Goal: Transaction & Acquisition: Purchase product/service

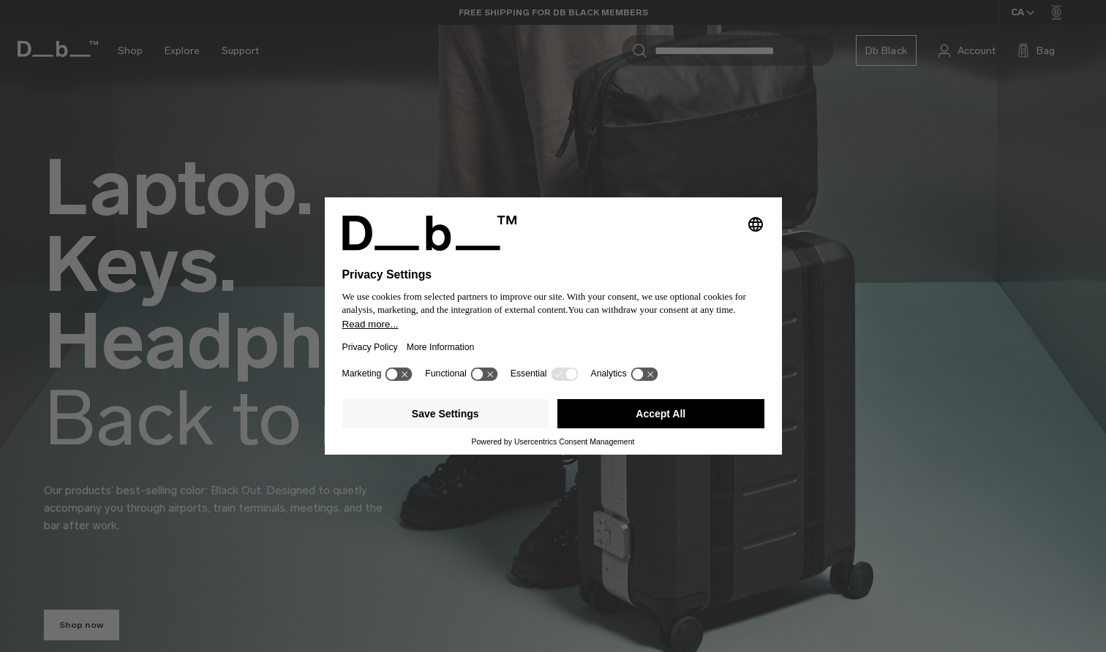
click at [644, 418] on button "Accept All" at bounding box center [660, 413] width 207 height 29
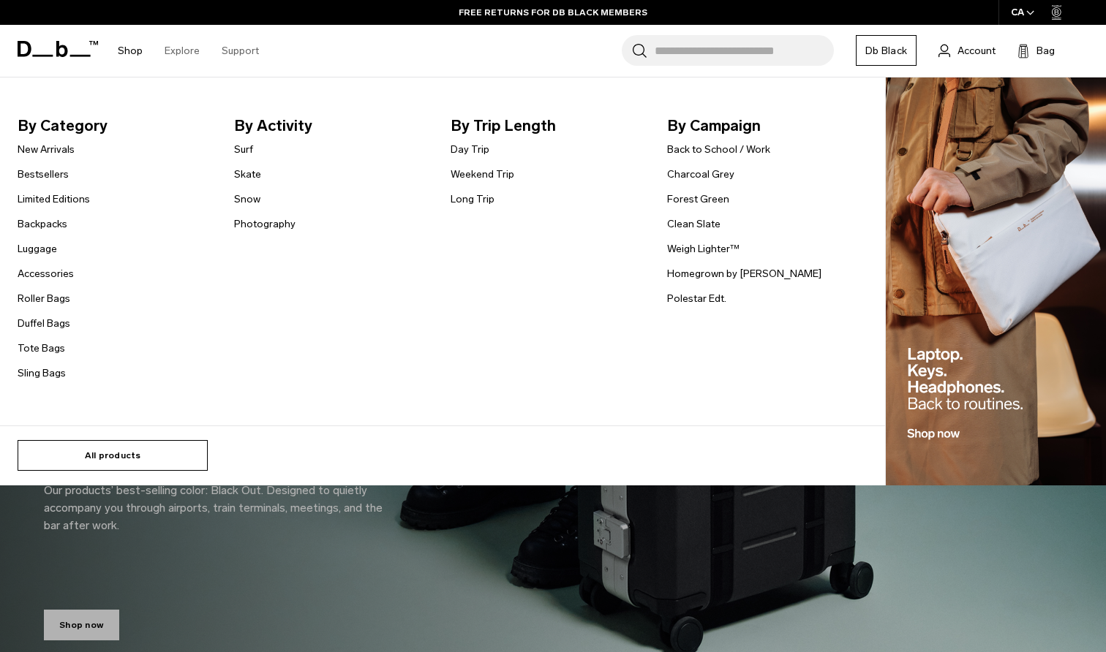
click at [74, 454] on link "All products" at bounding box center [113, 455] width 190 height 31
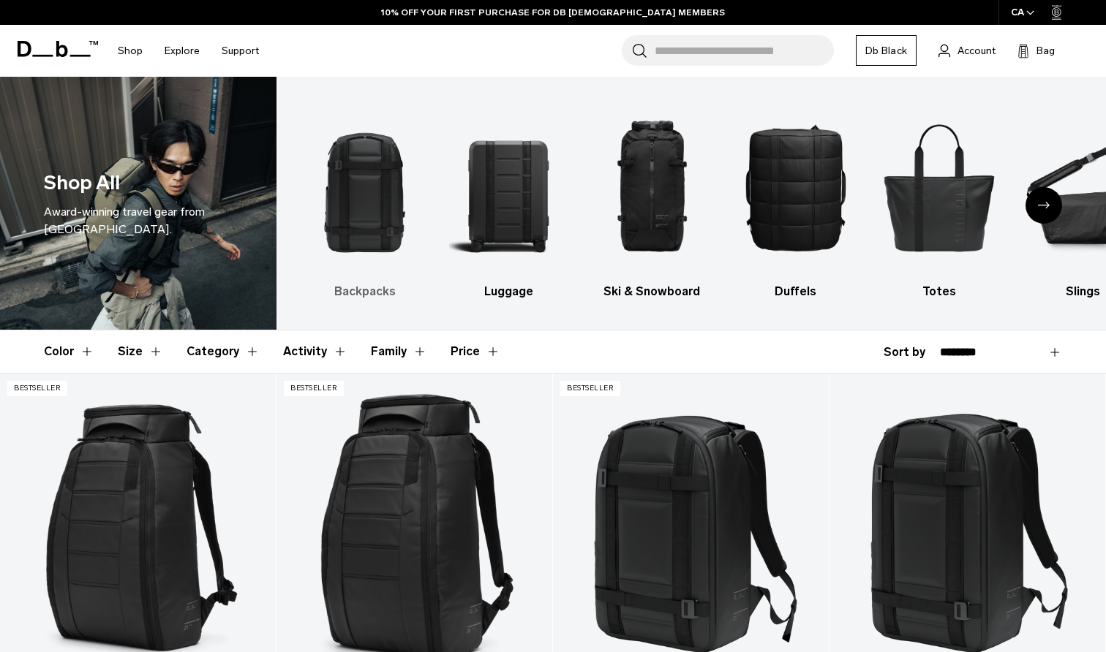
click at [363, 198] on img "1 / 10" at bounding box center [365, 187] width 118 height 177
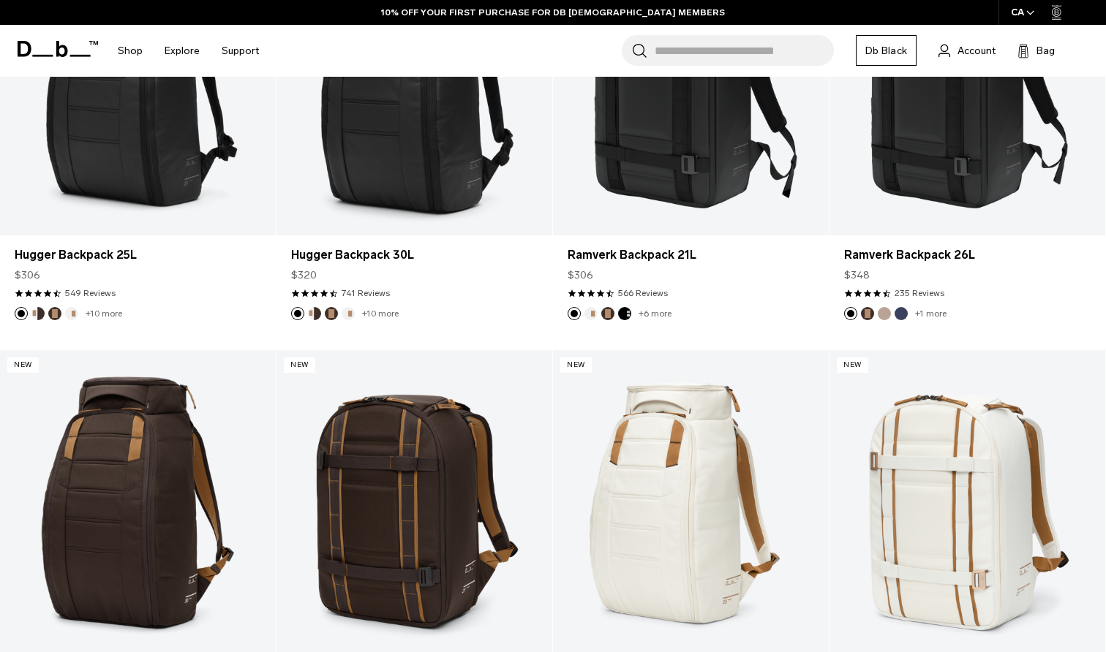
scroll to position [441, 0]
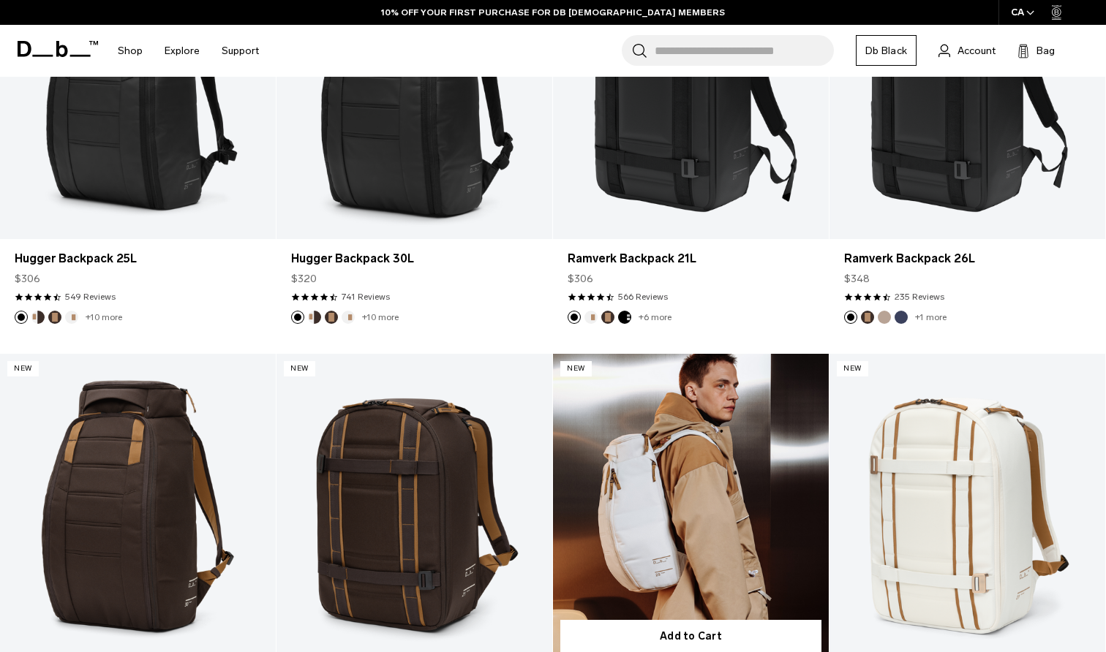
click at [649, 357] on link "Hugger Backpack 25L" at bounding box center [691, 507] width 276 height 306
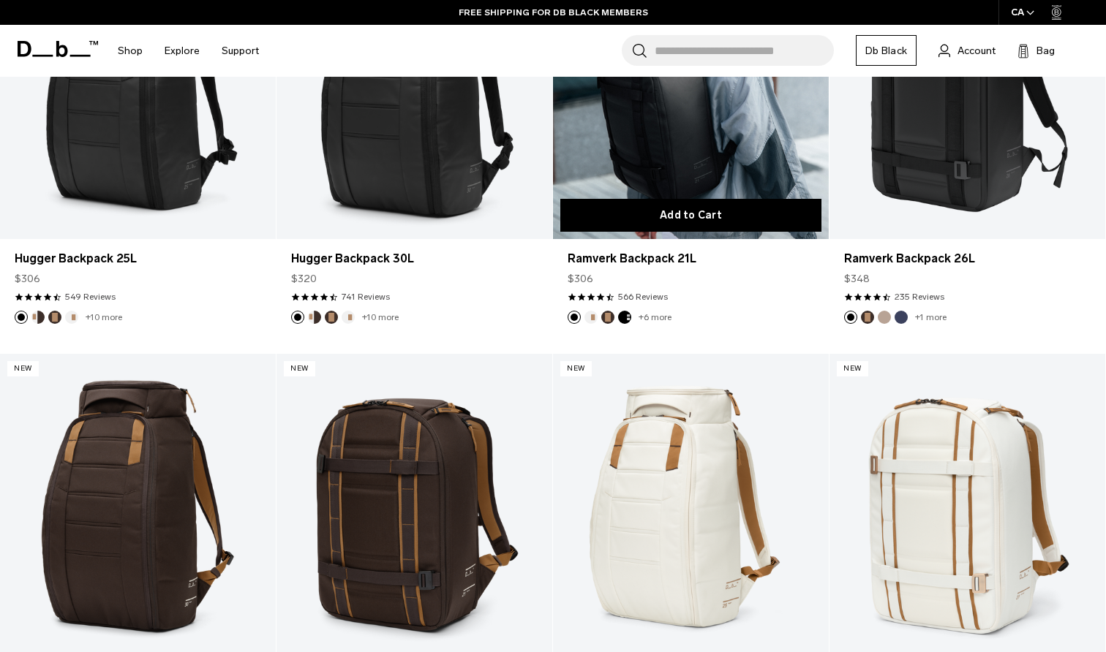
click at [685, 200] on button "Add to Cart" at bounding box center [690, 215] width 261 height 33
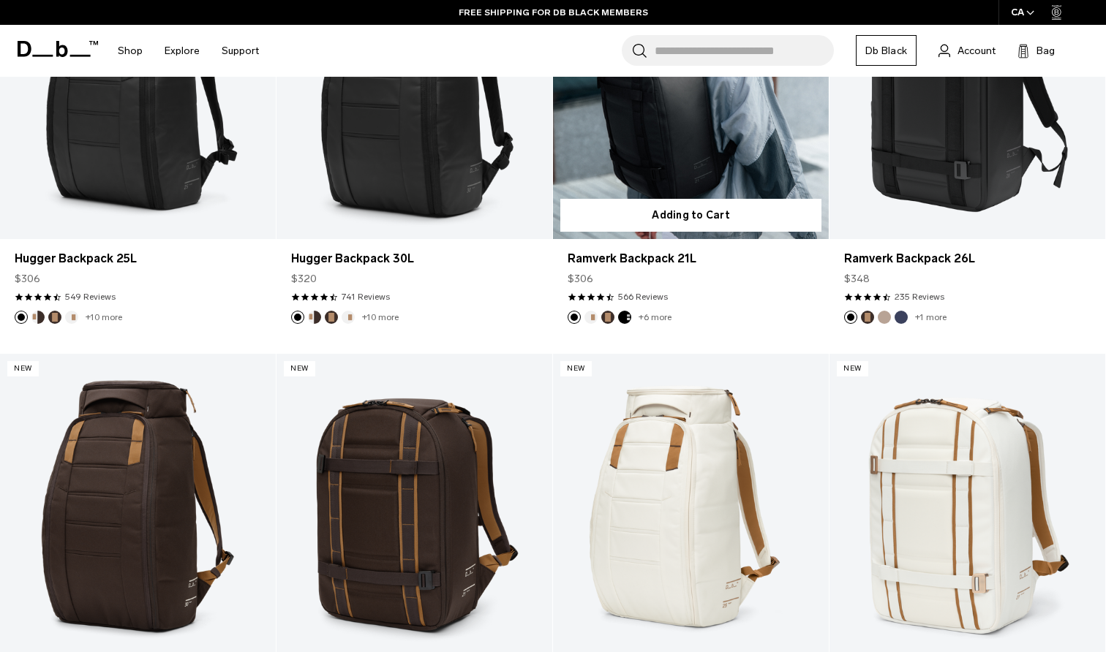
click at [681, 176] on link "Ramverk Backpack 21L" at bounding box center [691, 86] width 276 height 306
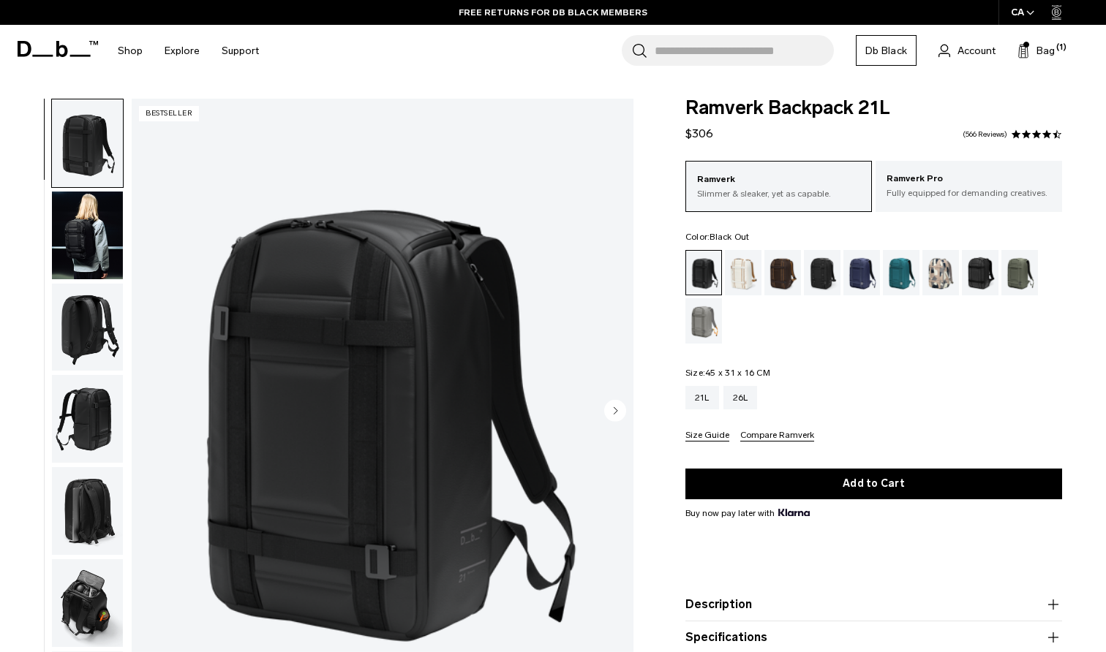
click at [97, 244] on img "button" at bounding box center [87, 236] width 71 height 88
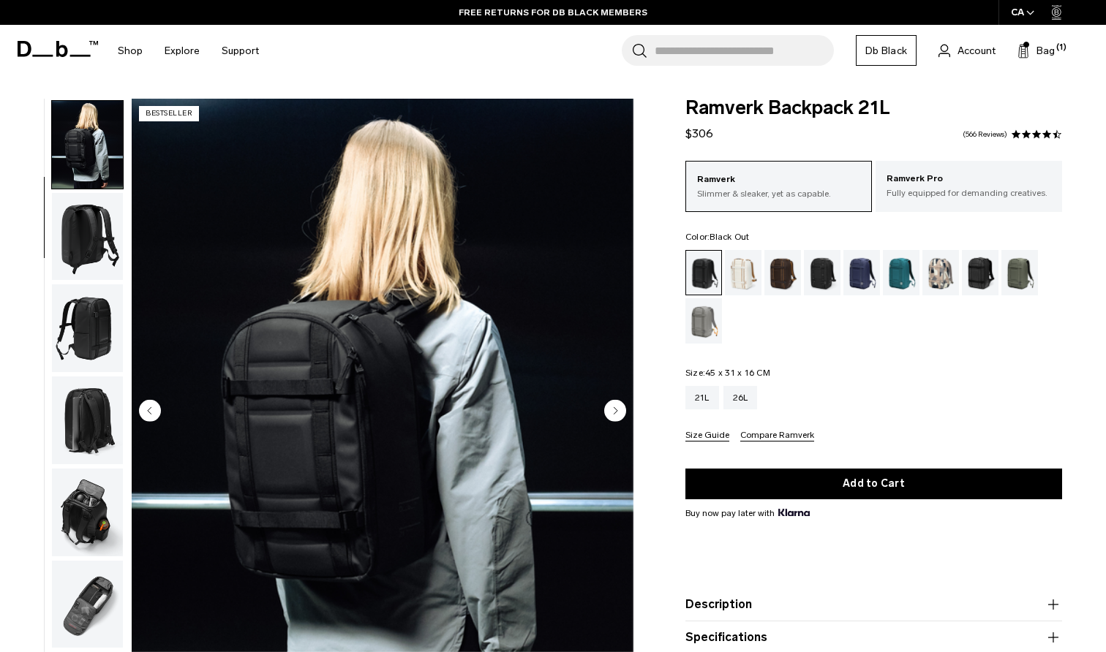
scroll to position [93, 0]
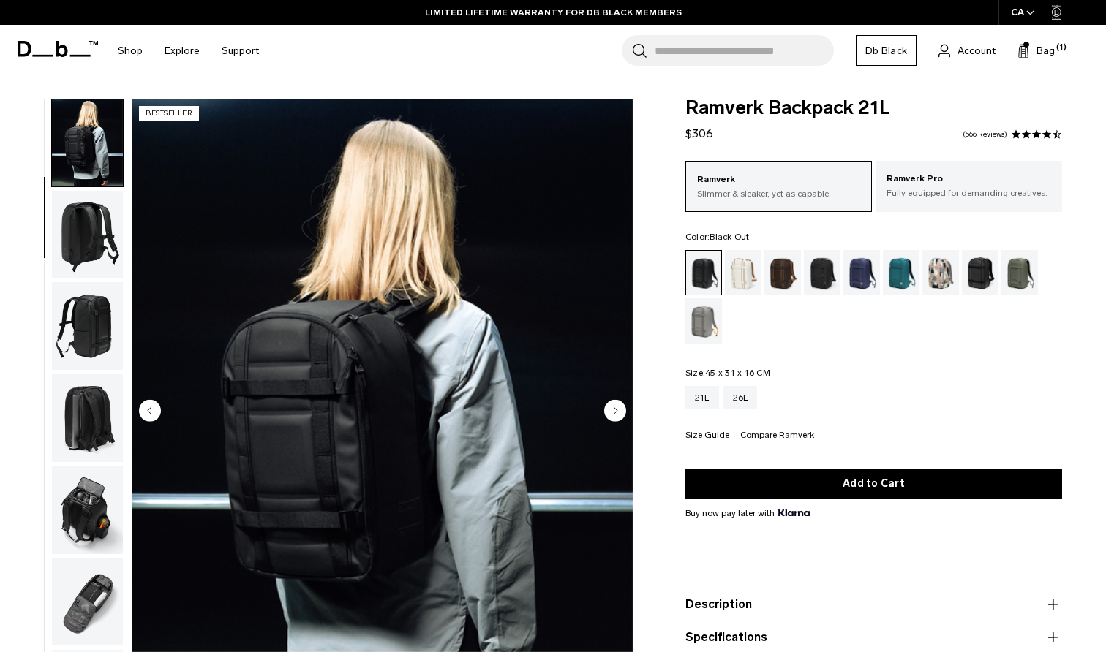
click at [97, 244] on img "button" at bounding box center [87, 235] width 71 height 88
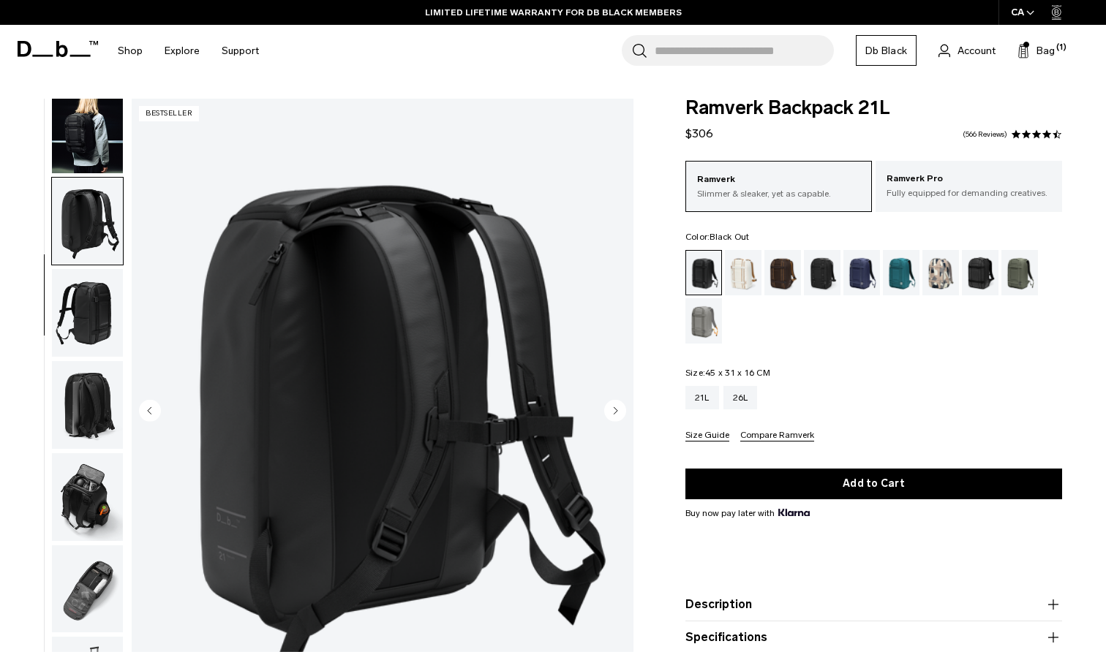
click at [86, 328] on img "button" at bounding box center [87, 313] width 71 height 88
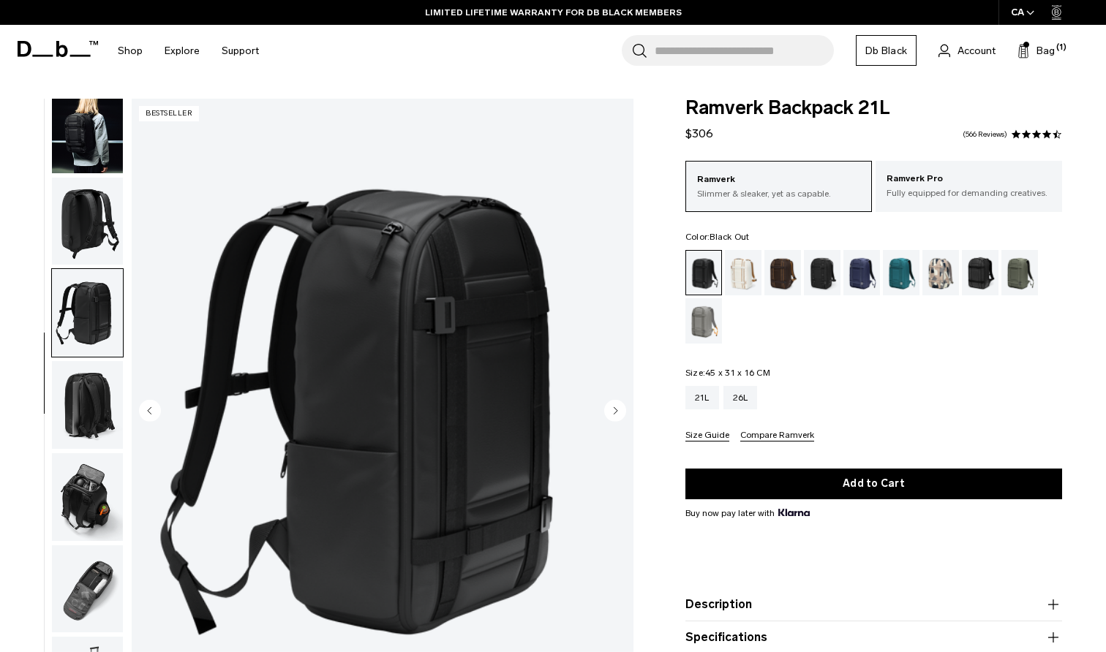
click at [90, 393] on img "button" at bounding box center [87, 405] width 71 height 88
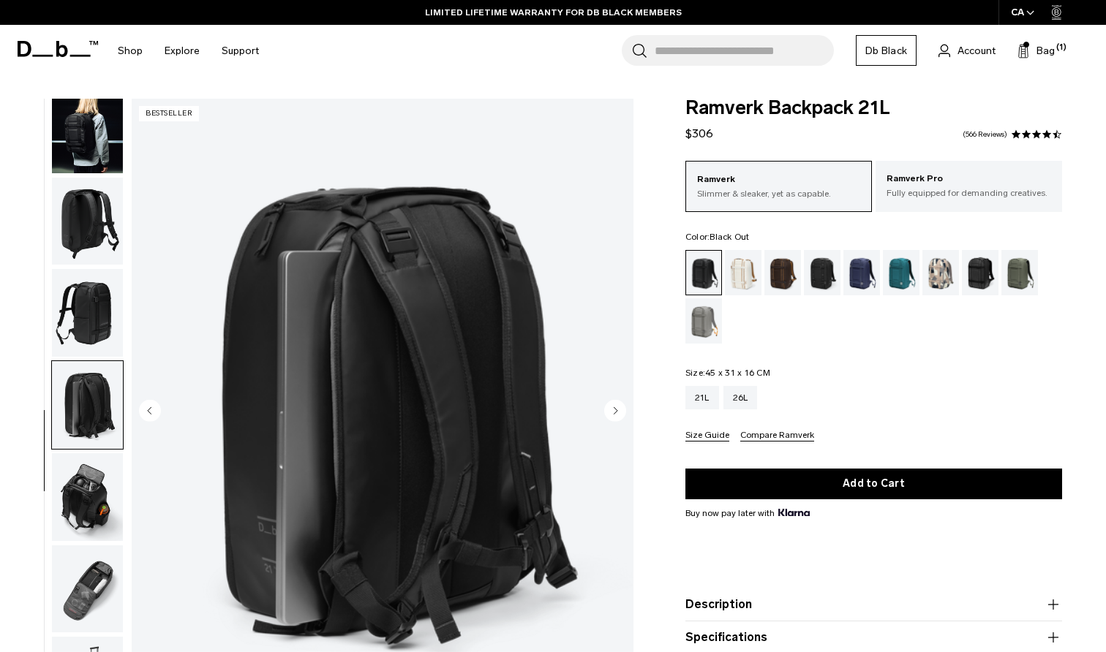
click at [90, 163] on img "button" at bounding box center [87, 130] width 71 height 88
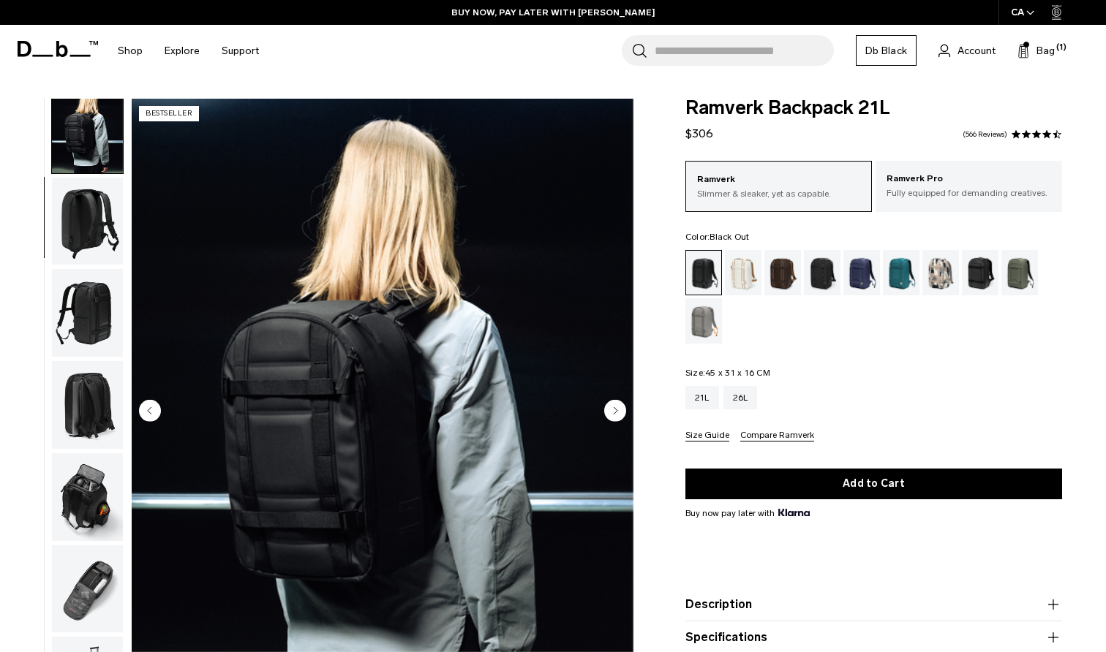
click at [82, 213] on img "button" at bounding box center [87, 222] width 71 height 88
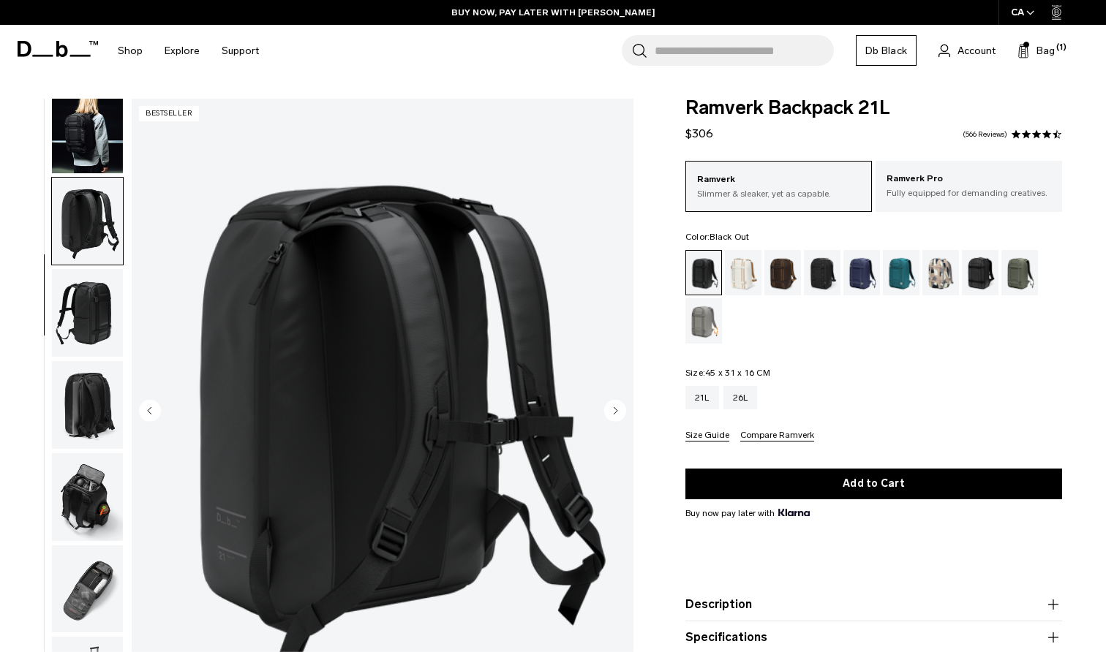
scroll to position [115, 0]
click at [99, 310] on img "button" at bounding box center [87, 313] width 71 height 88
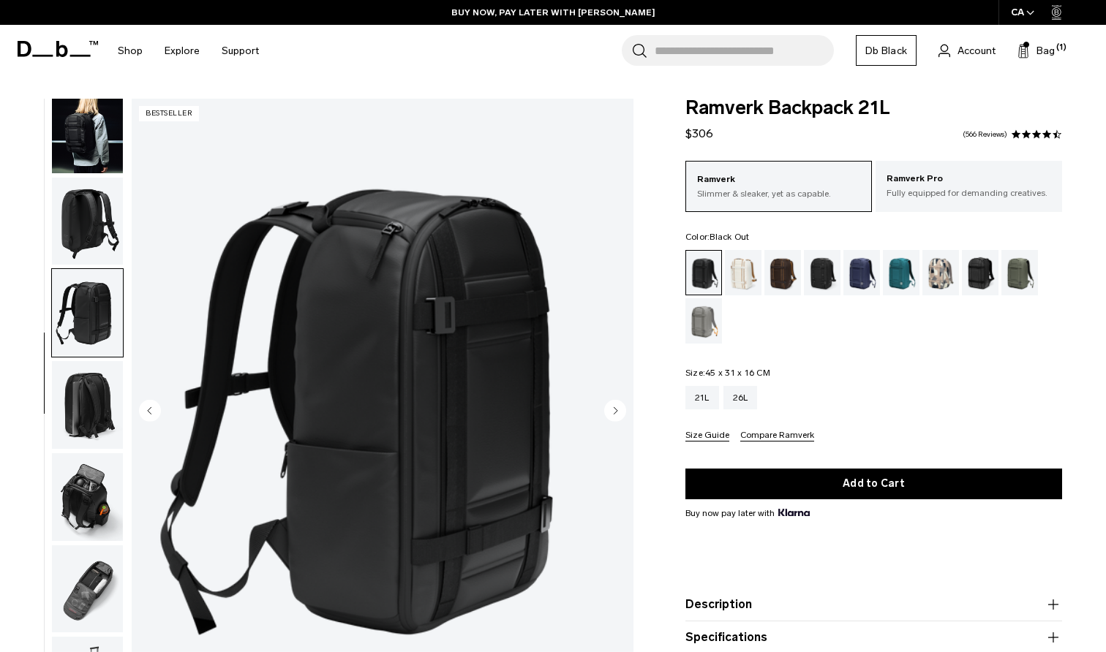
click at [105, 388] on img "button" at bounding box center [87, 405] width 71 height 88
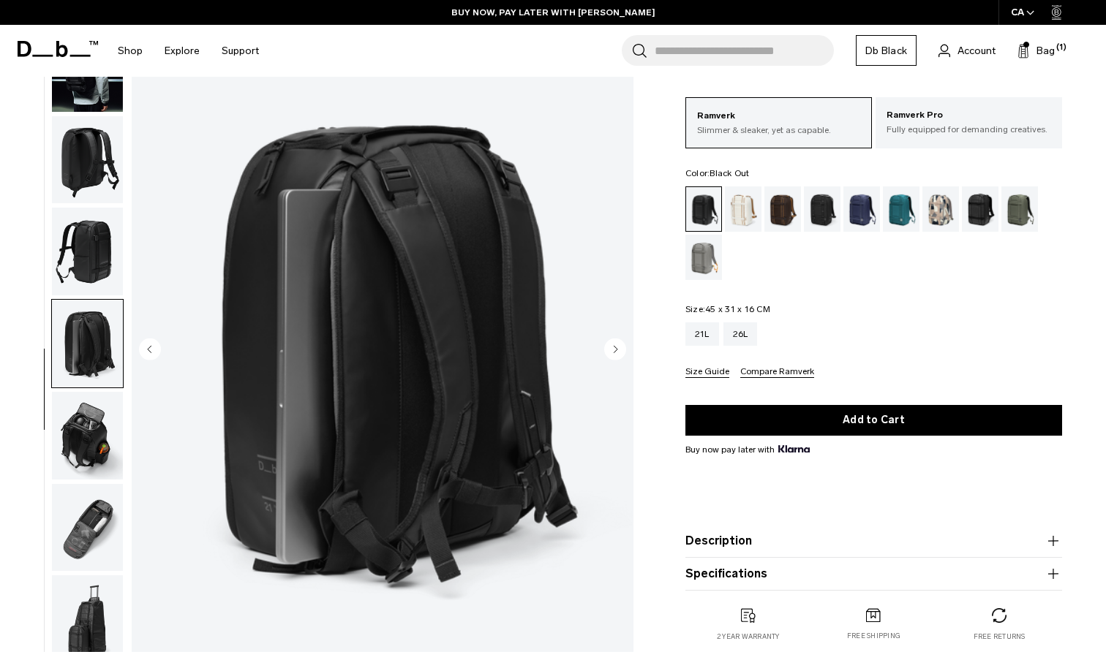
scroll to position [80, 0]
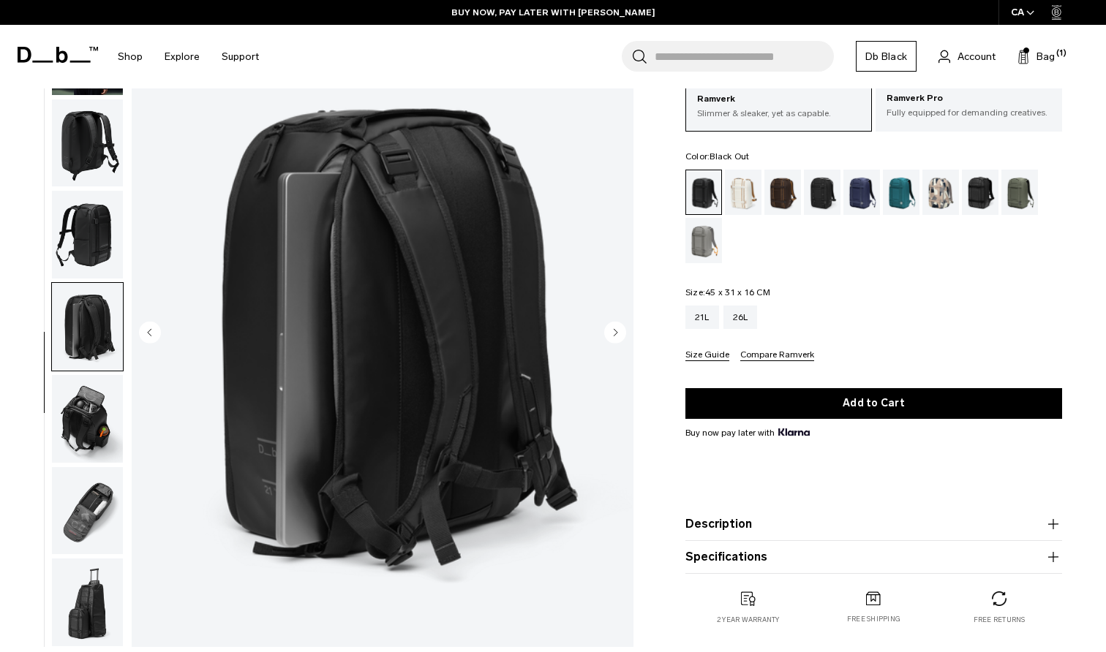
click at [105, 406] on img "button" at bounding box center [87, 419] width 71 height 88
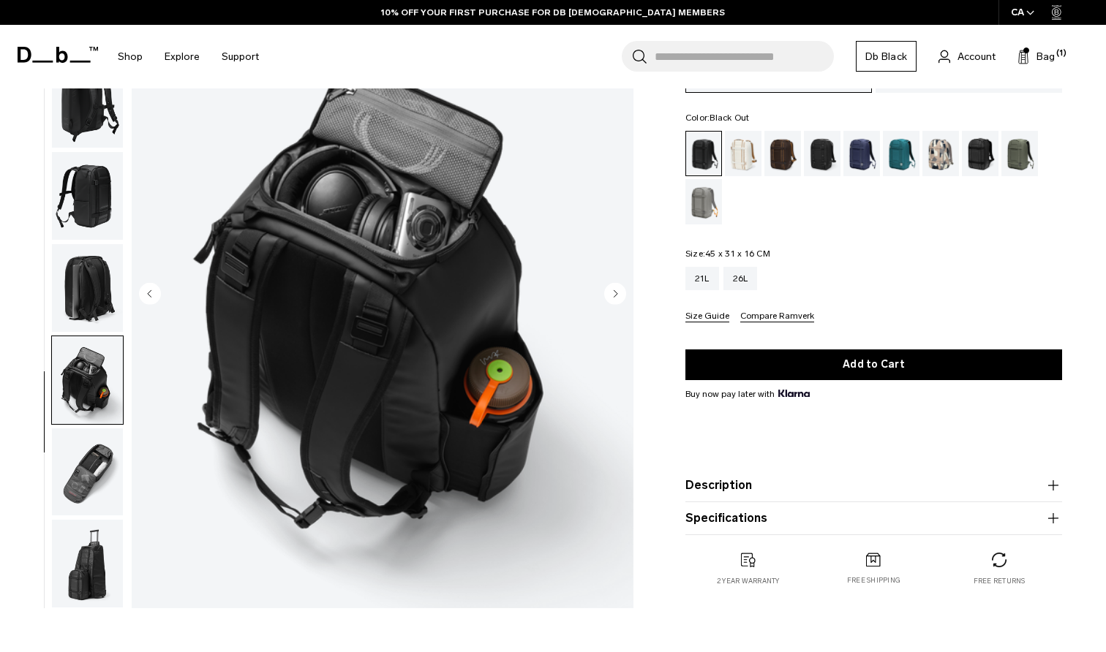
scroll to position [121, 0]
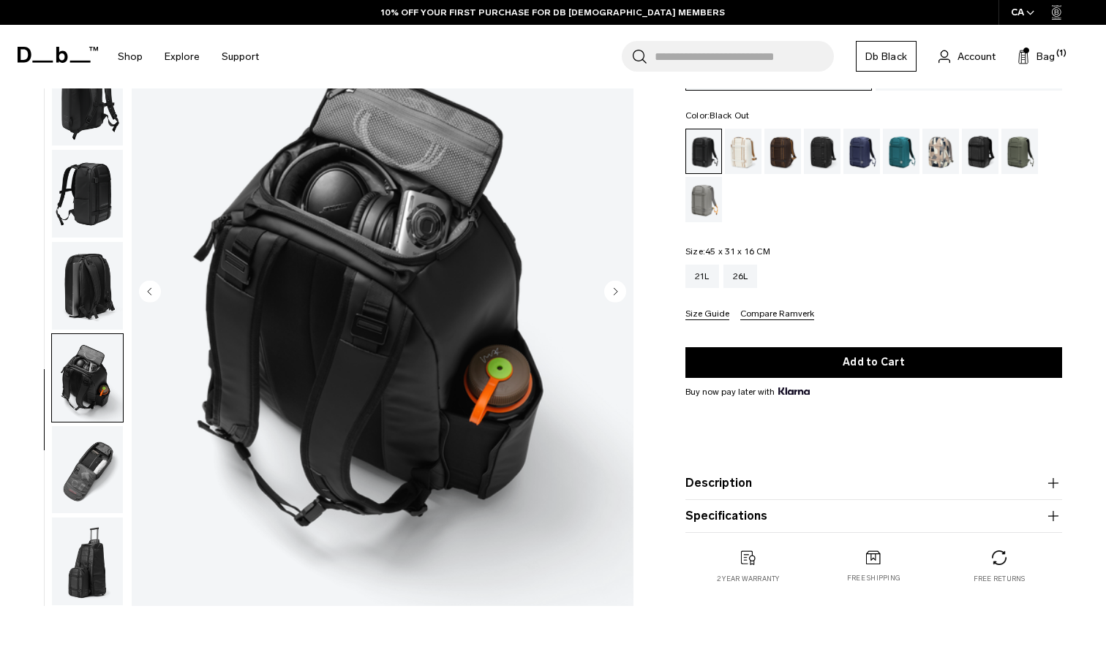
click at [102, 433] on img "button" at bounding box center [87, 470] width 71 height 88
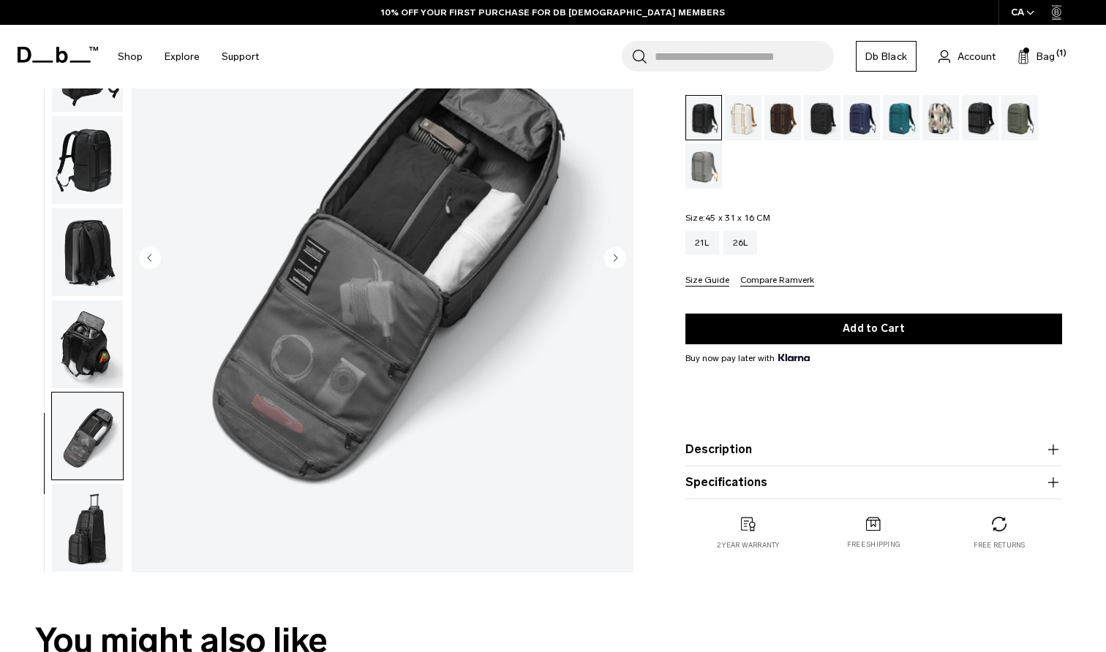
scroll to position [164, 0]
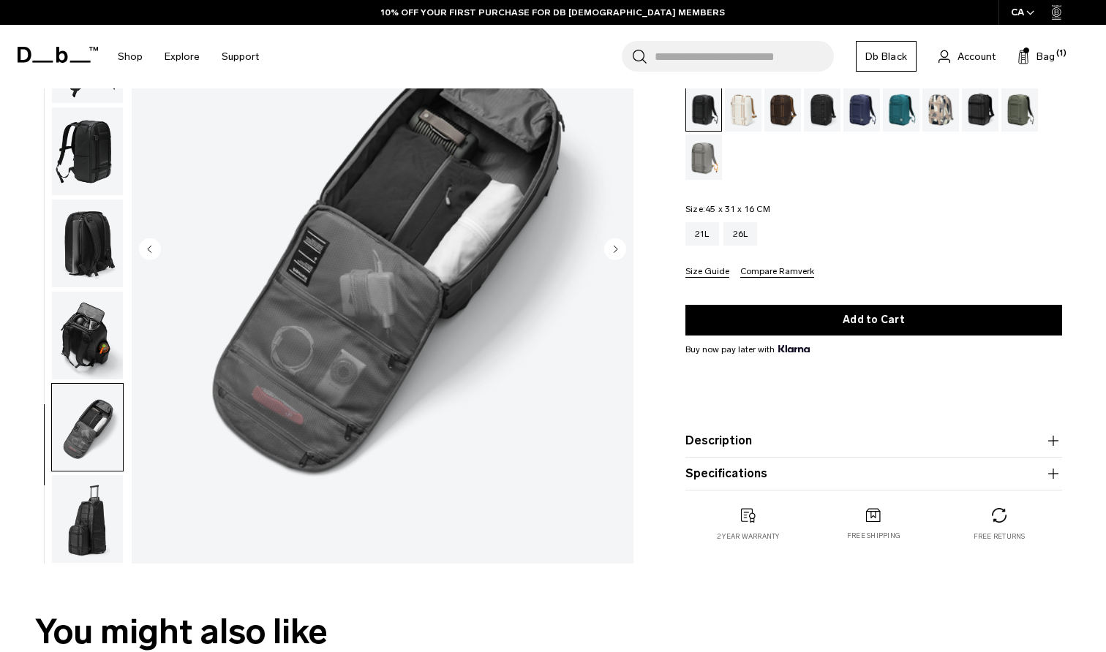
click at [98, 497] on img "button" at bounding box center [87, 519] width 71 height 88
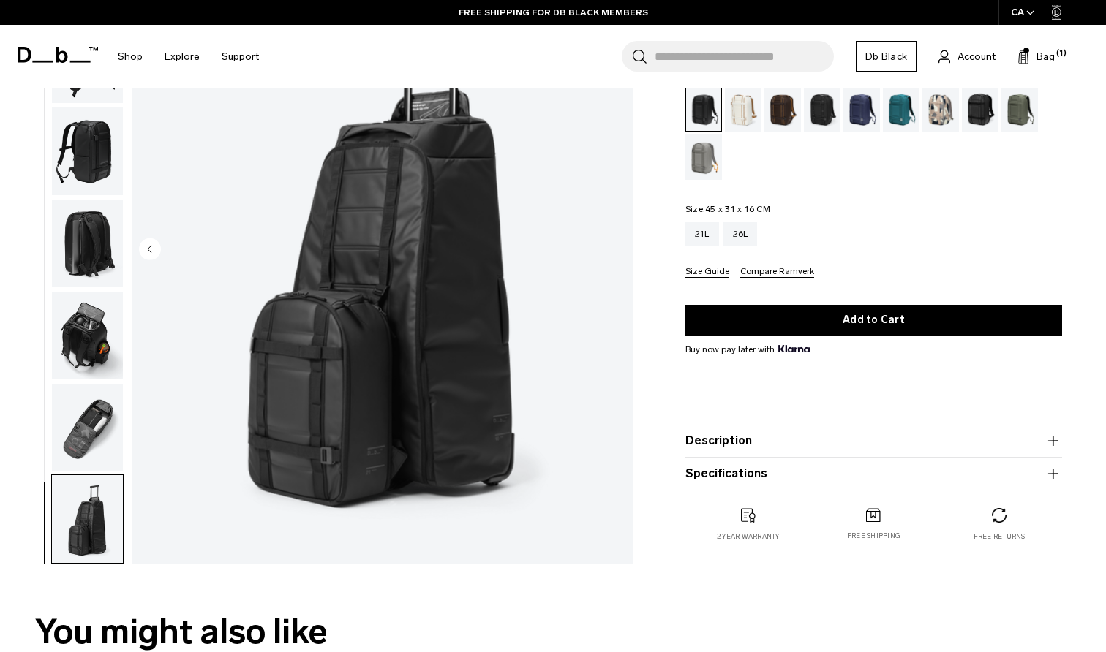
click at [88, 148] on img "button" at bounding box center [87, 152] width 71 height 88
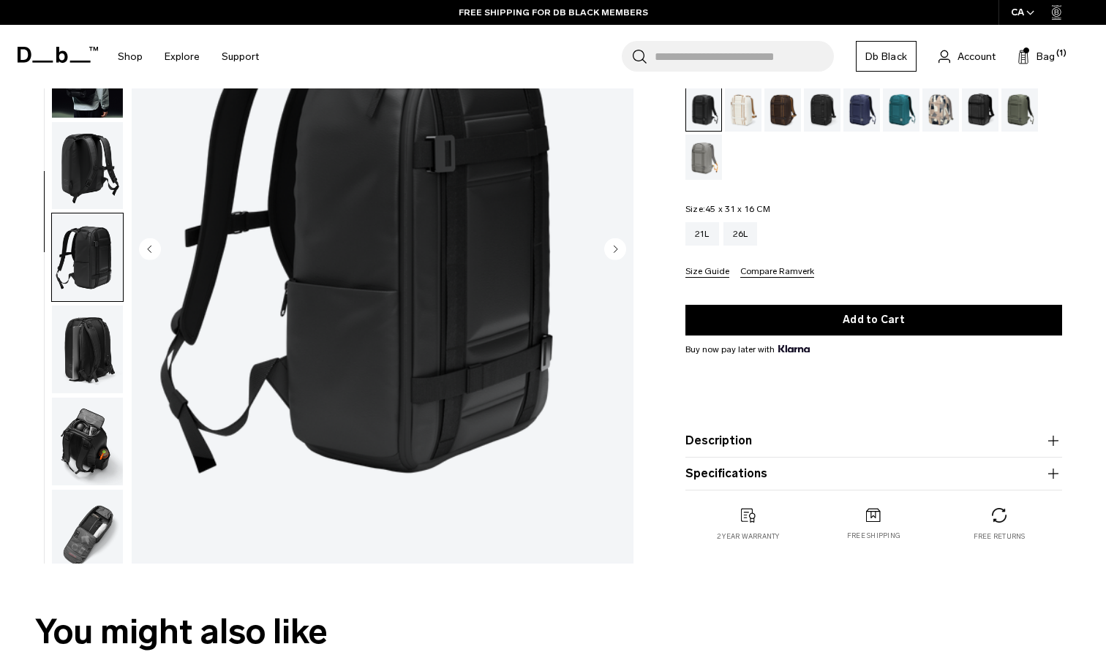
scroll to position [0, 0]
click at [88, 100] on img "button" at bounding box center [87, 73] width 71 height 88
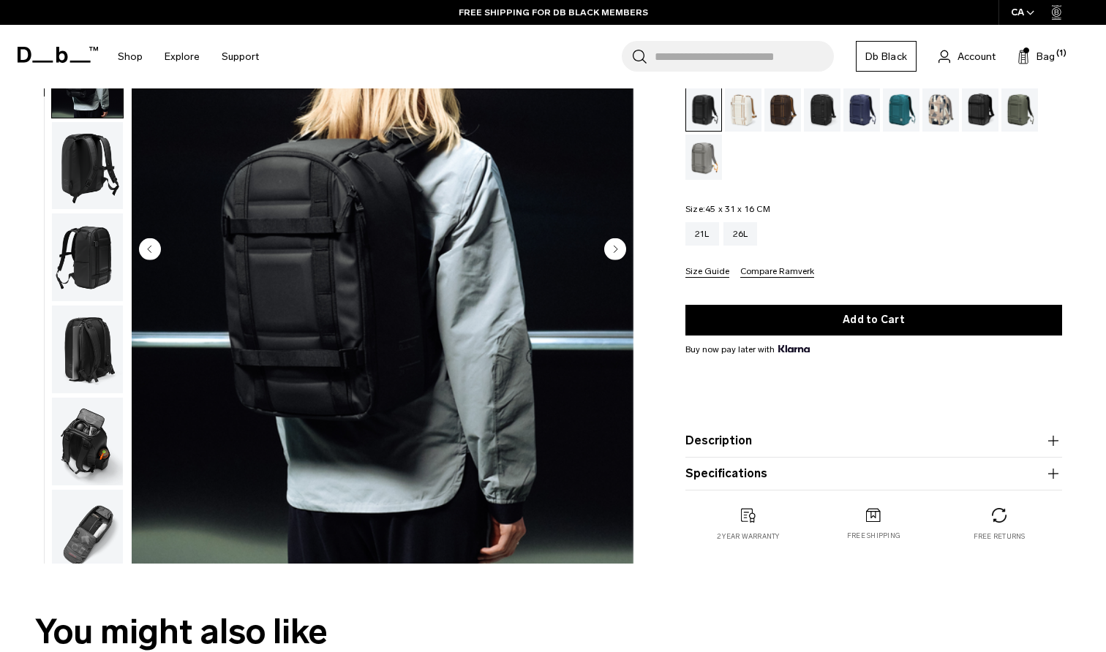
click at [94, 105] on img "button" at bounding box center [87, 73] width 71 height 88
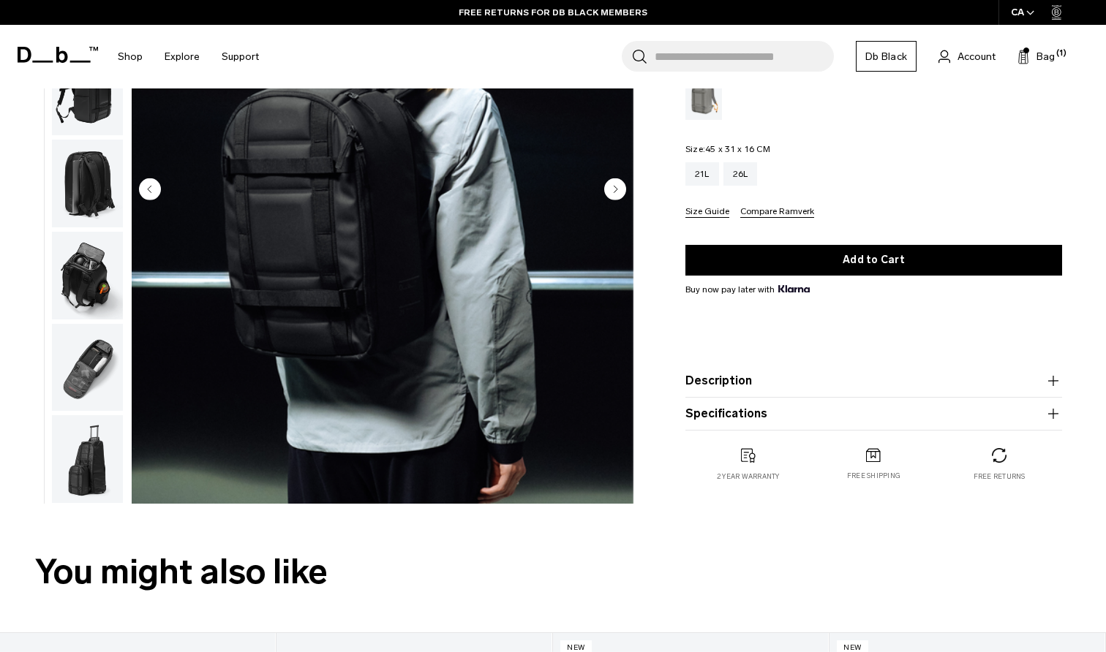
scroll to position [224, 0]
click at [745, 177] on div "26L" at bounding box center [740, 173] width 34 height 23
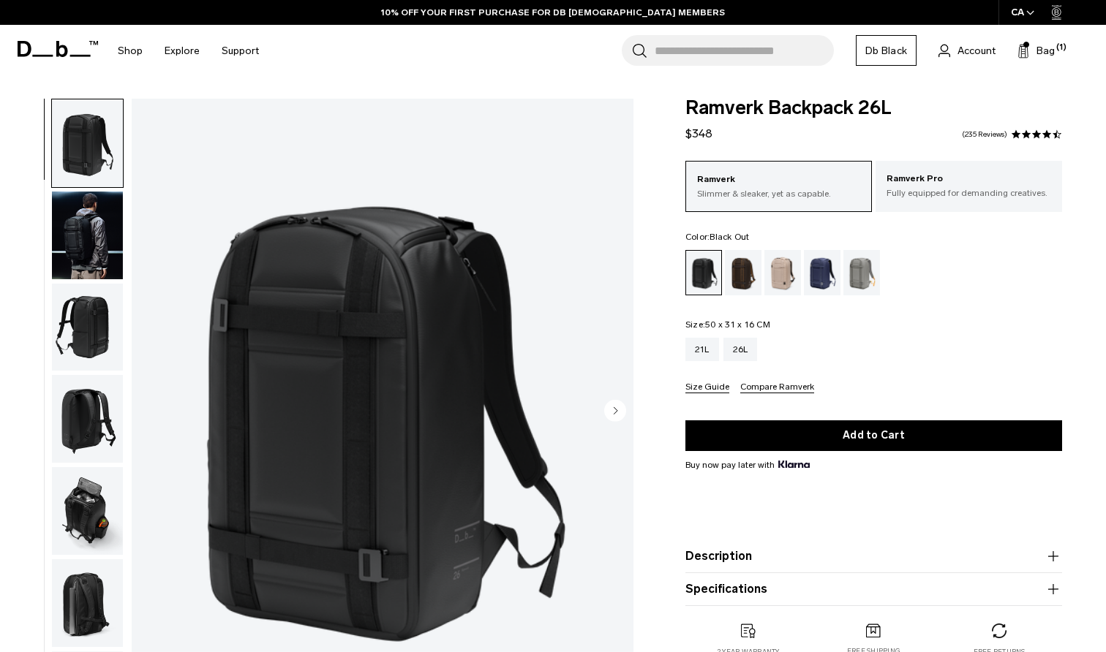
click at [82, 230] on img "button" at bounding box center [87, 236] width 71 height 88
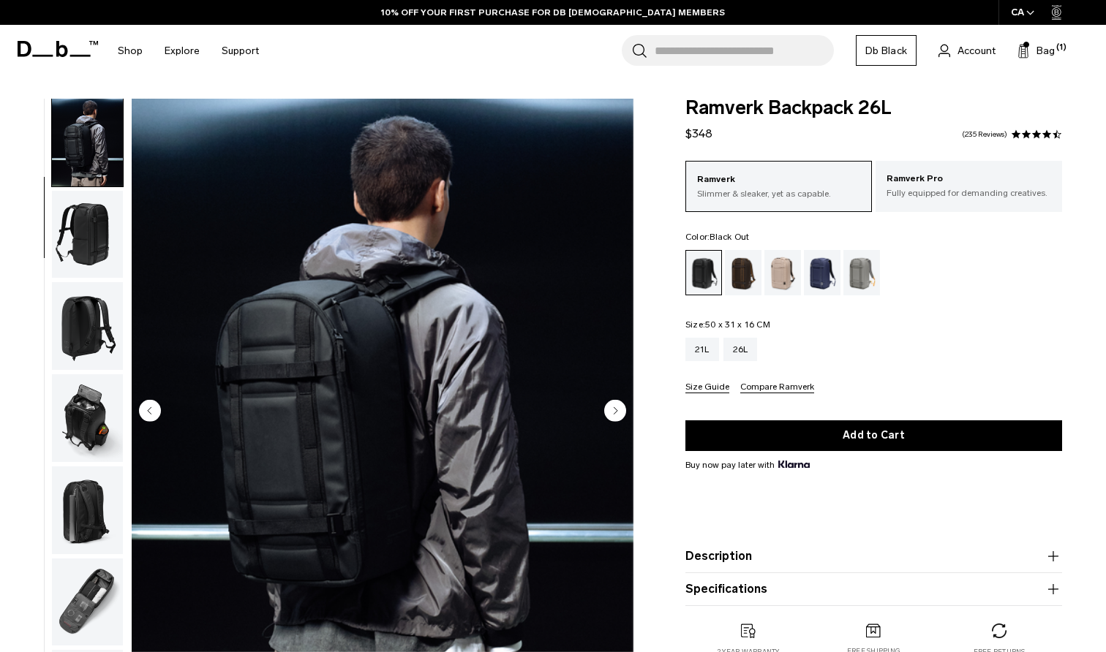
scroll to position [93, 0]
click at [91, 161] on img "button" at bounding box center [87, 143] width 71 height 88
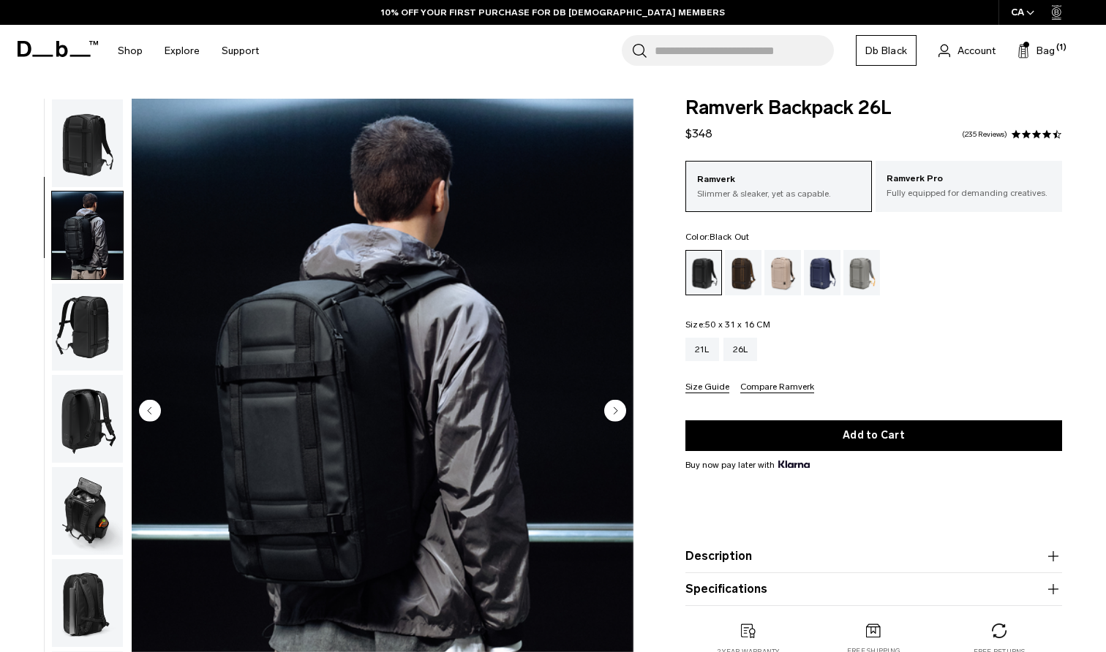
scroll to position [-1, 0]
click at [91, 141] on img "button" at bounding box center [87, 143] width 71 height 88
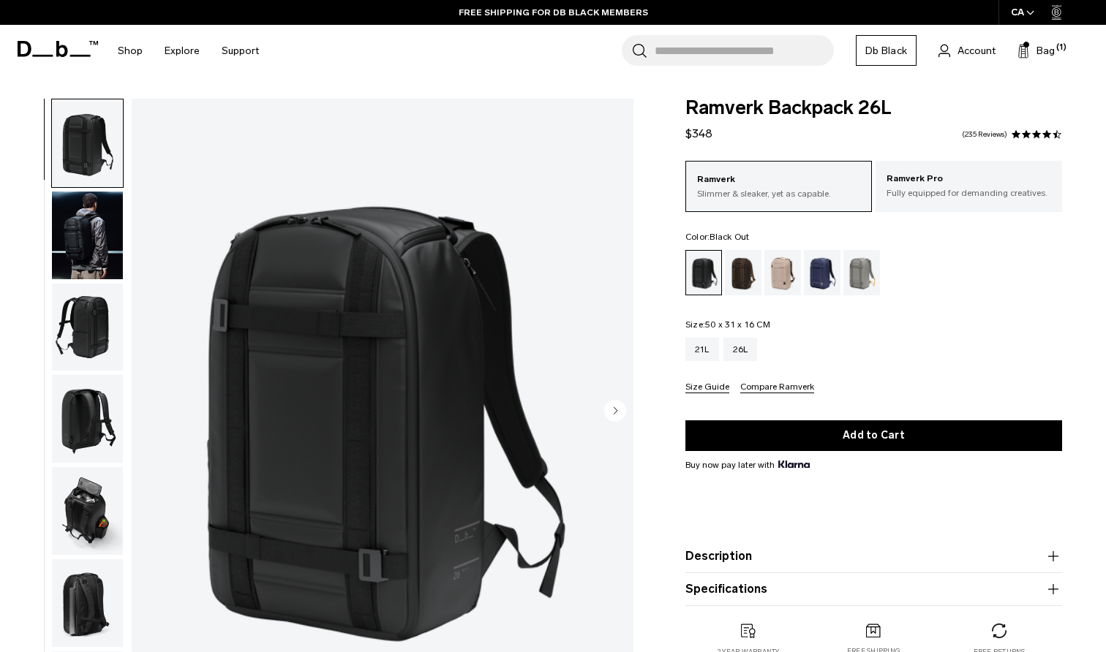
click at [85, 261] on img "button" at bounding box center [87, 236] width 71 height 88
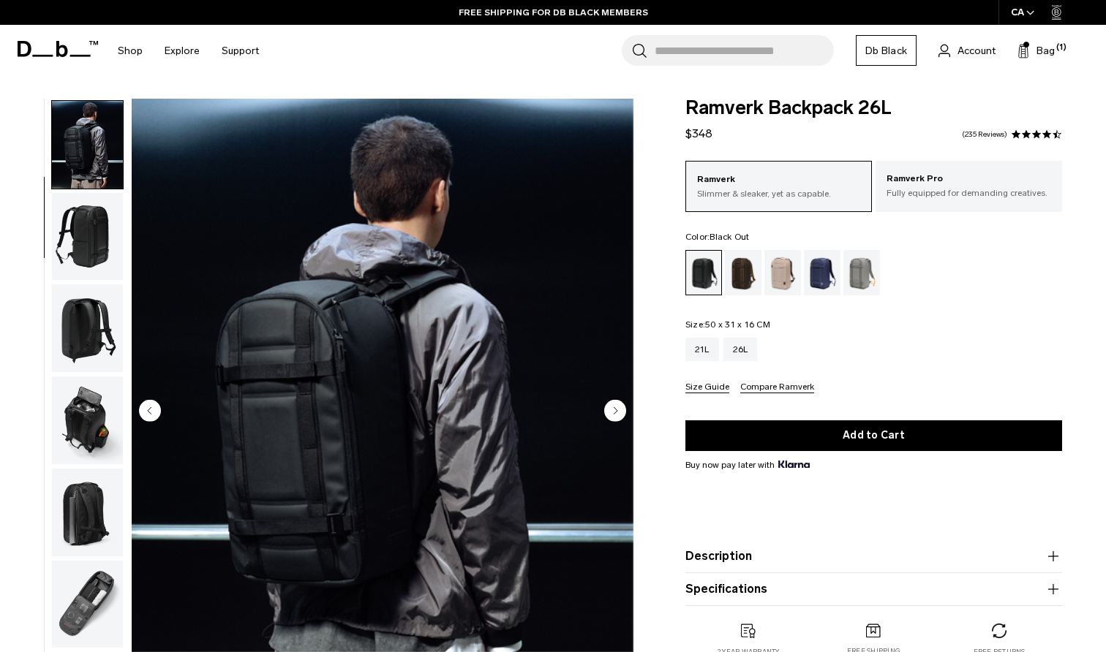
scroll to position [93, 0]
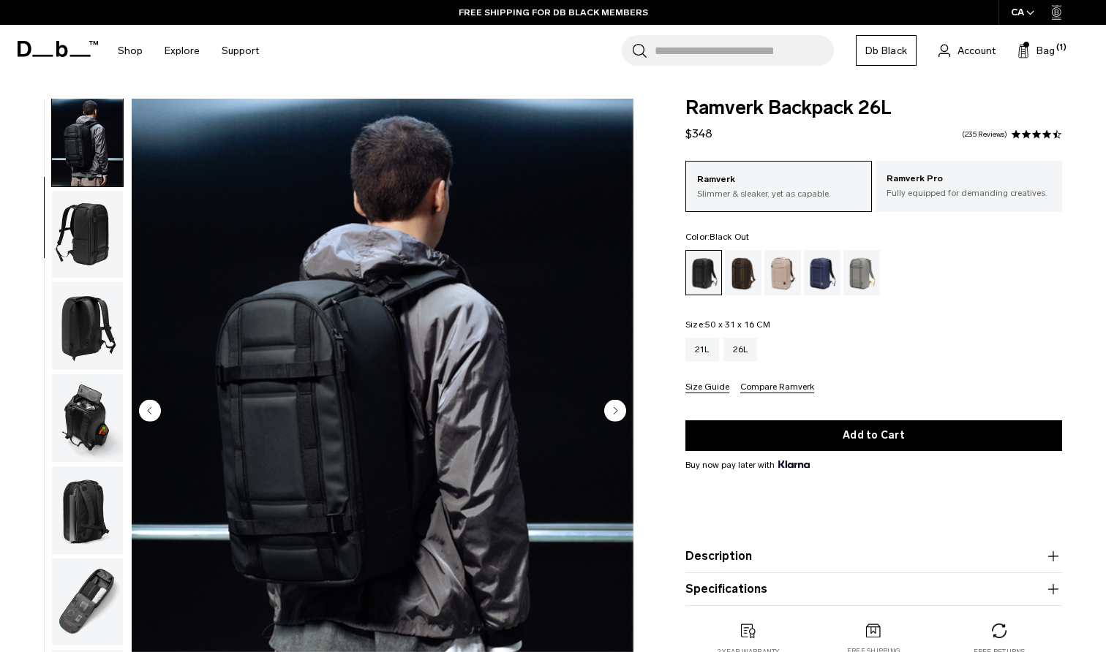
click at [80, 437] on img "button" at bounding box center [87, 418] width 71 height 88
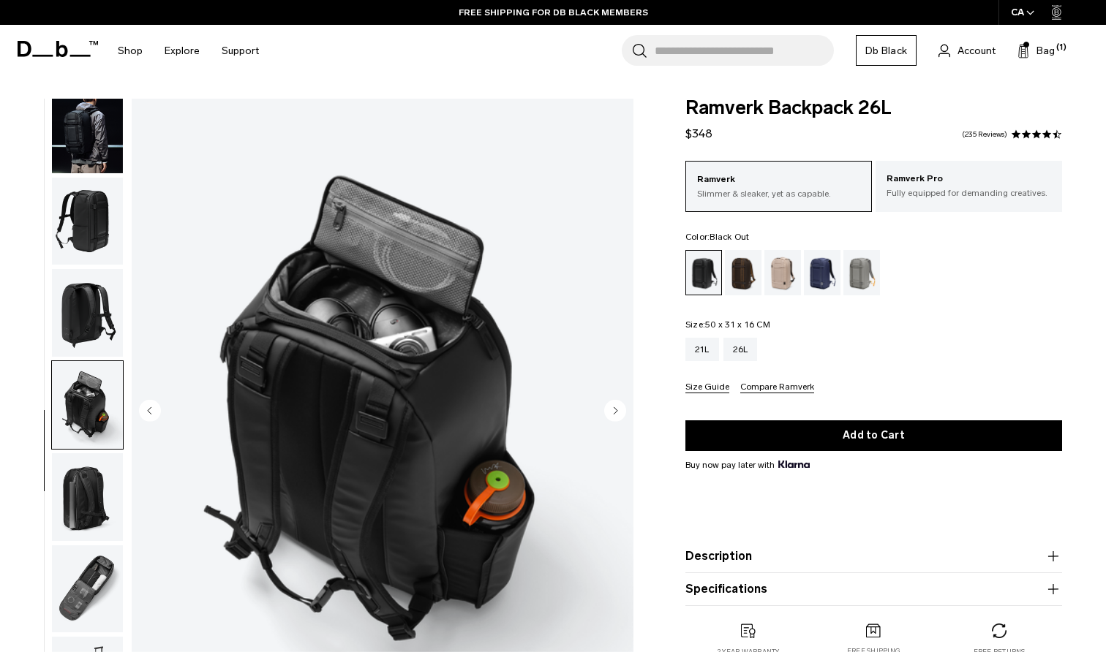
click at [91, 306] on img "button" at bounding box center [87, 313] width 71 height 88
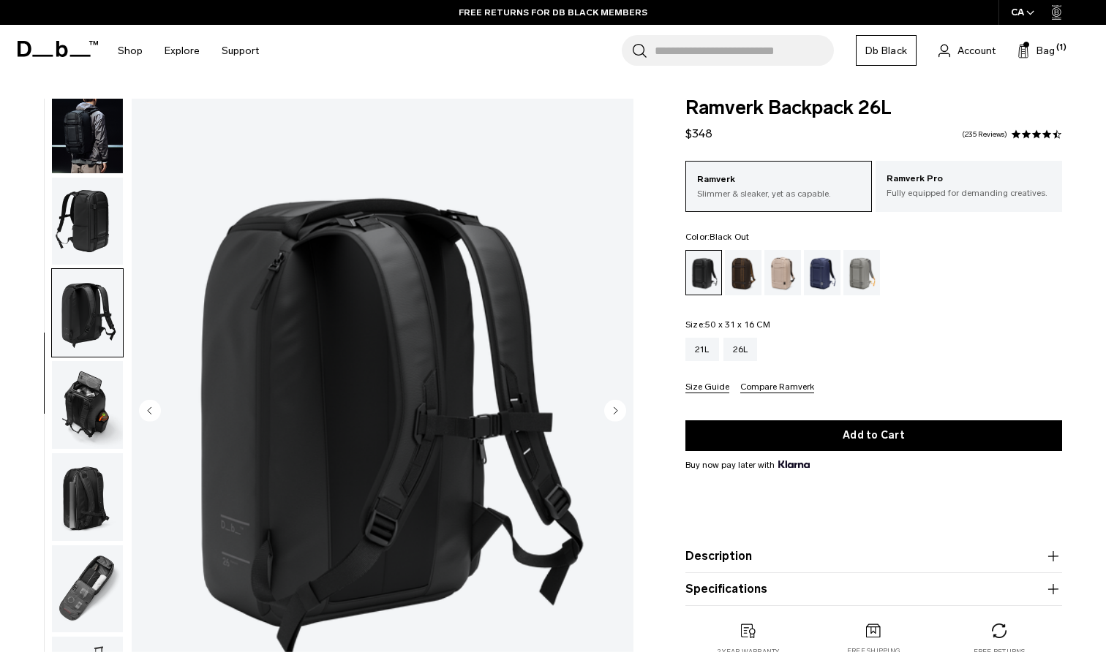
click at [91, 403] on img "button" at bounding box center [87, 405] width 71 height 88
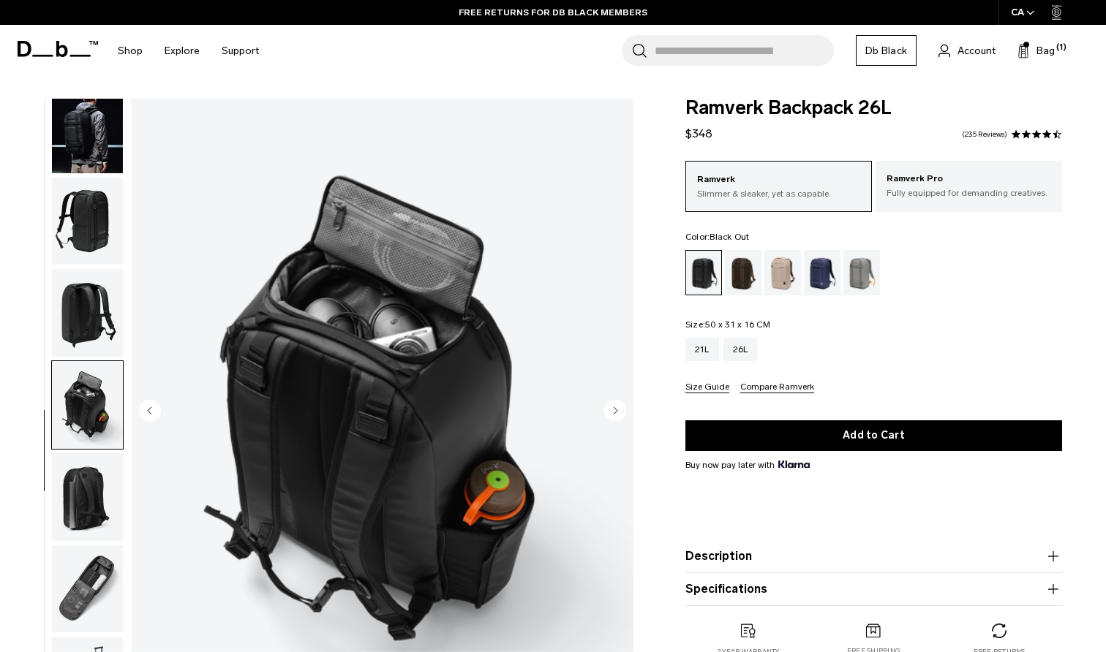
click at [93, 572] on img "button" at bounding box center [87, 590] width 71 height 88
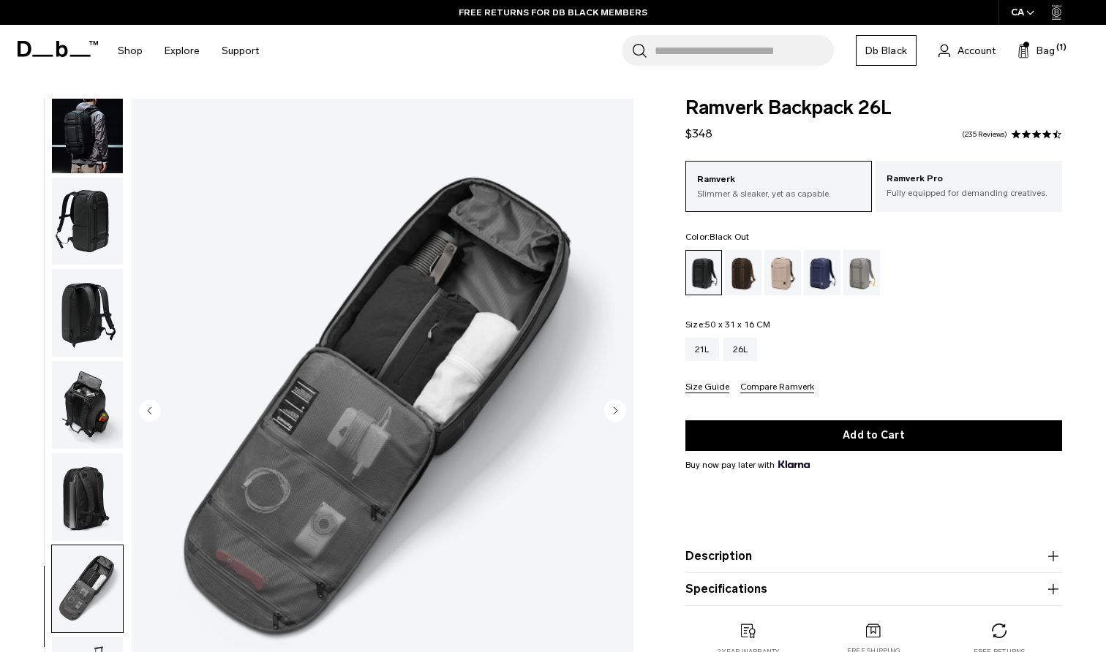
click at [86, 501] on img "button" at bounding box center [87, 497] width 71 height 88
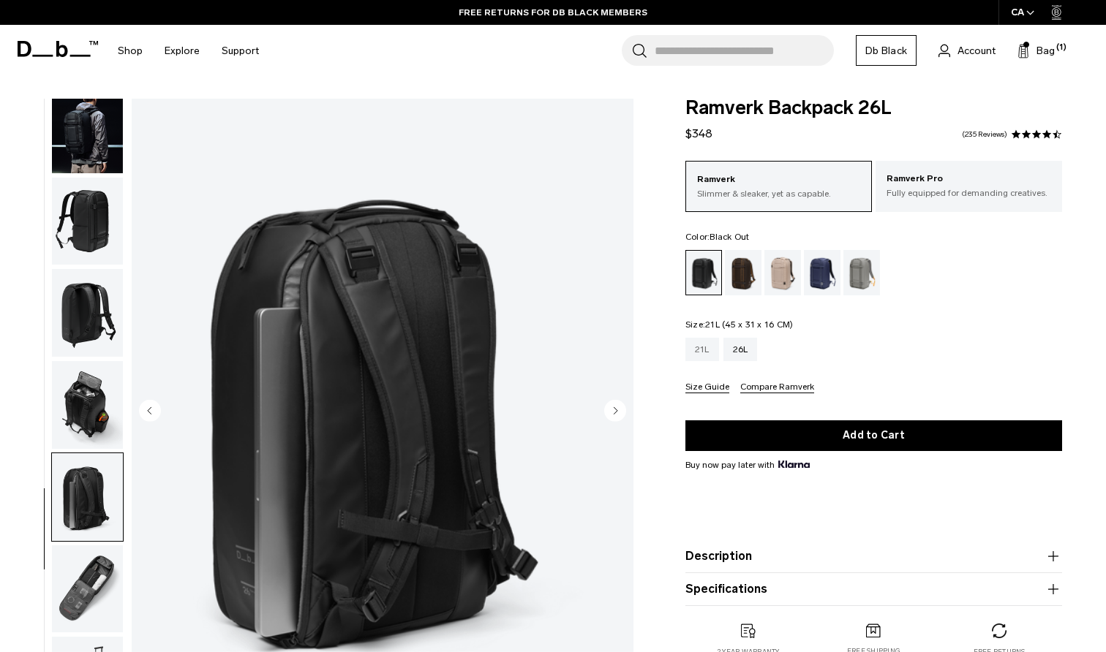
click at [701, 356] on div "21L" at bounding box center [702, 349] width 34 height 23
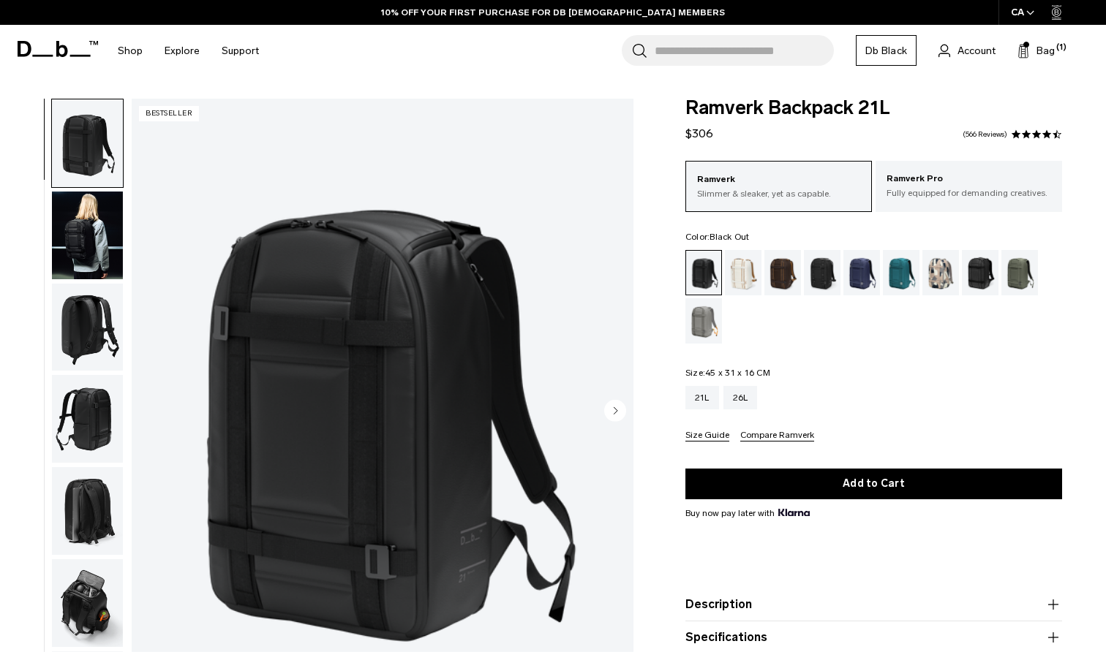
click at [105, 241] on img "button" at bounding box center [87, 236] width 71 height 88
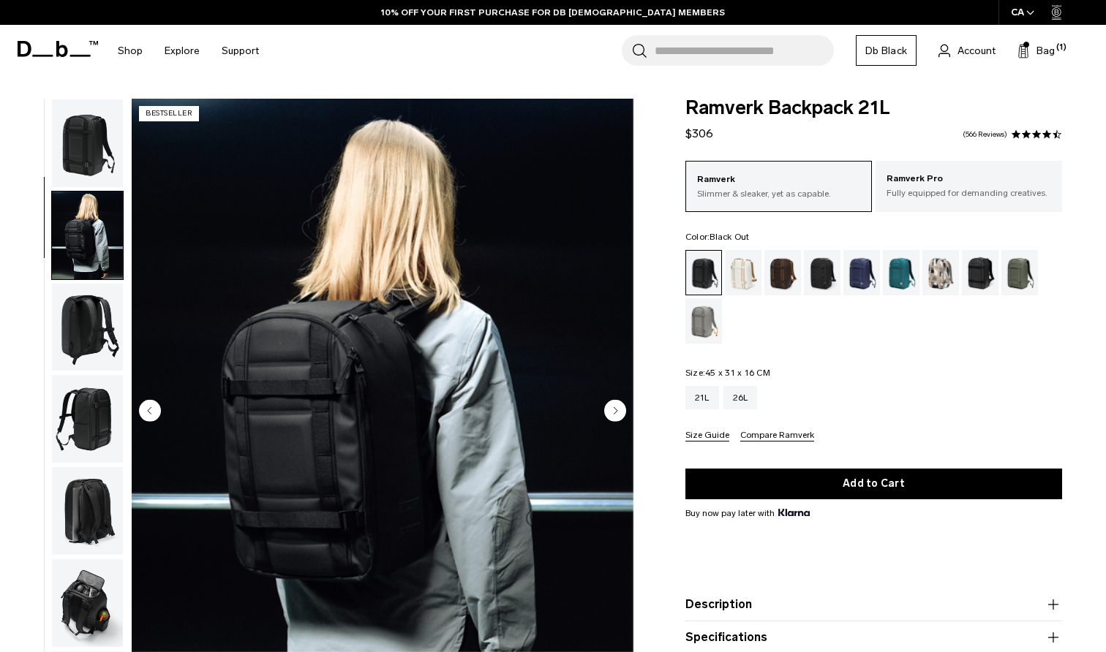
scroll to position [93, 0]
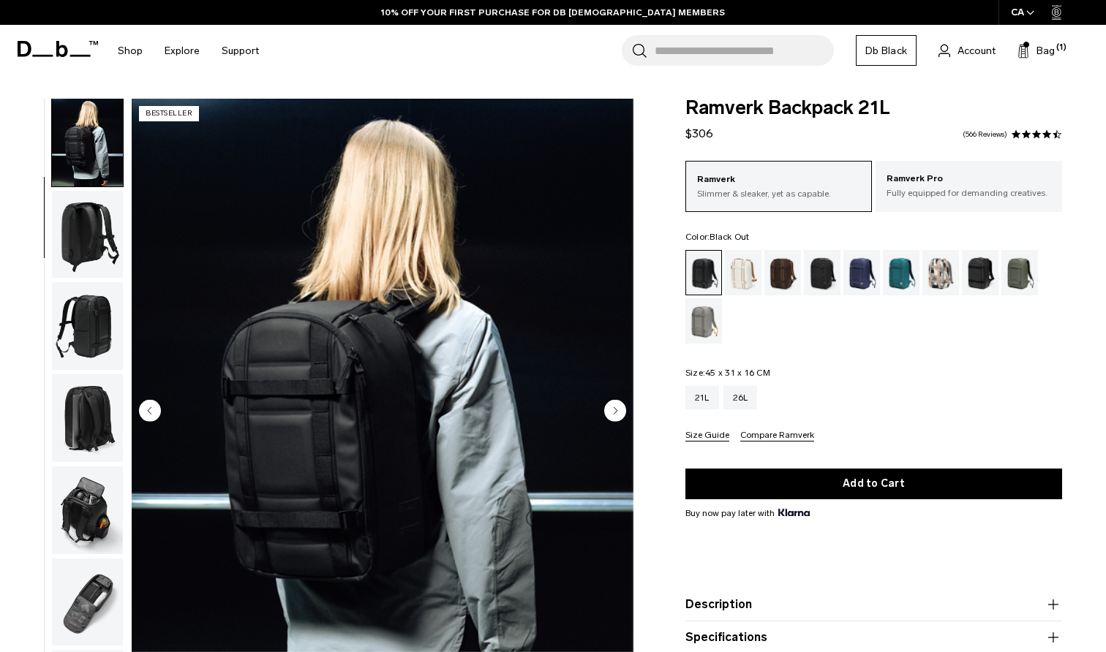
click at [95, 413] on img "button" at bounding box center [87, 418] width 71 height 88
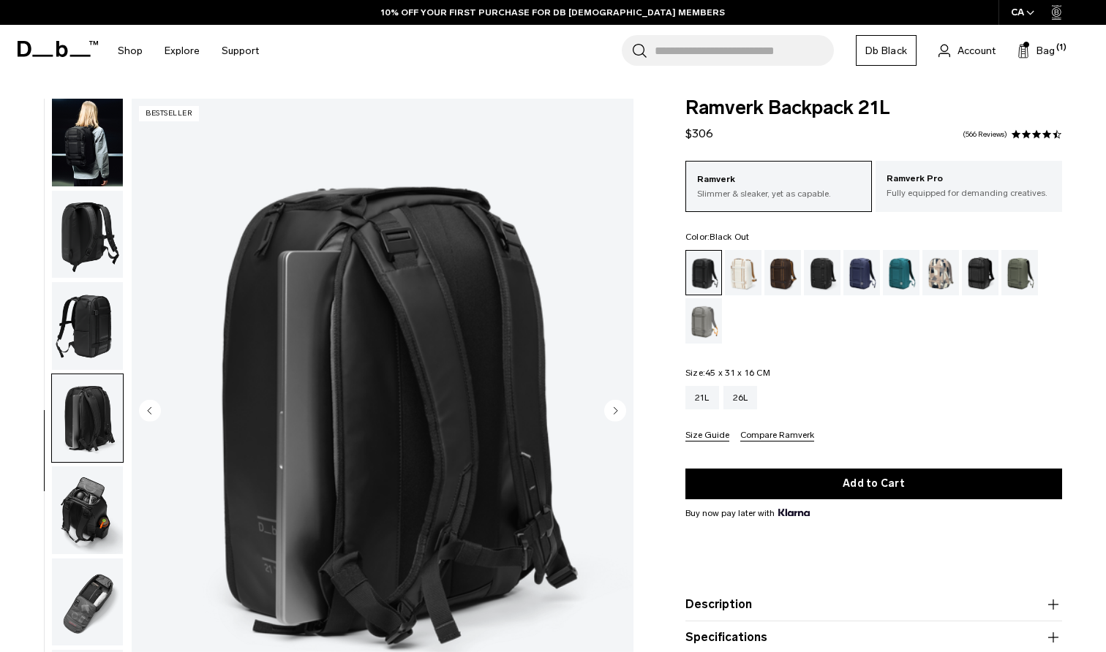
scroll to position [115, 0]
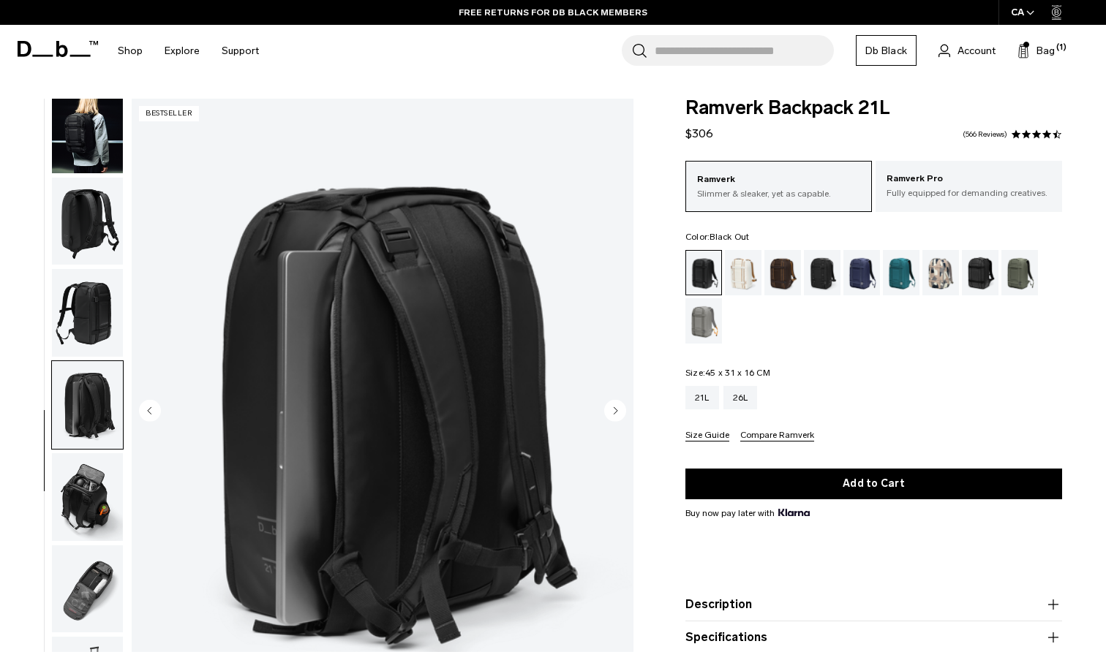
click at [91, 149] on img "button" at bounding box center [87, 130] width 71 height 88
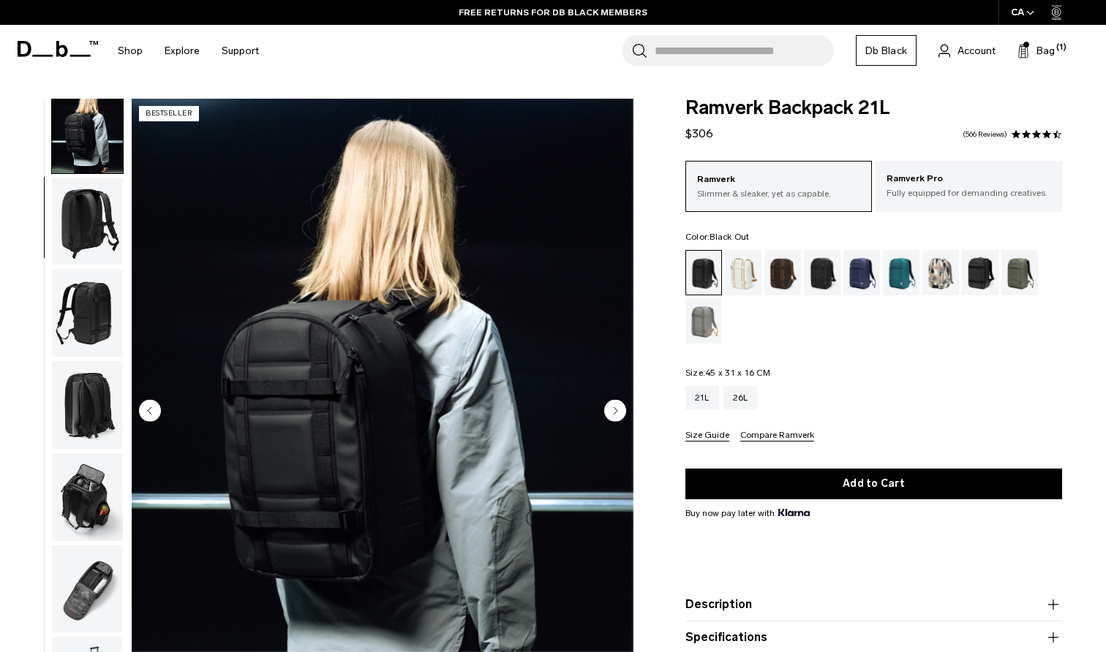
scroll to position [93, 0]
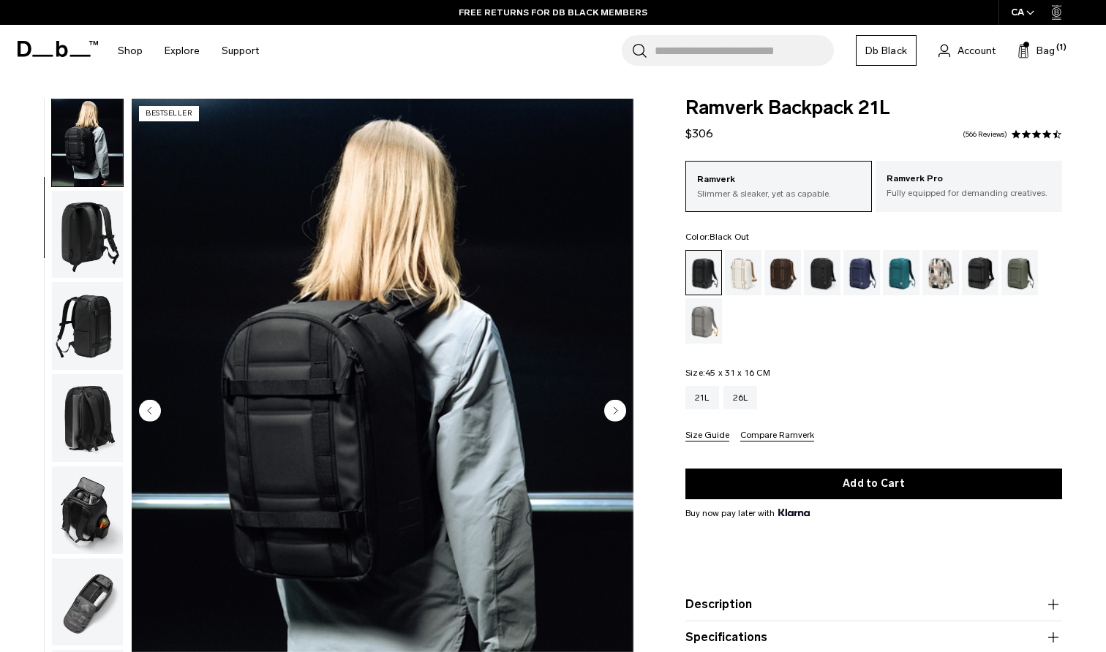
click at [89, 125] on img "button" at bounding box center [87, 143] width 71 height 88
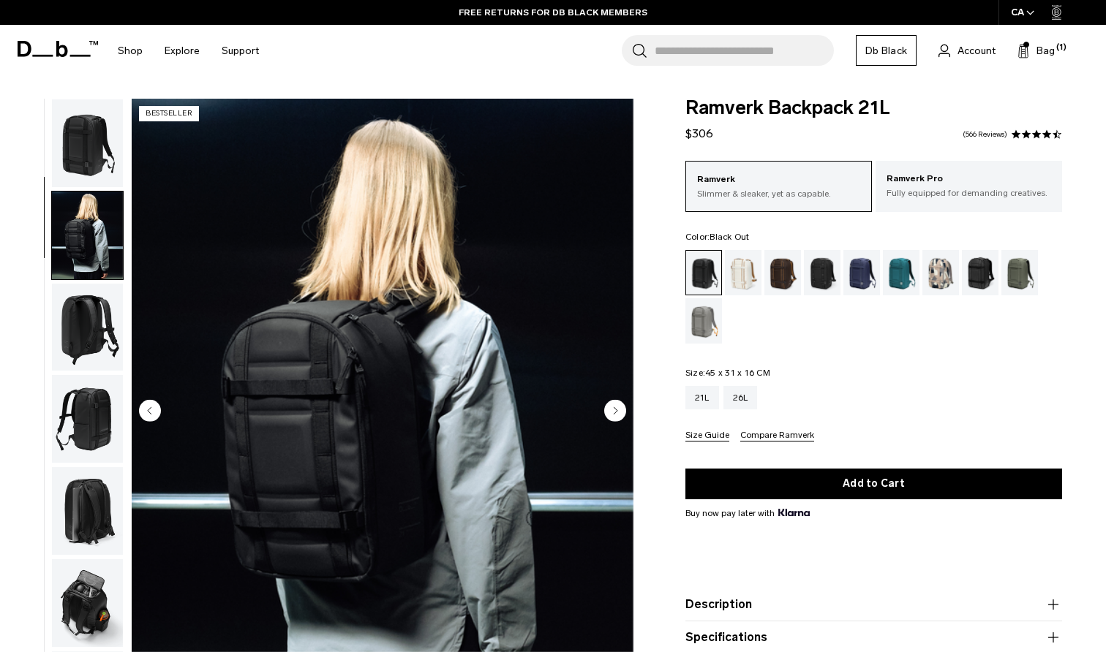
scroll to position [0, 0]
click at [91, 166] on img "button" at bounding box center [87, 143] width 71 height 88
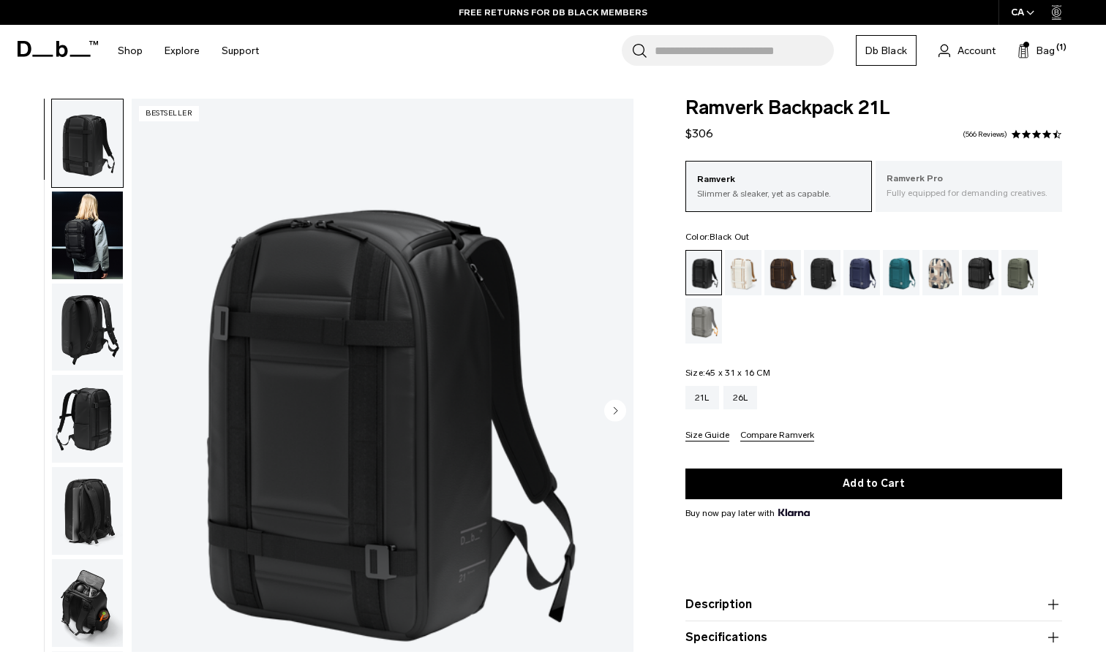
click at [913, 173] on p "Ramverk Pro" at bounding box center [968, 179] width 165 height 15
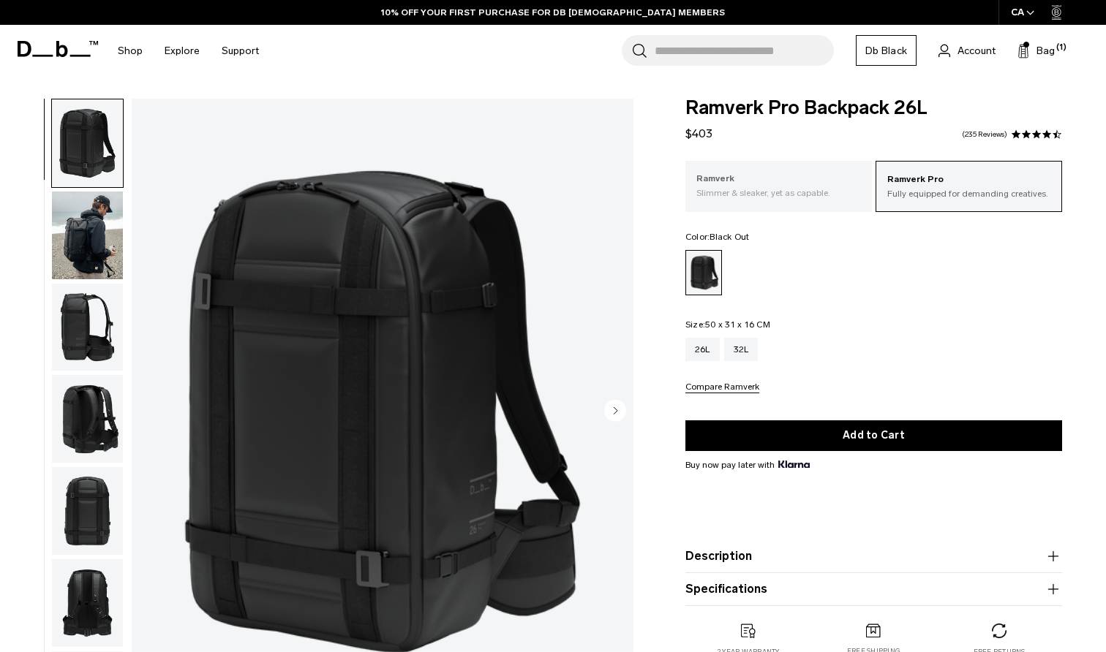
click at [785, 179] on p "Ramverk" at bounding box center [778, 179] width 165 height 15
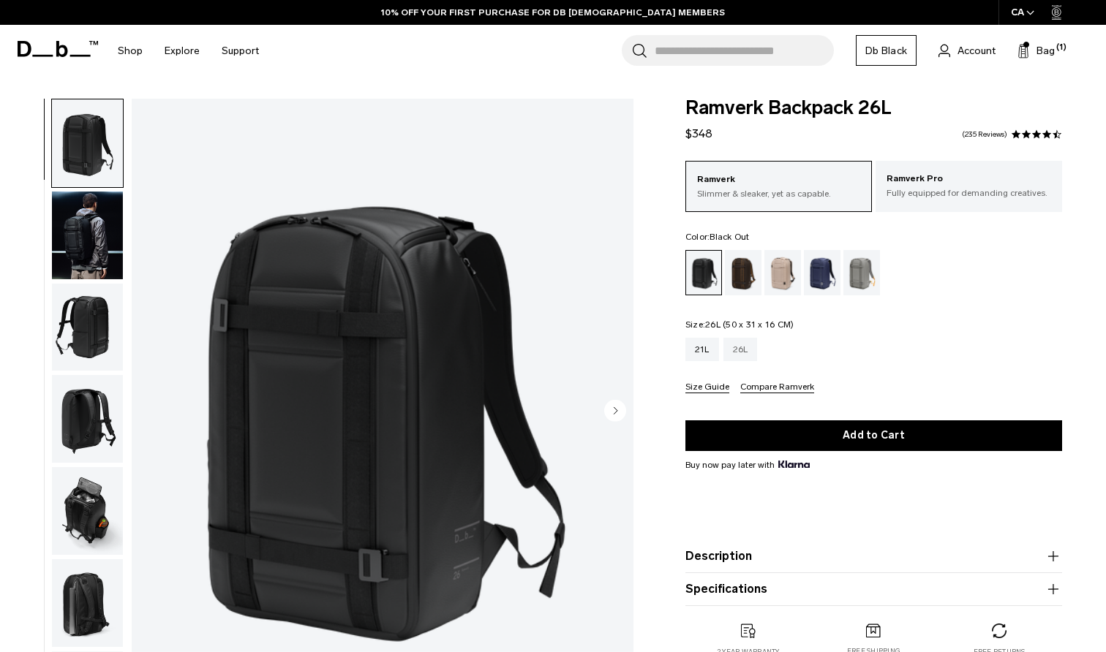
click at [745, 347] on div "26L" at bounding box center [740, 349] width 34 height 23
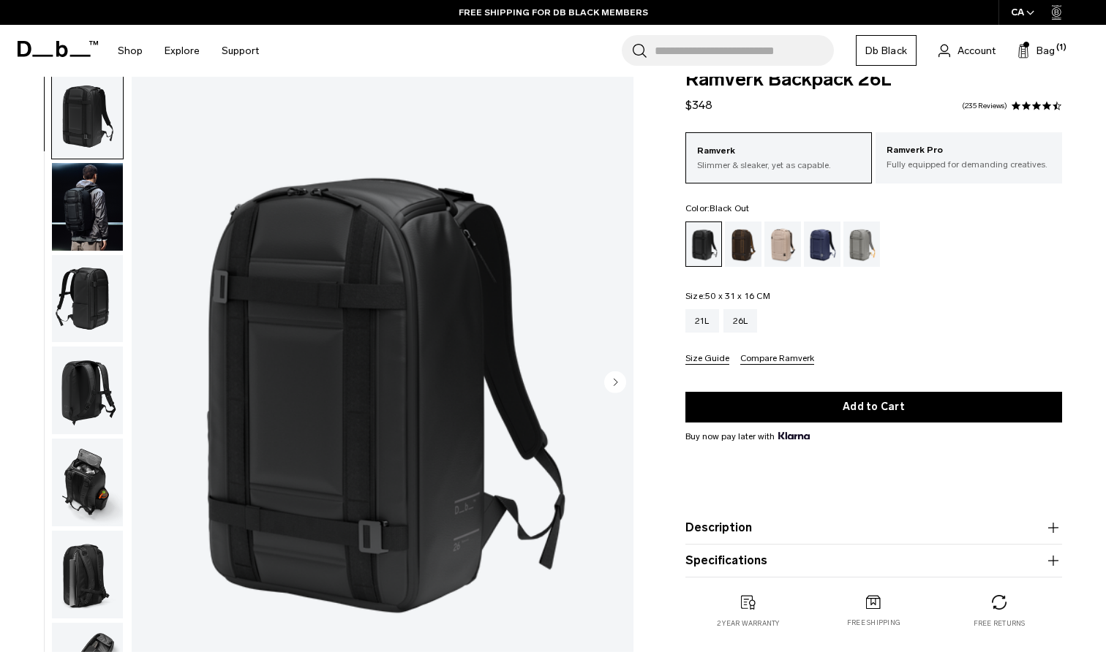
scroll to position [54, 0]
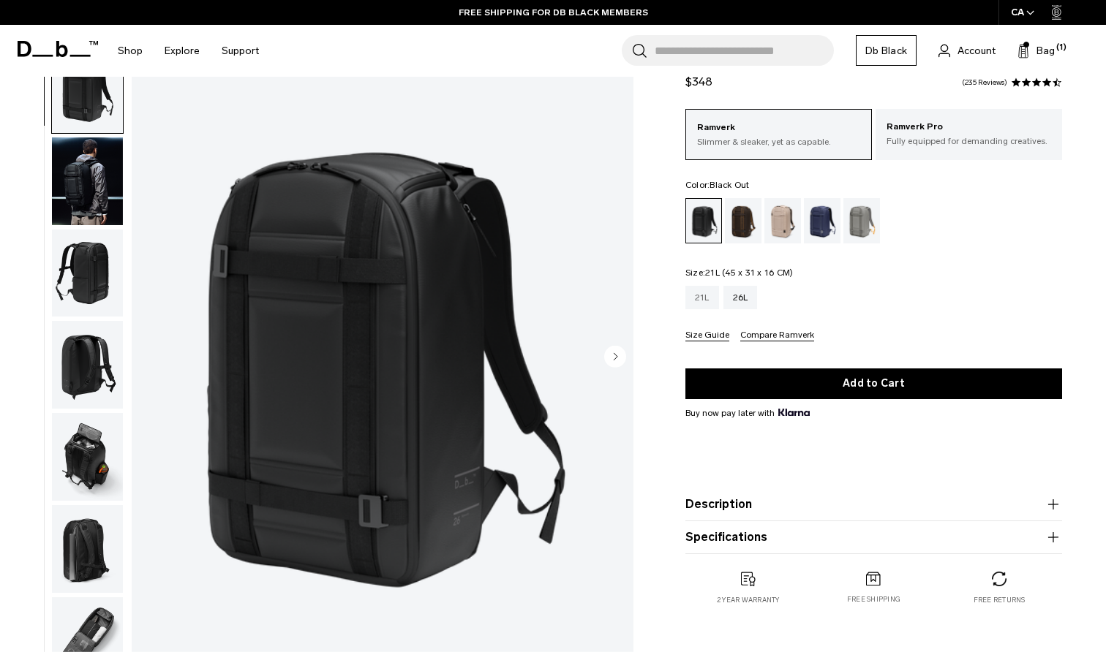
click at [704, 295] on div "21L" at bounding box center [702, 297] width 34 height 23
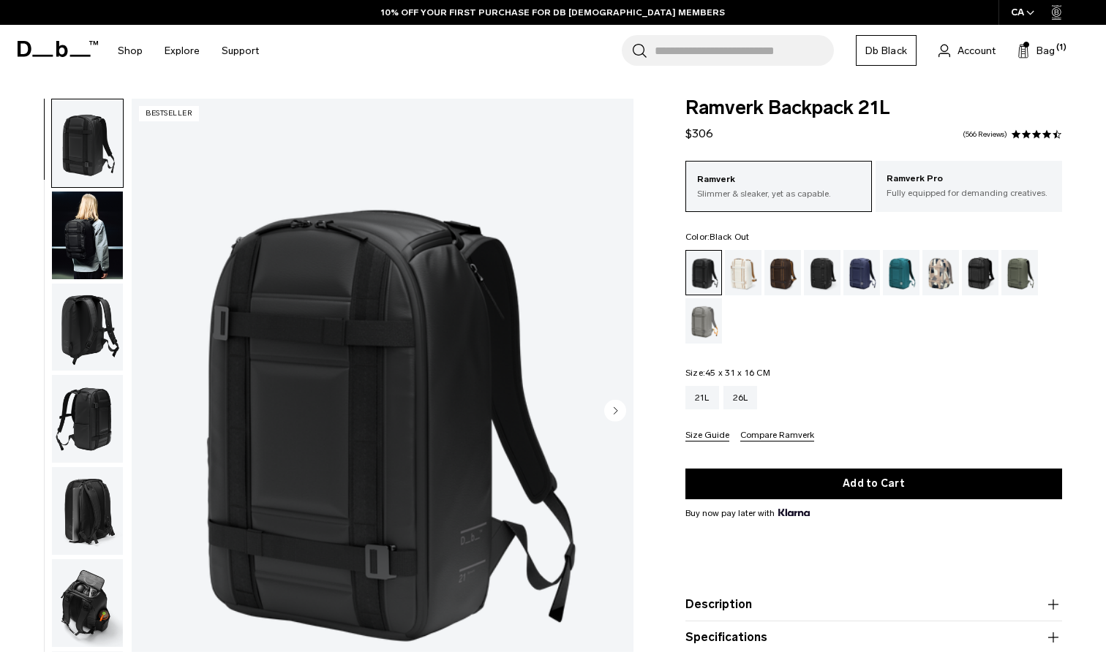
click at [109, 227] on img "button" at bounding box center [87, 236] width 71 height 88
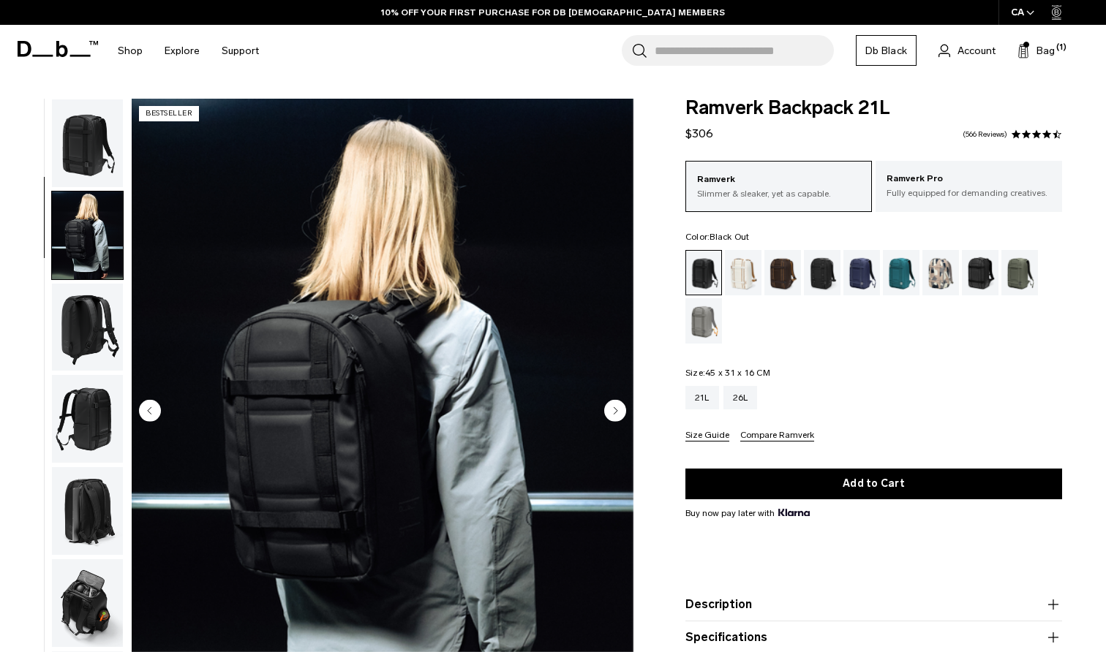
scroll to position [93, 0]
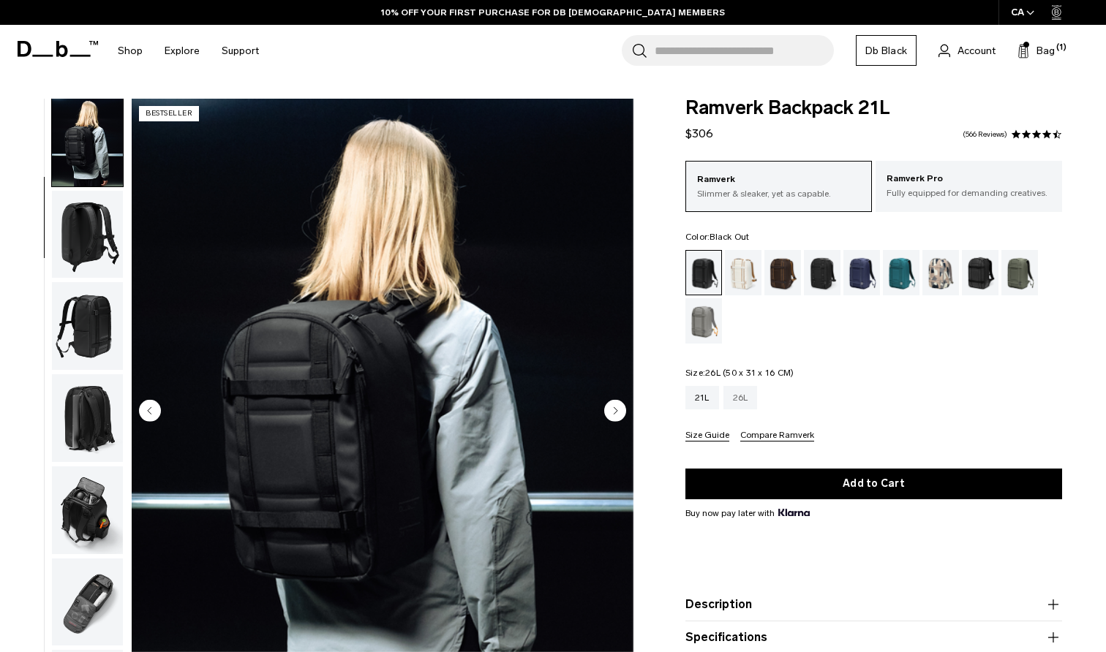
click at [749, 393] on div "26L" at bounding box center [740, 397] width 34 height 23
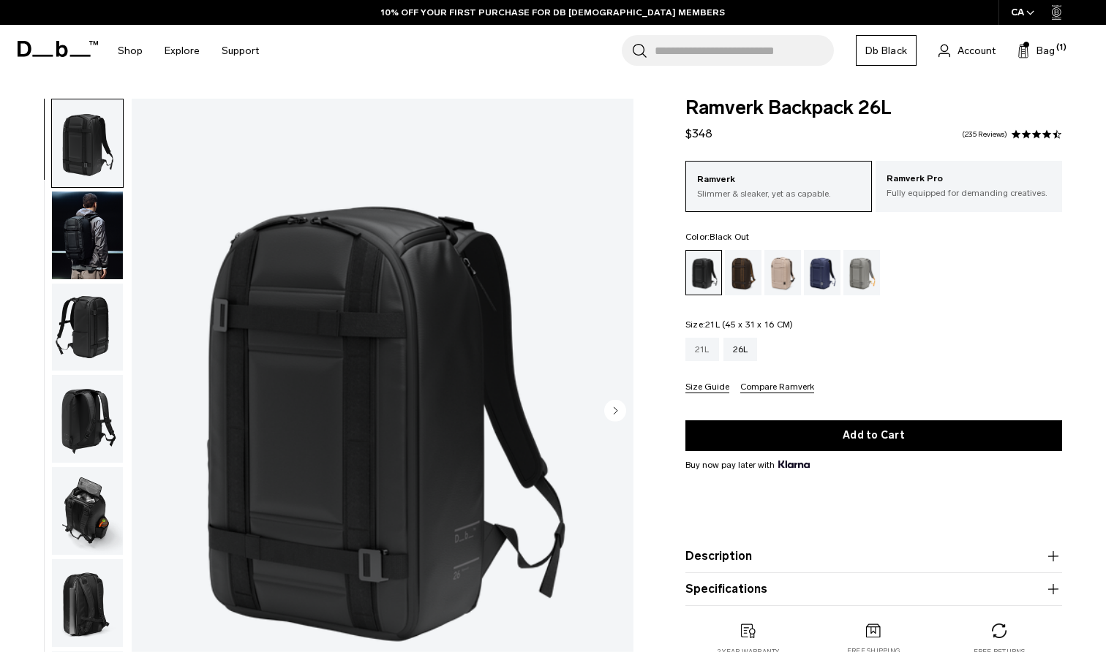
click at [715, 354] on div "21L" at bounding box center [702, 349] width 34 height 23
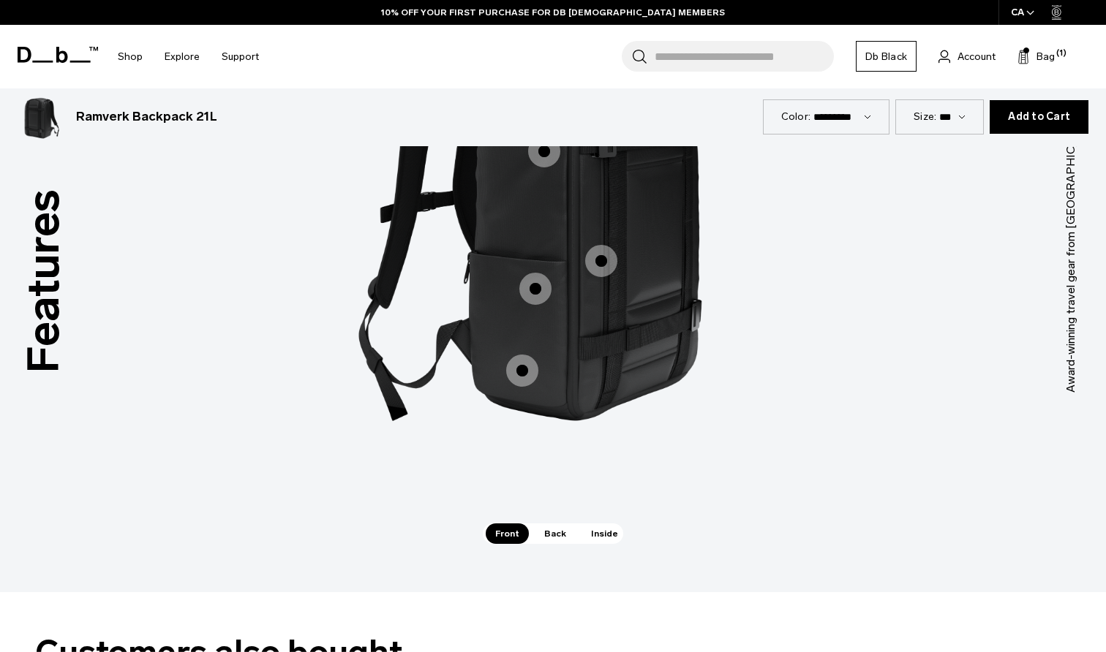
scroll to position [2043, 0]
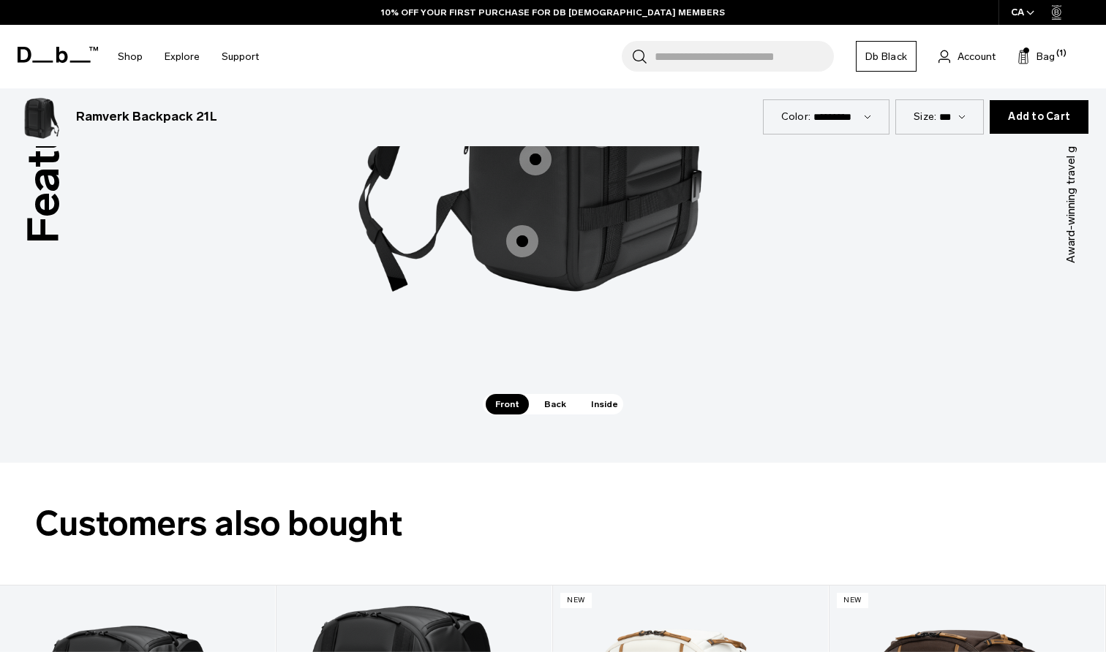
click at [562, 403] on span "Back" at bounding box center [555, 404] width 41 height 20
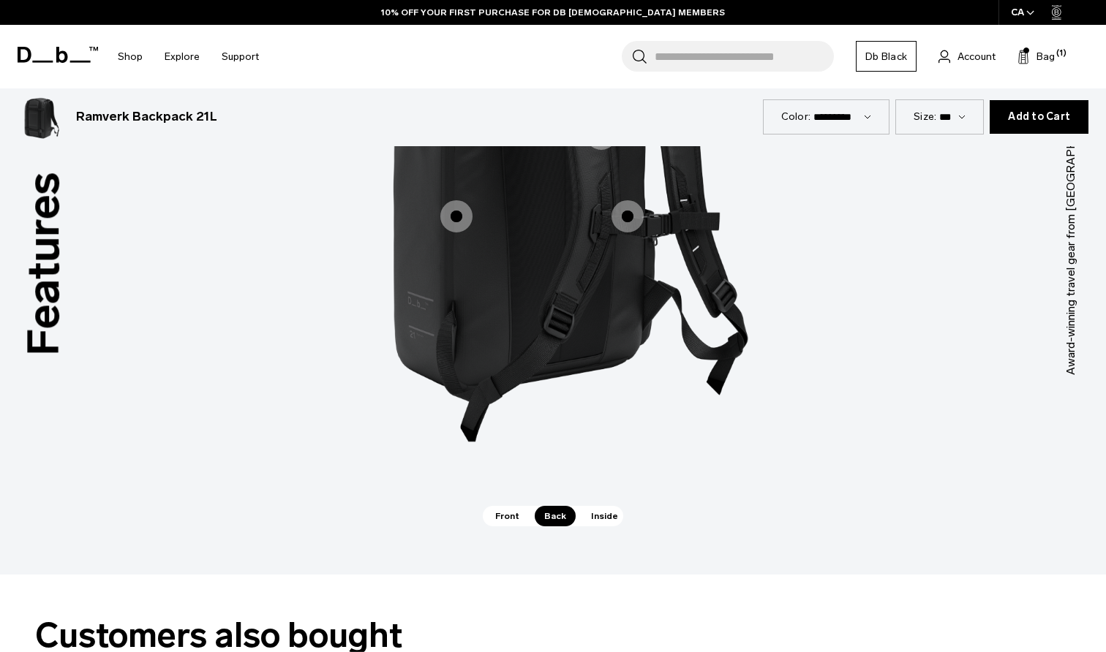
scroll to position [1909, 0]
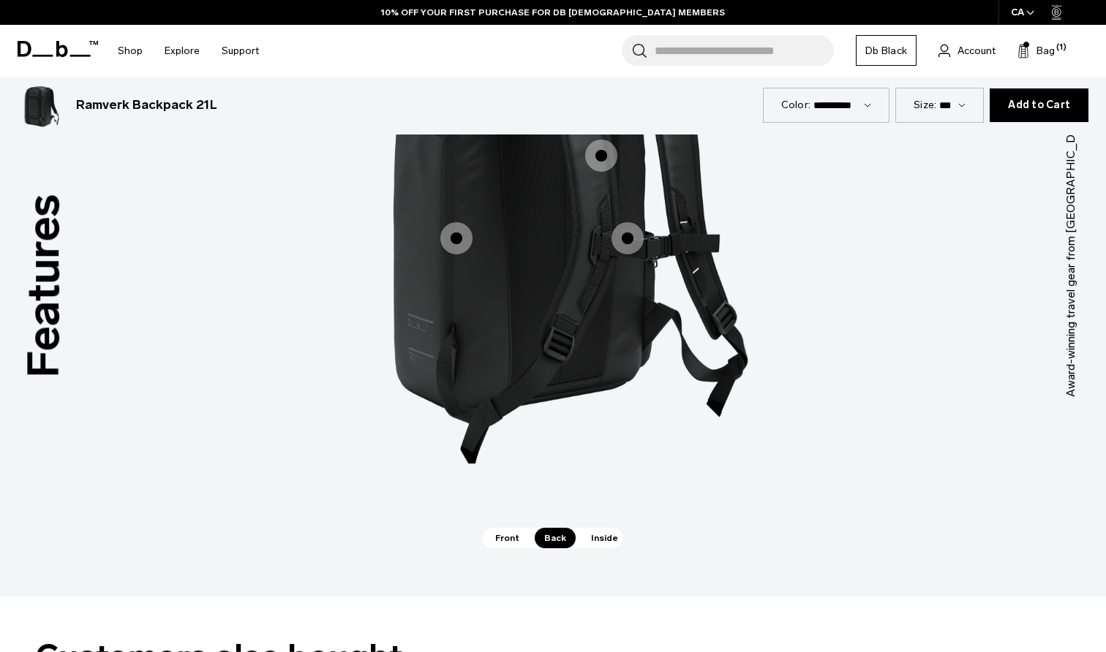
click at [600, 538] on span "Inside" at bounding box center [604, 538] width 46 height 20
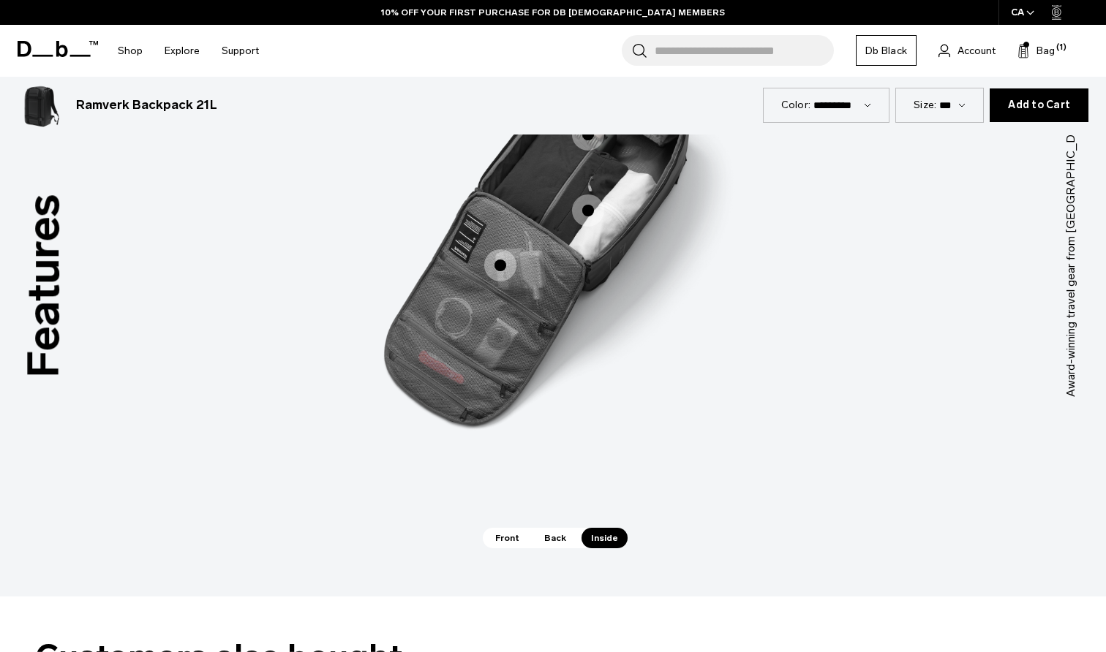
click at [551, 535] on span "Back" at bounding box center [555, 538] width 41 height 20
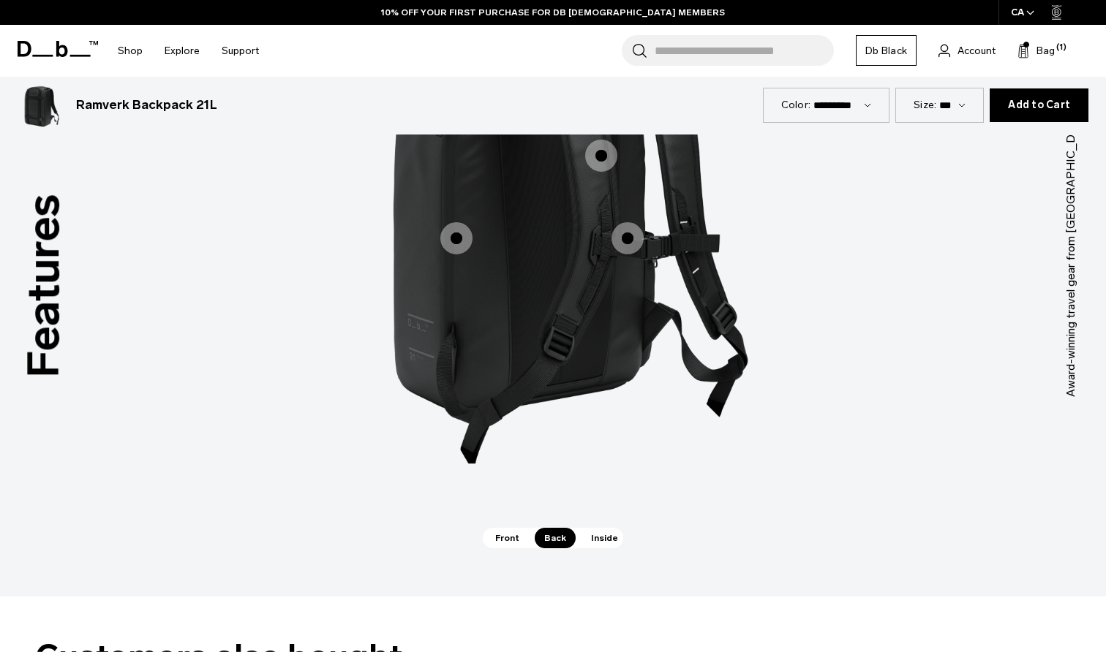
click at [508, 530] on span "Front" at bounding box center [507, 538] width 43 height 20
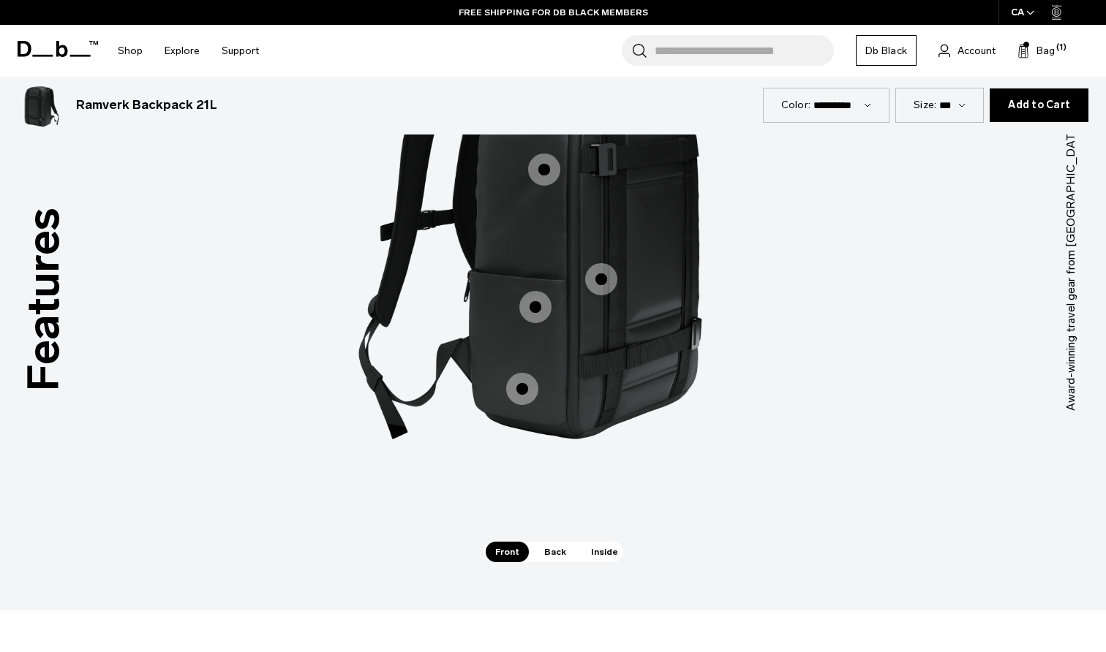
scroll to position [1893, 0]
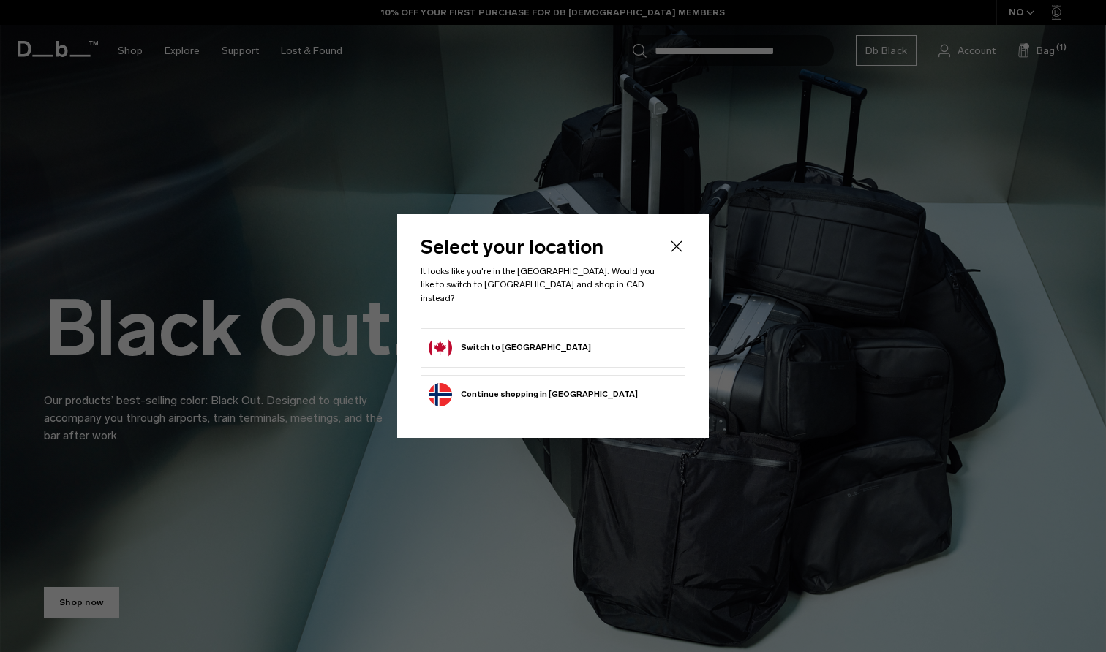
click at [674, 255] on icon "Close" at bounding box center [677, 247] width 18 height 18
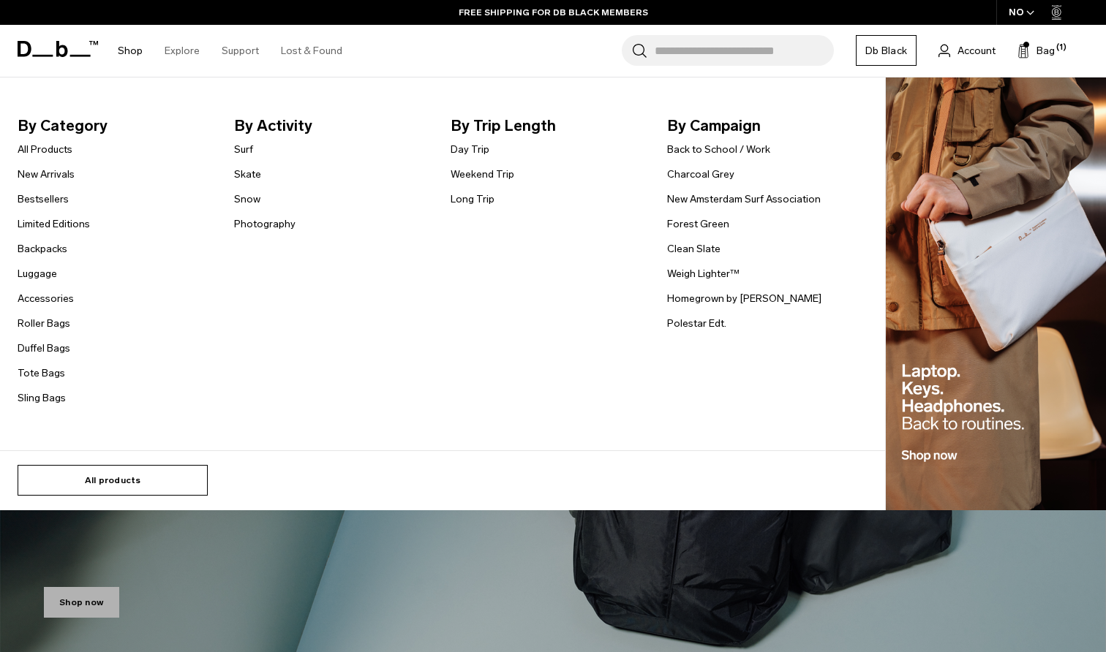
click at [60, 467] on link "All products" at bounding box center [113, 480] width 190 height 31
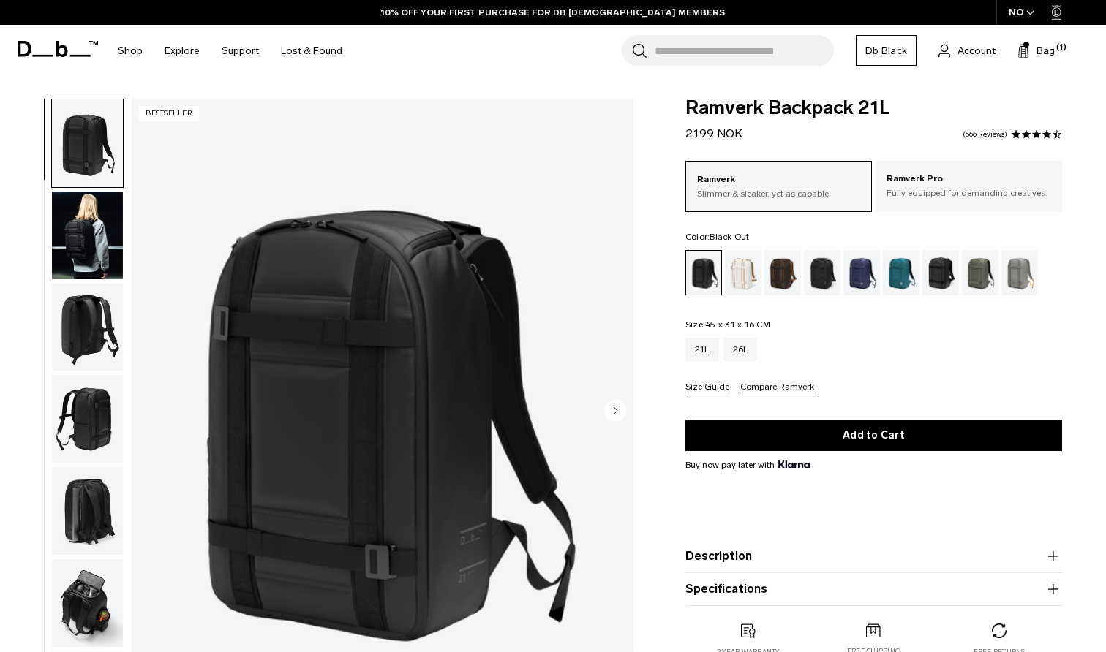
click at [58, 230] on img "button" at bounding box center [87, 236] width 71 height 88
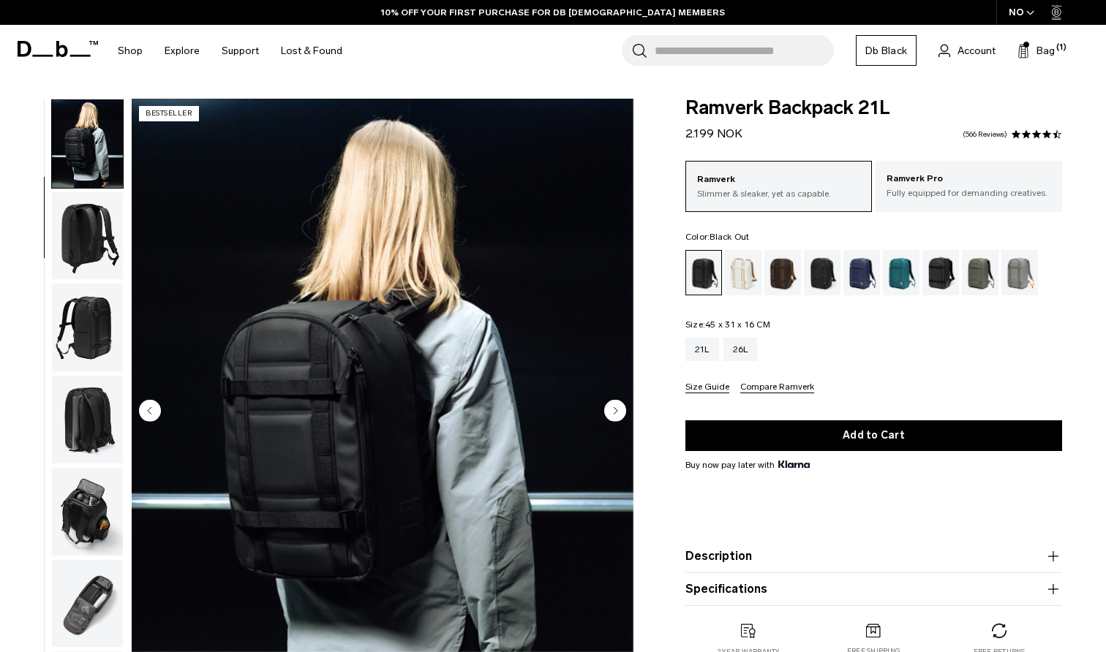
scroll to position [93, 0]
click at [94, 347] on img "button" at bounding box center [87, 326] width 71 height 88
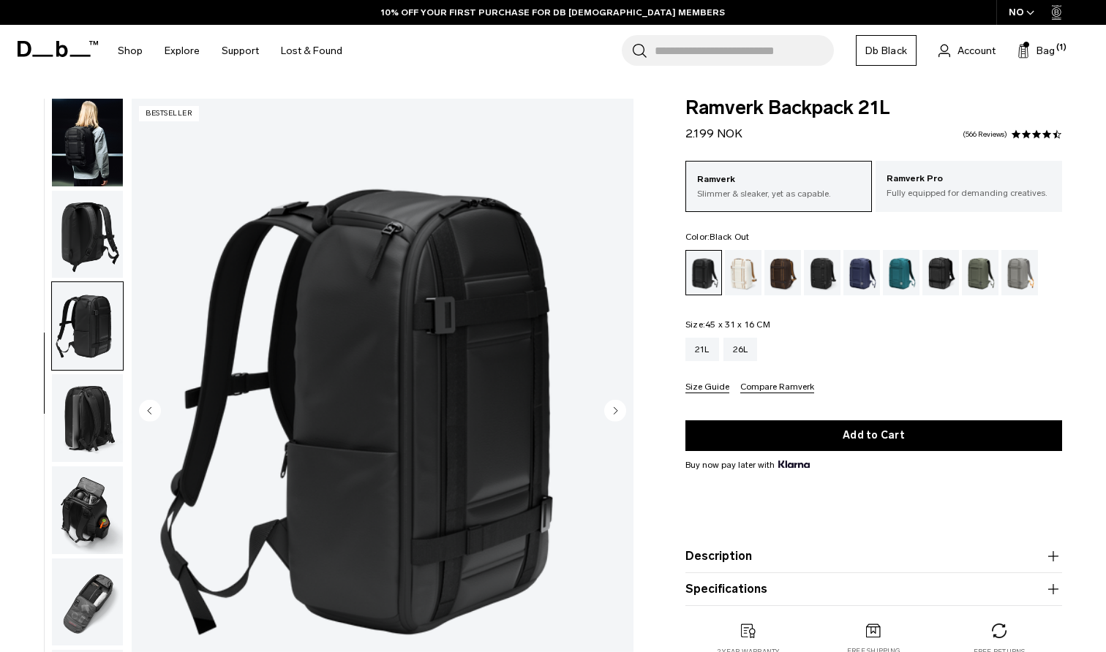
scroll to position [115, 0]
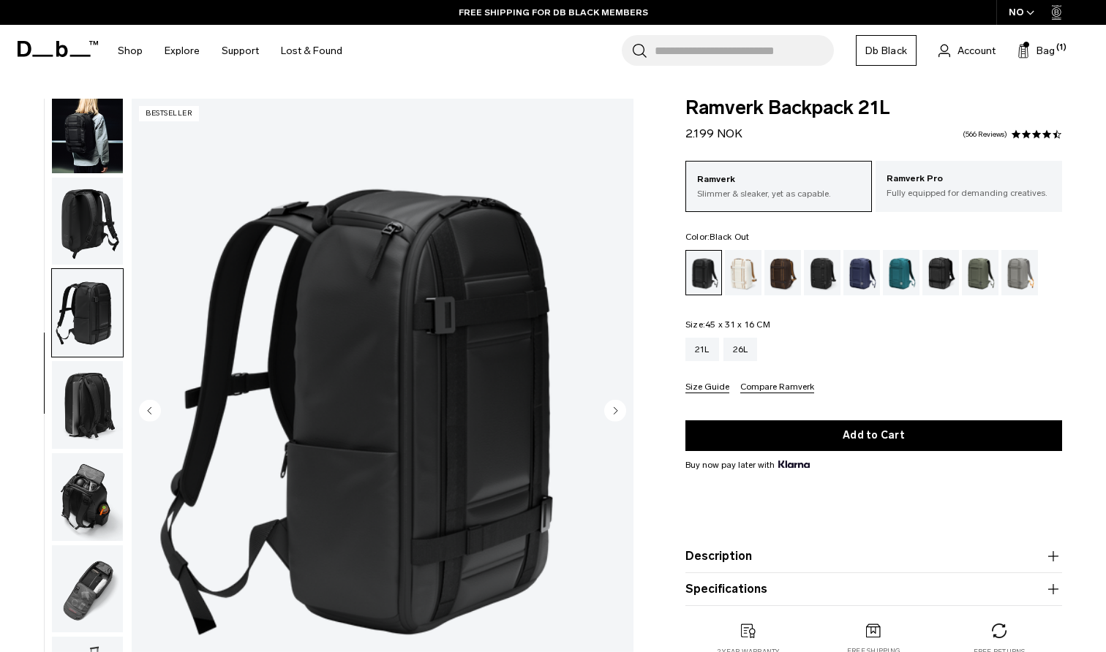
click at [84, 491] on img "button" at bounding box center [87, 497] width 71 height 88
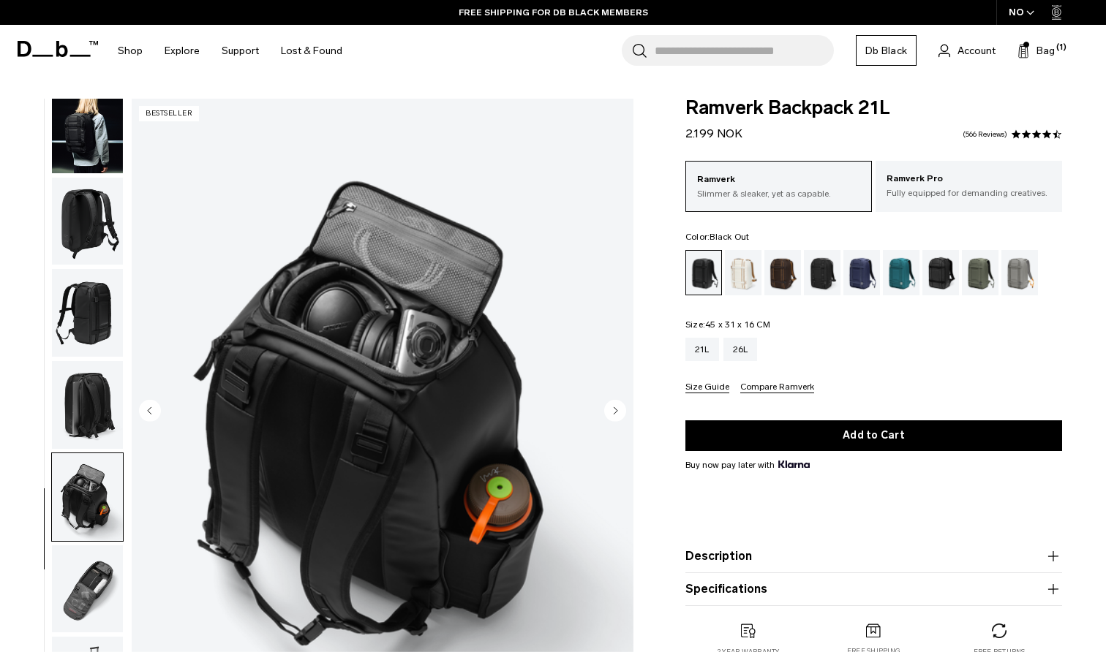
click at [87, 600] on img "button" at bounding box center [87, 590] width 71 height 88
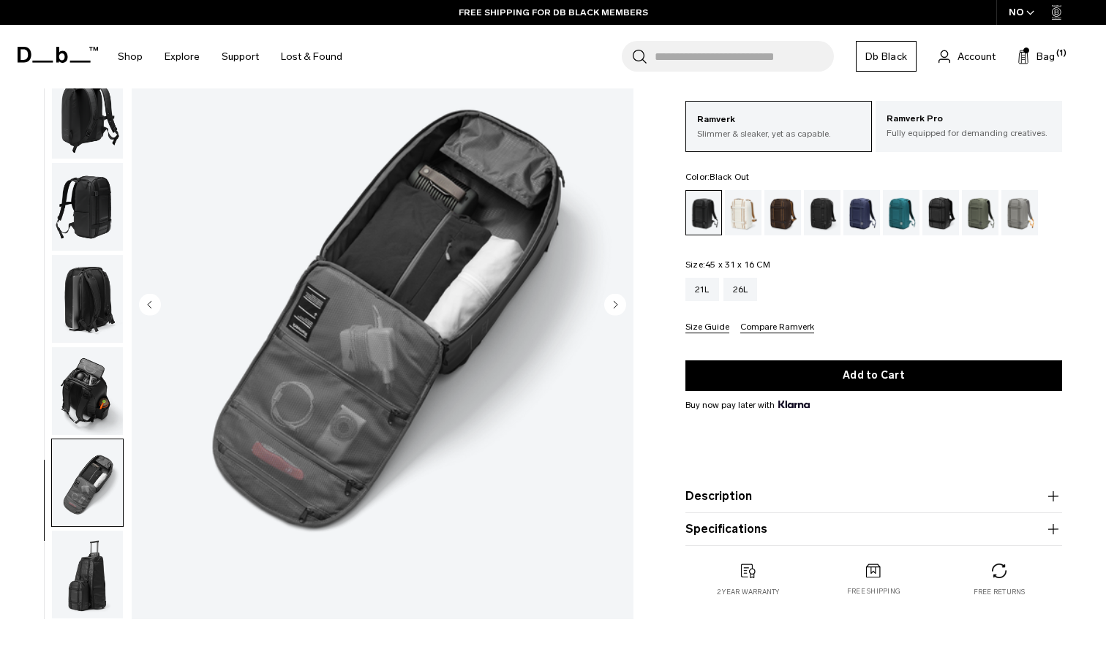
scroll to position [119, 0]
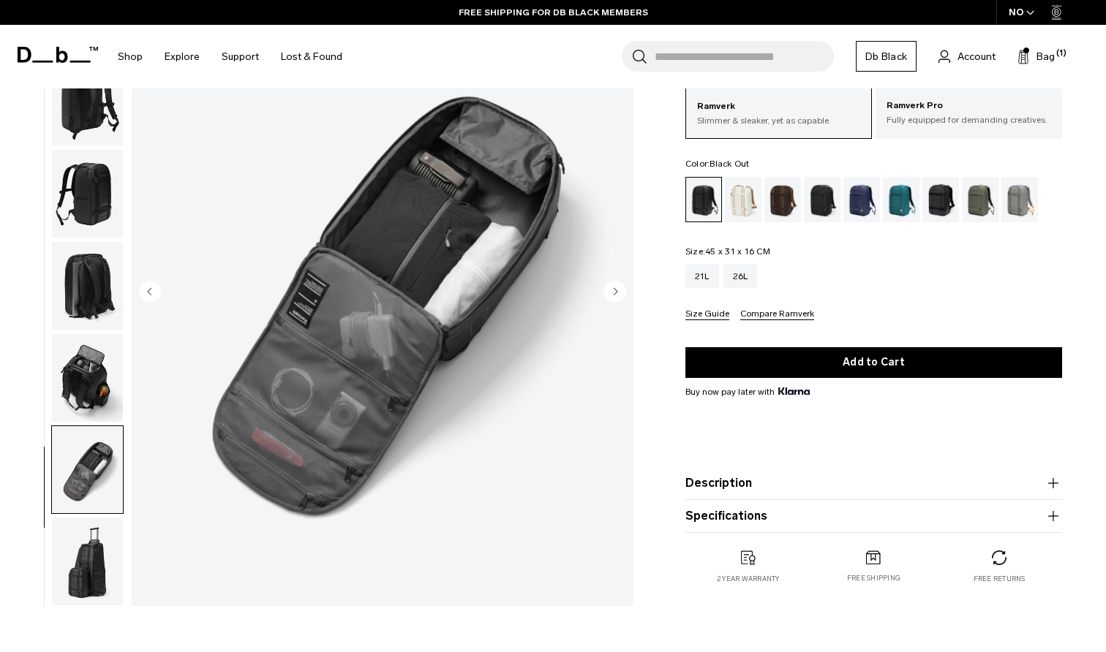
click at [91, 557] on img "button" at bounding box center [87, 562] width 71 height 88
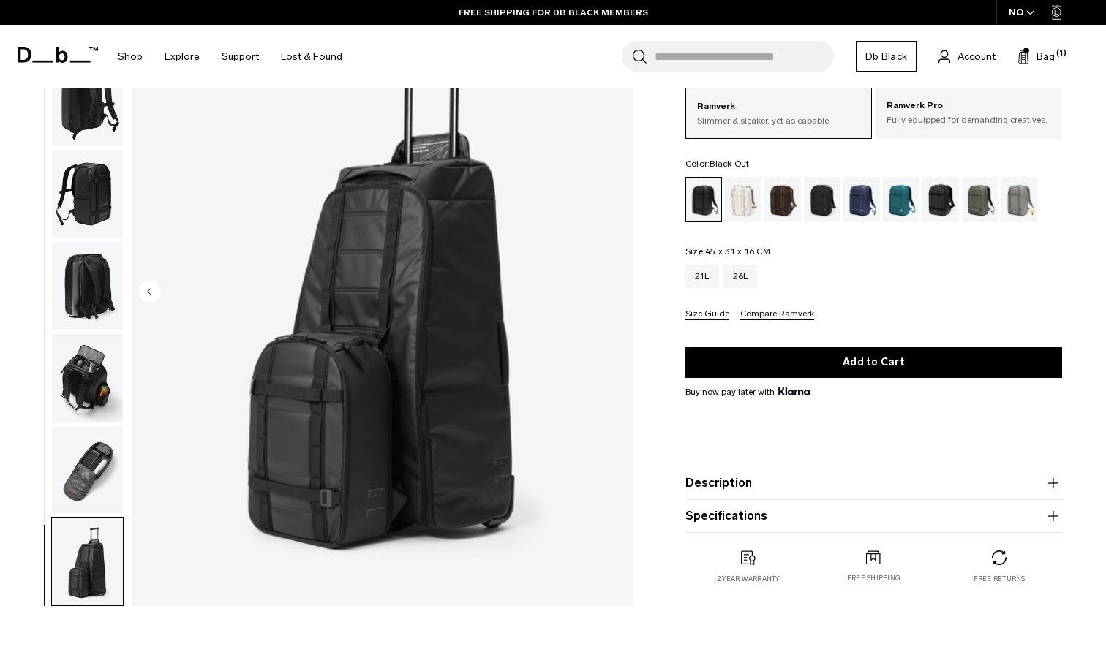
click at [92, 462] on img "button" at bounding box center [87, 470] width 71 height 88
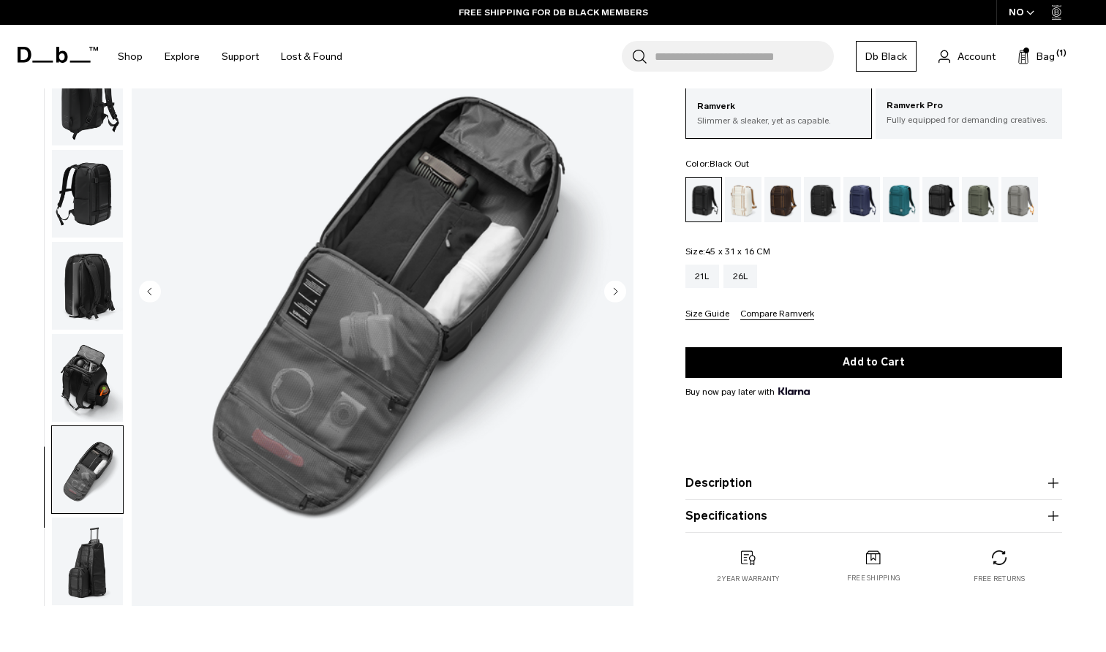
click at [86, 405] on img "button" at bounding box center [87, 378] width 71 height 88
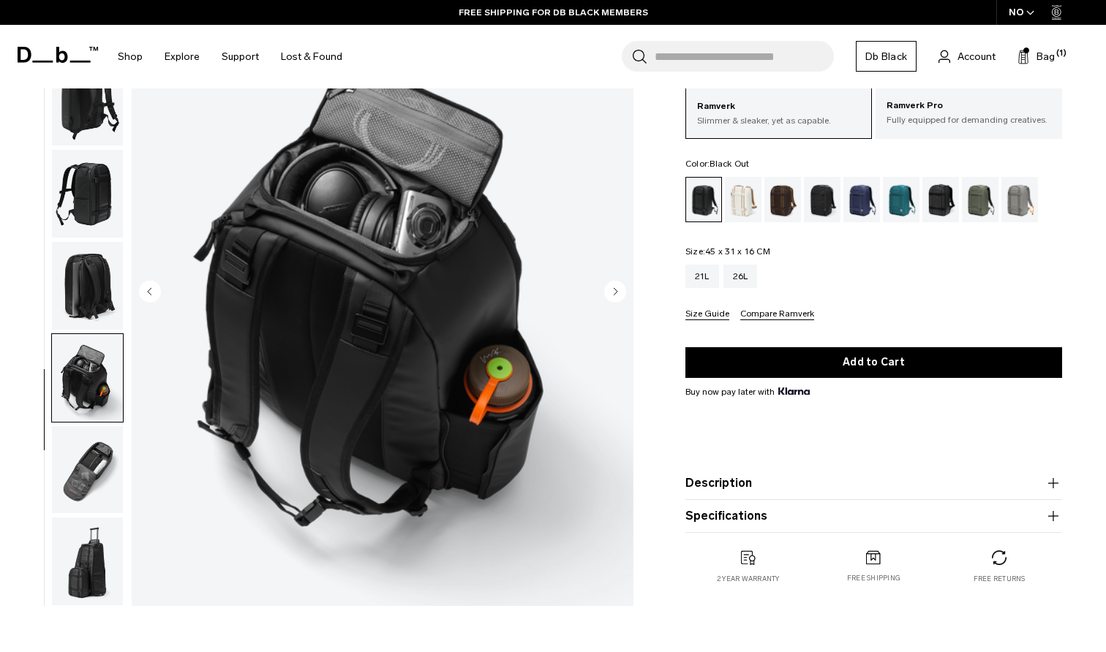
click at [88, 447] on img "button" at bounding box center [87, 470] width 71 height 88
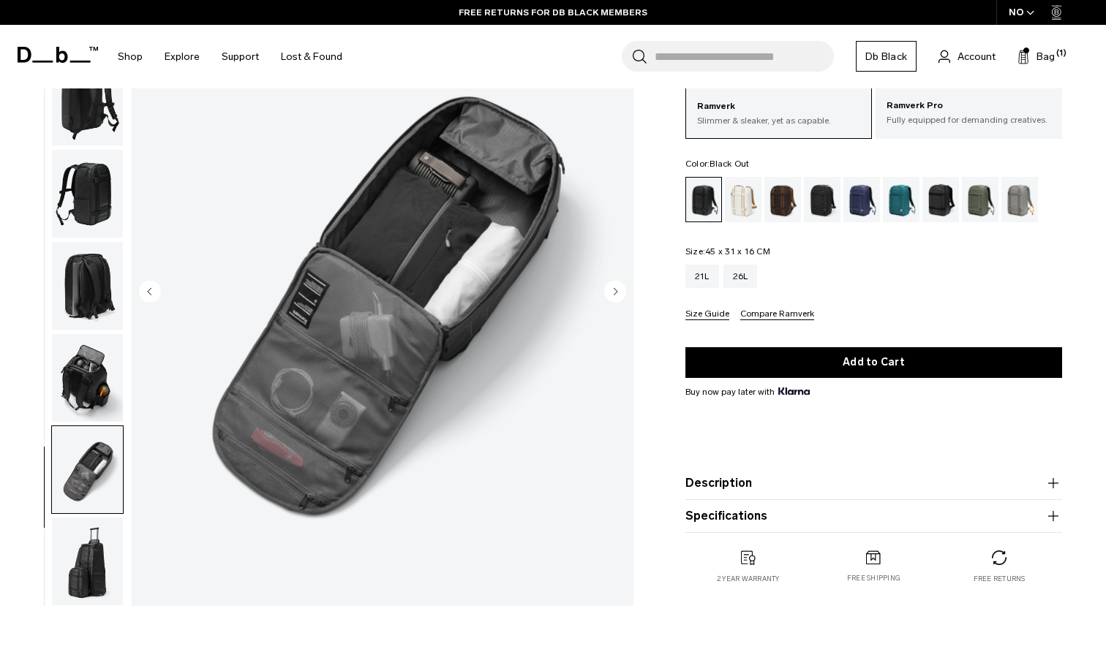
click at [91, 276] on img "button" at bounding box center [87, 286] width 71 height 88
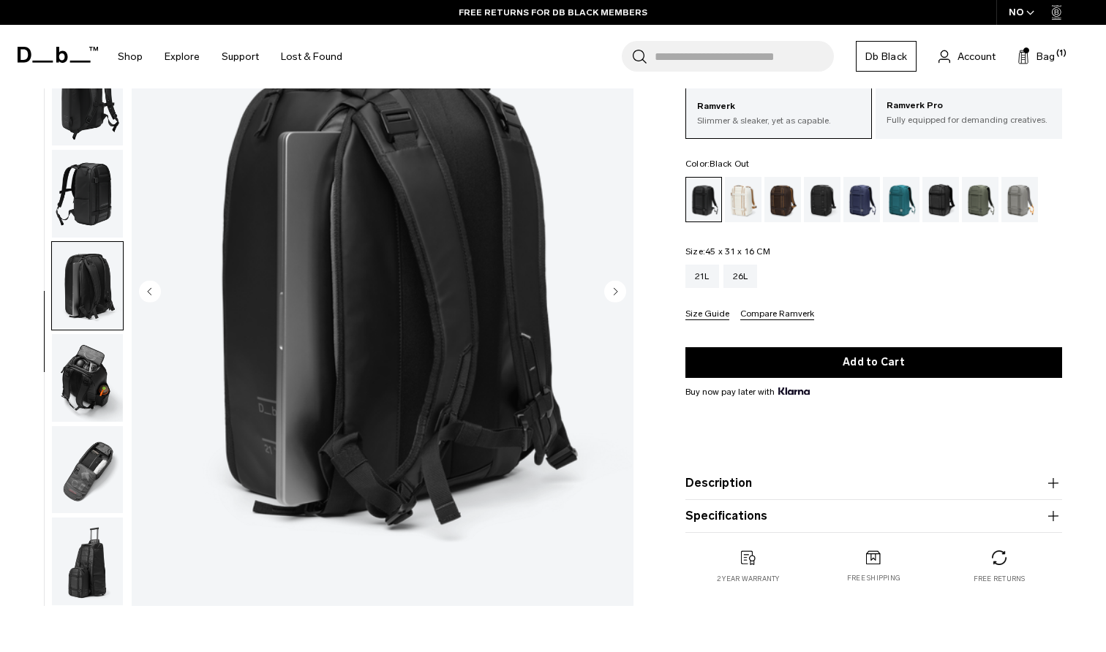
click at [94, 207] on img "button" at bounding box center [87, 194] width 71 height 88
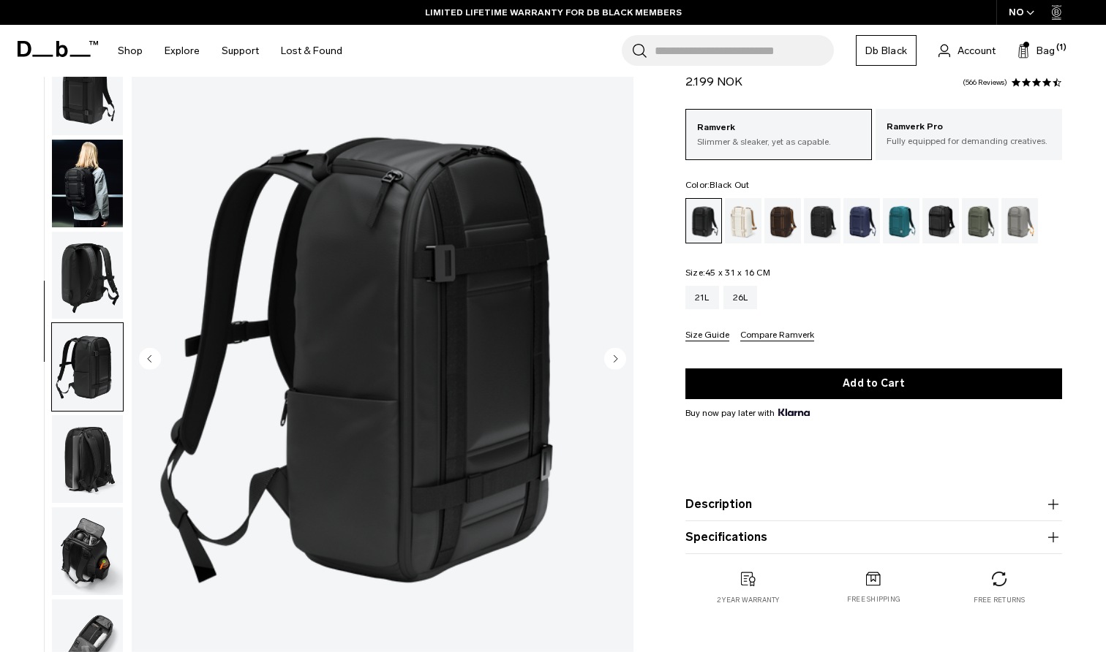
scroll to position [26, 0]
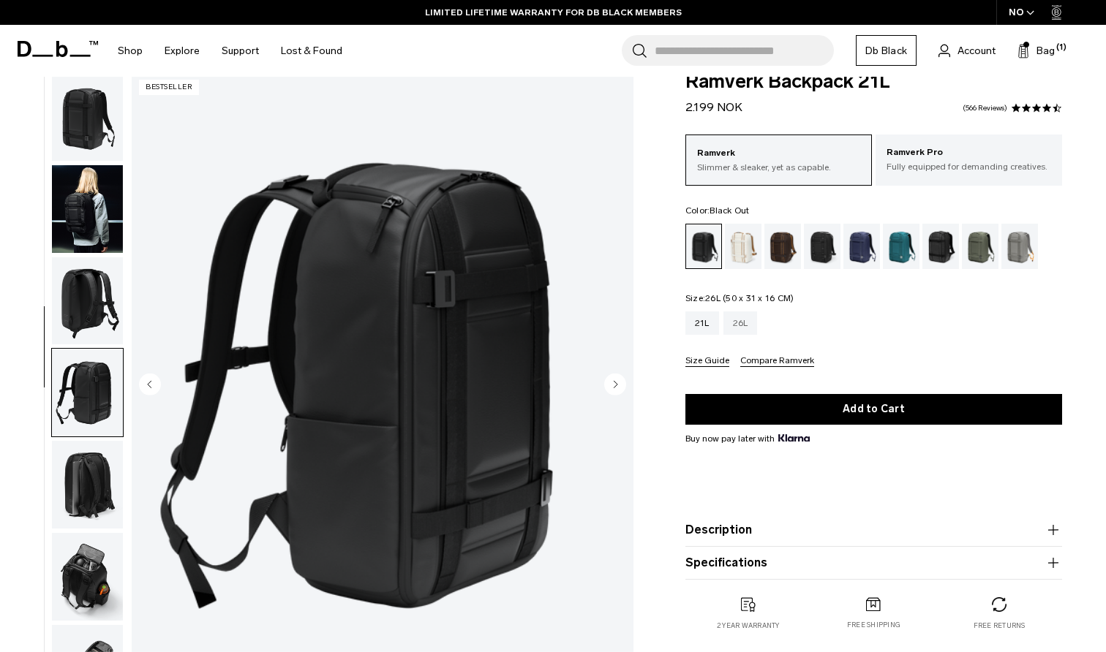
click at [732, 325] on div "26L" at bounding box center [740, 323] width 34 height 23
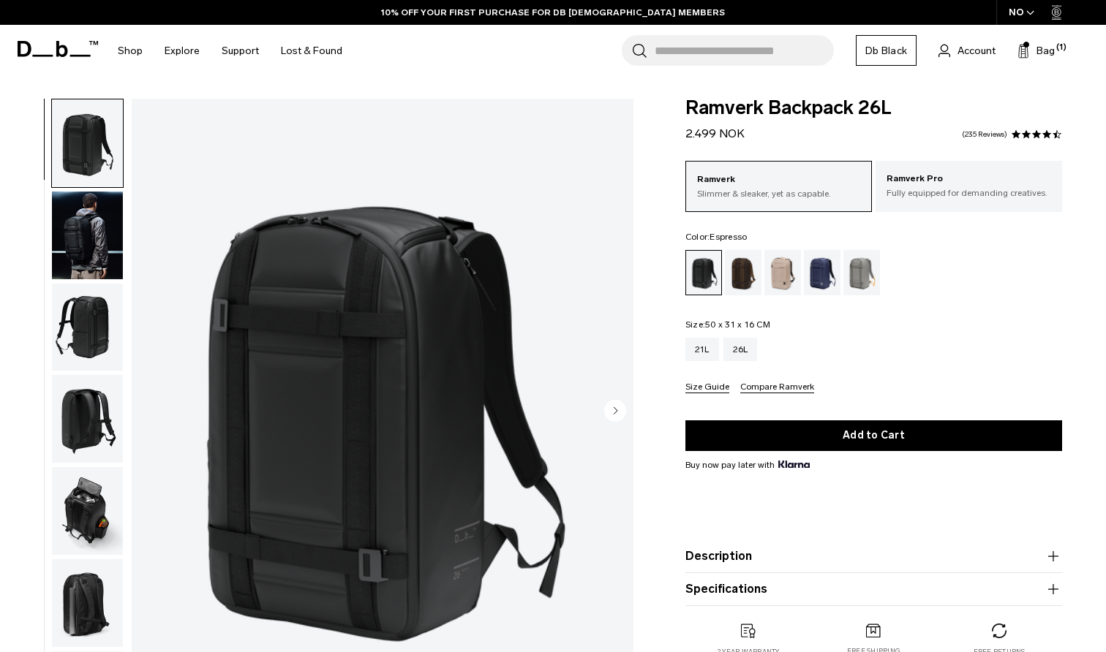
click at [751, 260] on div "Espresso" at bounding box center [743, 272] width 37 height 45
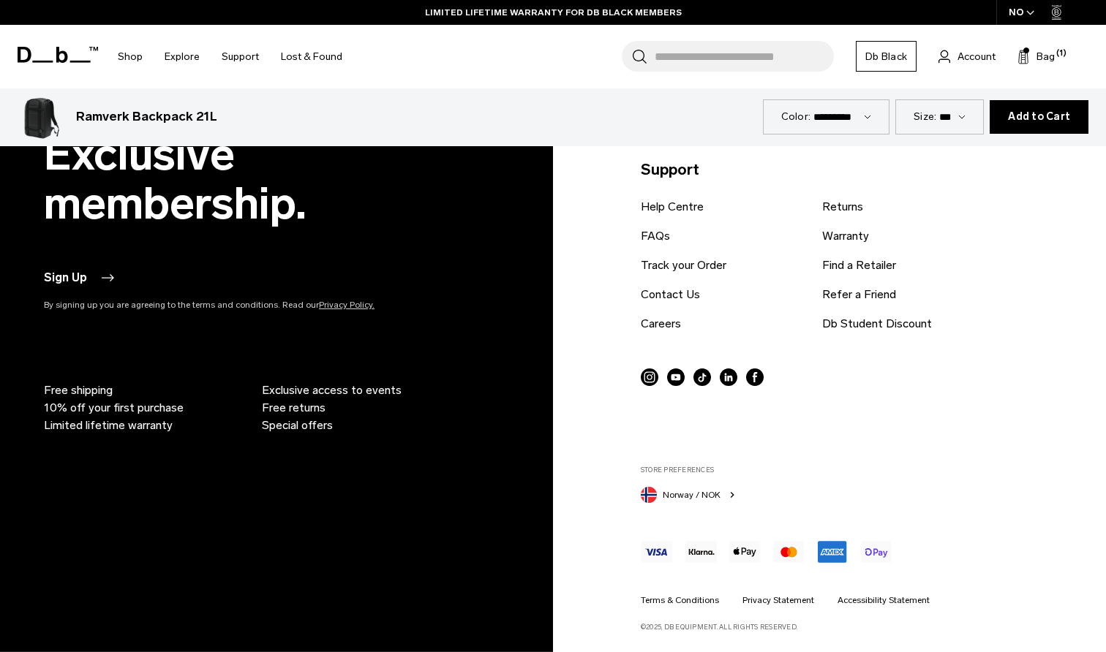
scroll to position [5055, 0]
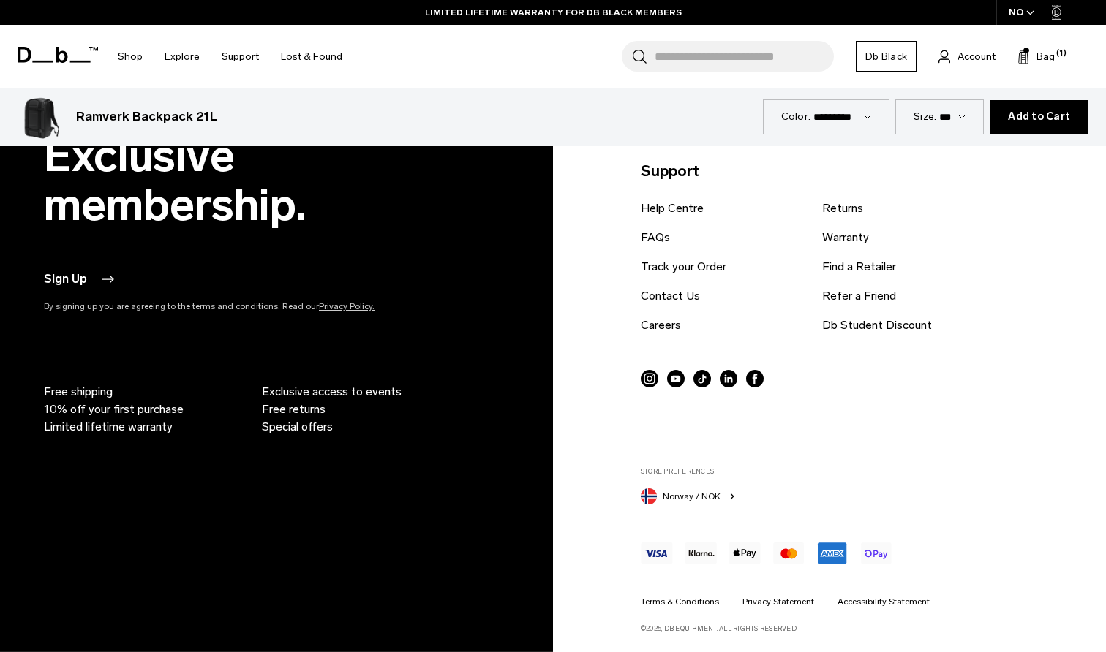
click at [698, 502] on div "Support Help Centre FAQs Track your Order Contact Us Careers Returns Warranty F…" at bounding box center [853, 358] width 424 height 551
click at [700, 493] on span "Norway / NOK" at bounding box center [692, 496] width 58 height 13
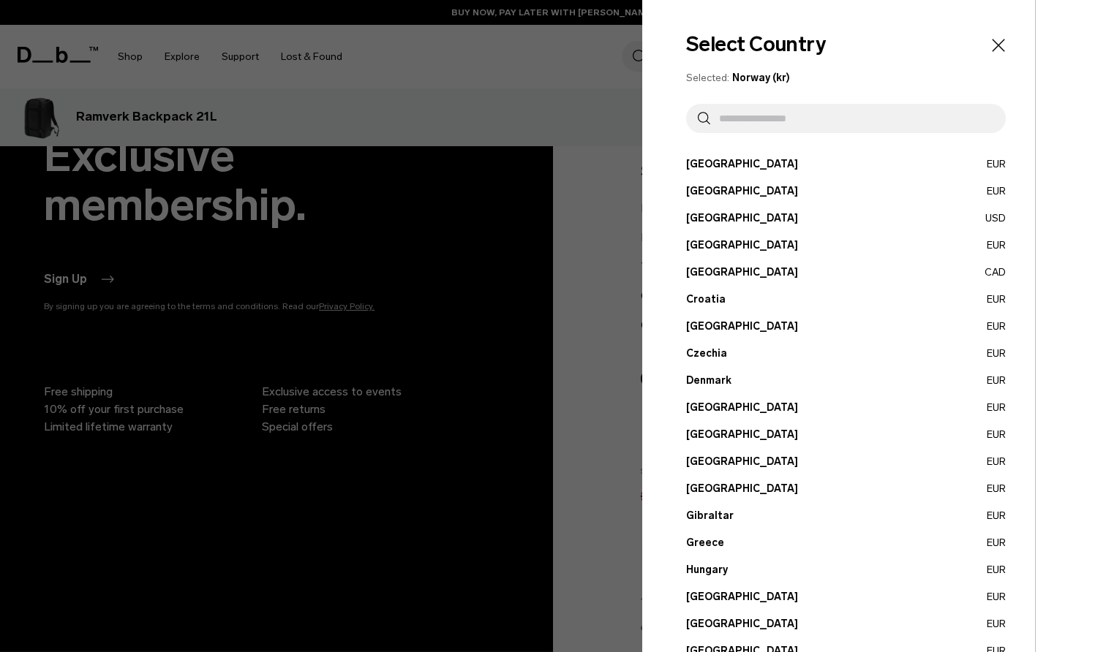
click at [712, 272] on button "[GEOGRAPHIC_DATA] CAD" at bounding box center [846, 272] width 320 height 15
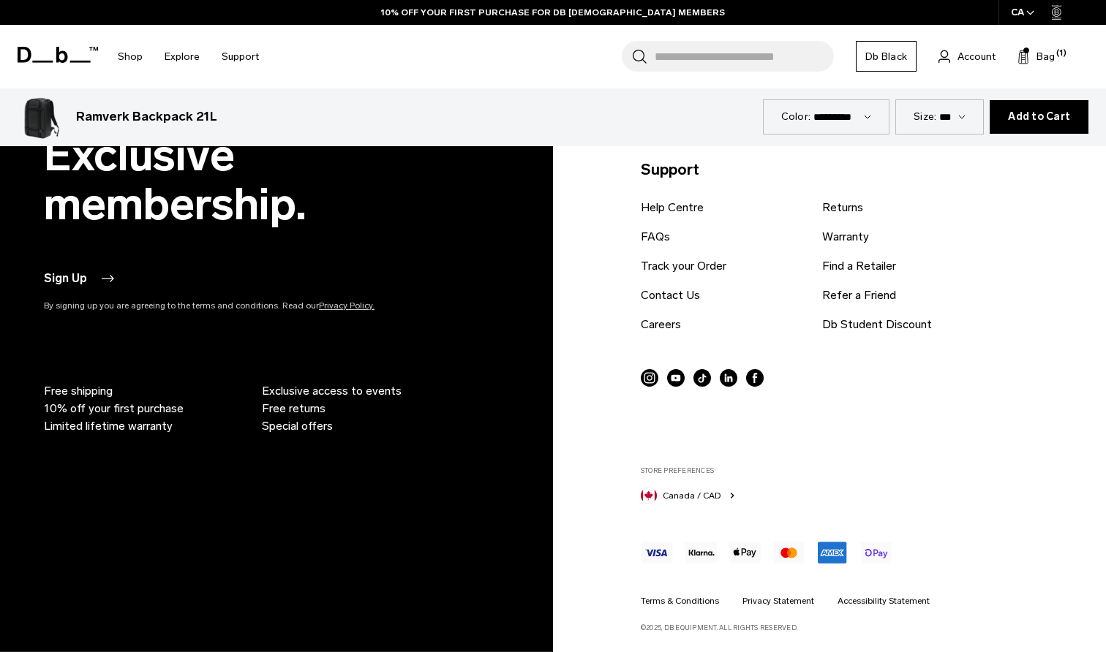
scroll to position [5057, 0]
click at [736, 497] on icon "button" at bounding box center [732, 497] width 12 height 12
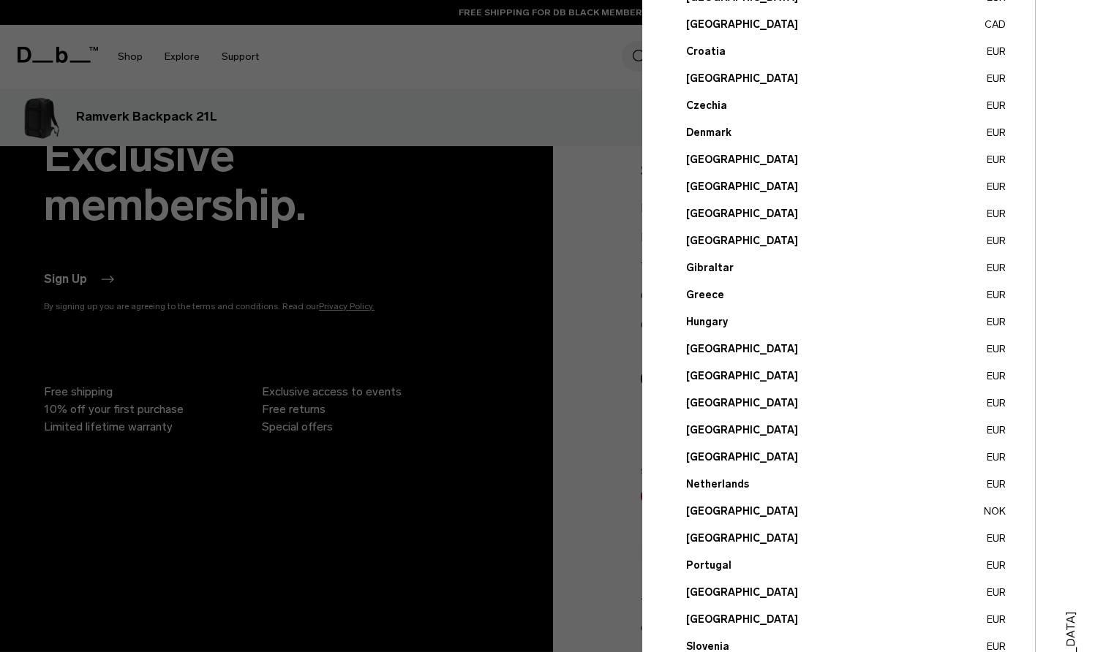
scroll to position [246, 0]
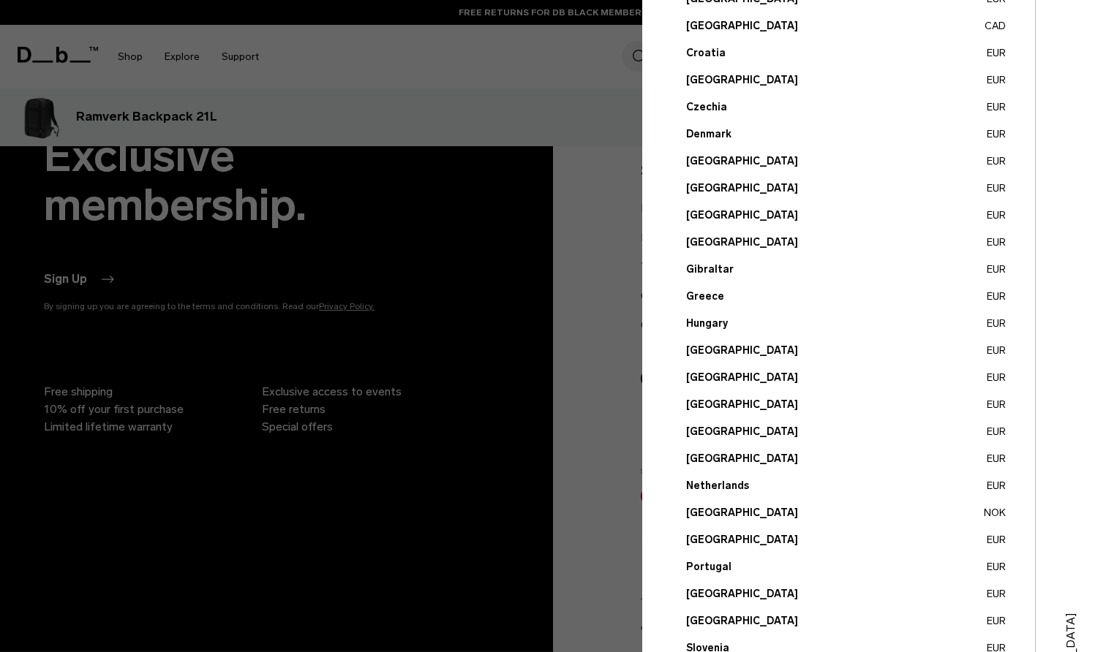
click at [688, 215] on button "France EUR" at bounding box center [846, 215] width 320 height 15
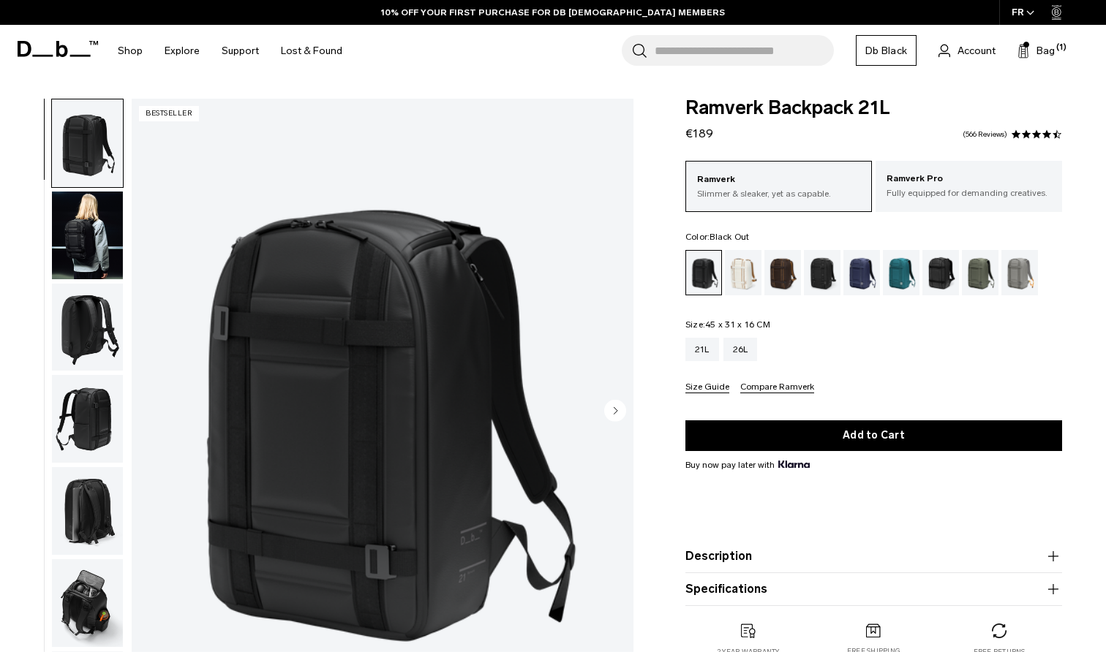
click at [1044, 10] on div "FR" at bounding box center [1023, 12] width 48 height 25
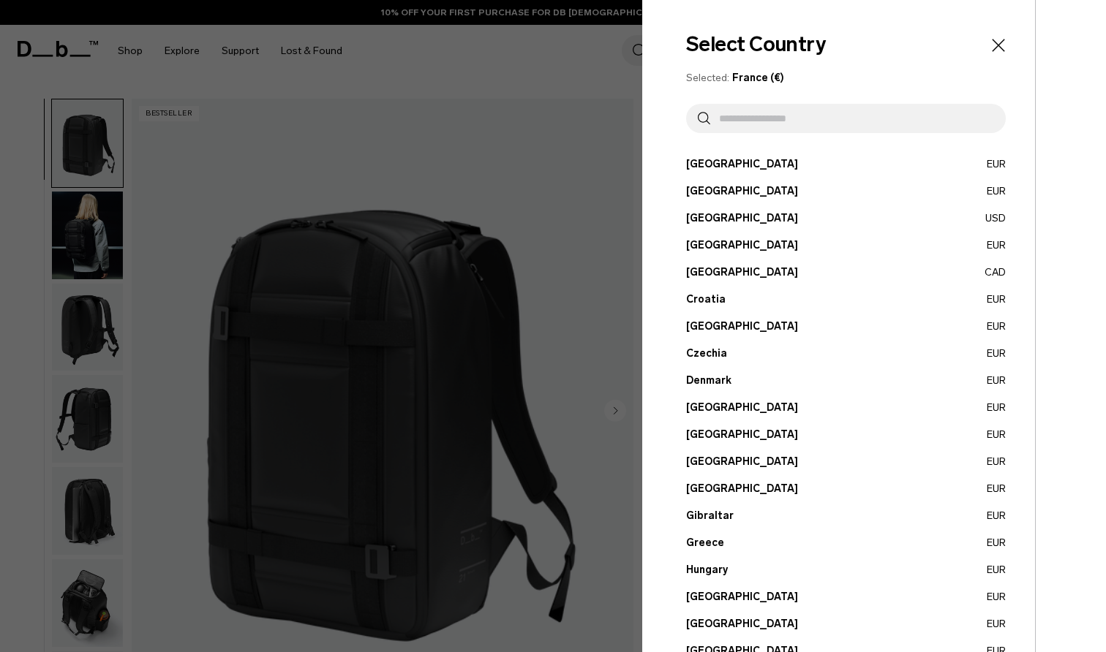
click at [999, 46] on icon "Close" at bounding box center [998, 45] width 12 height 12
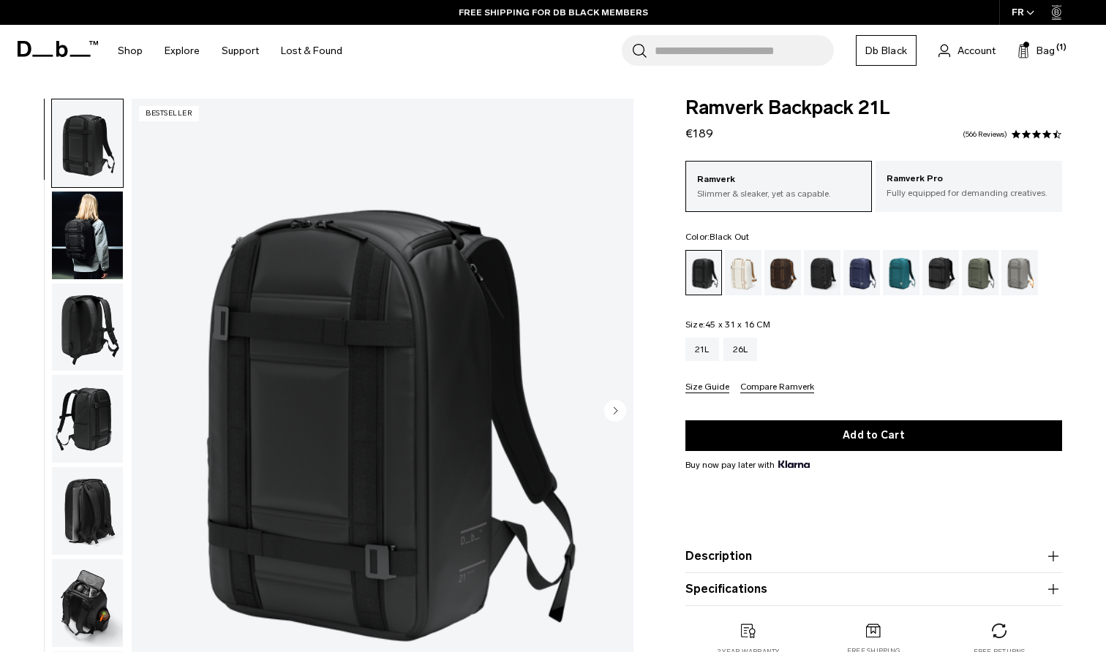
click at [1025, 11] on div "FR" at bounding box center [1023, 12] width 48 height 25
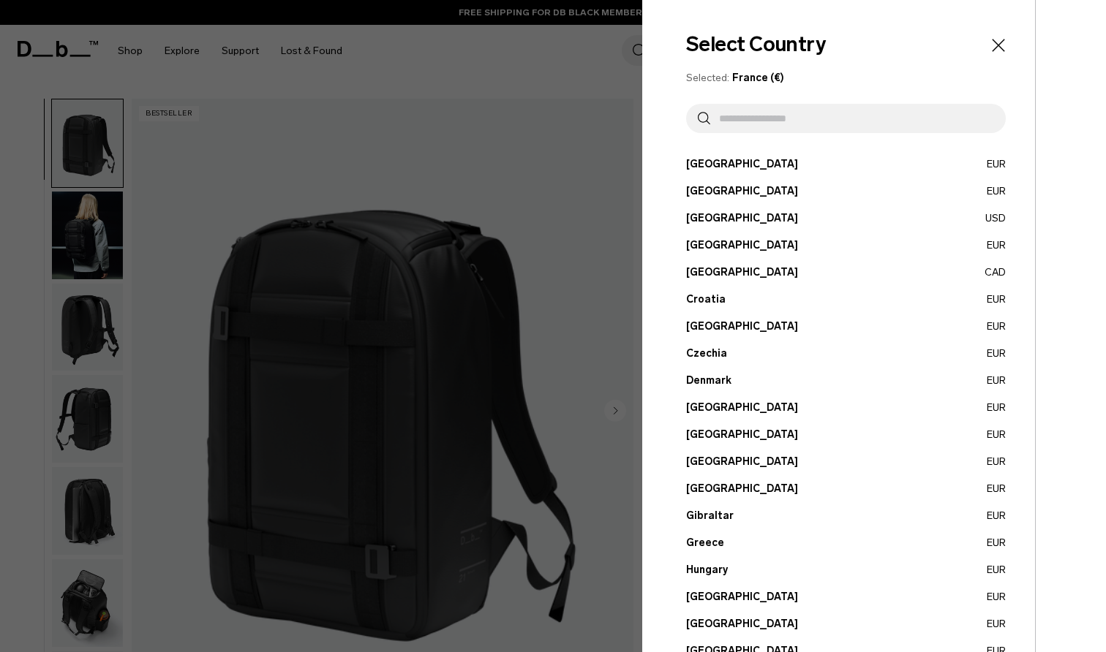
click at [999, 35] on icon "Close" at bounding box center [998, 45] width 20 height 20
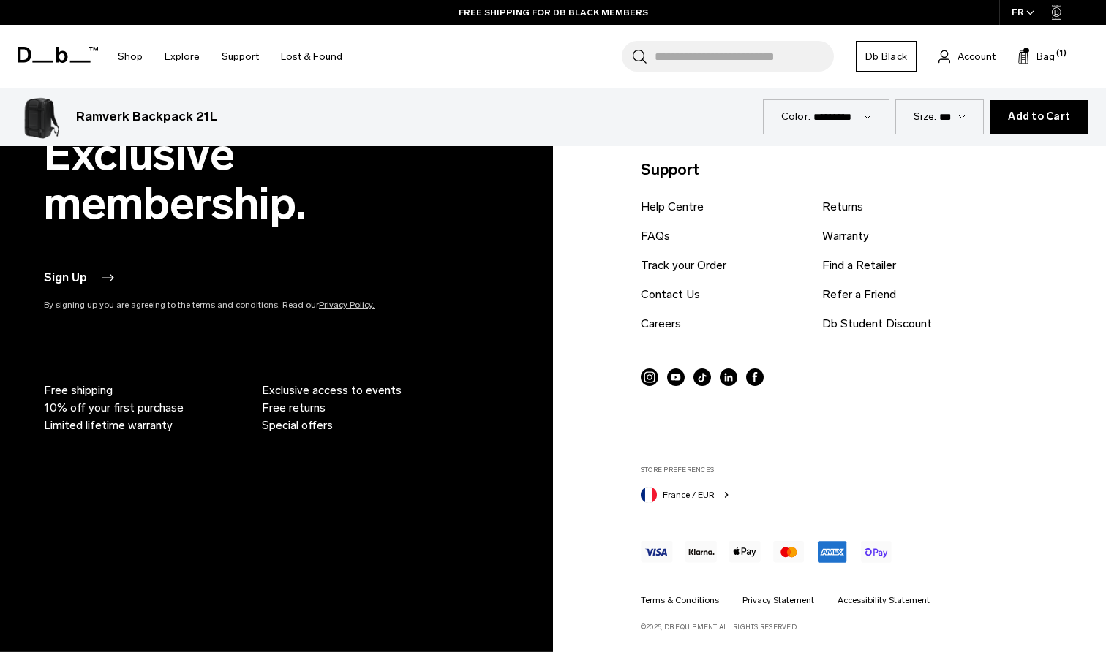
scroll to position [5055, 0]
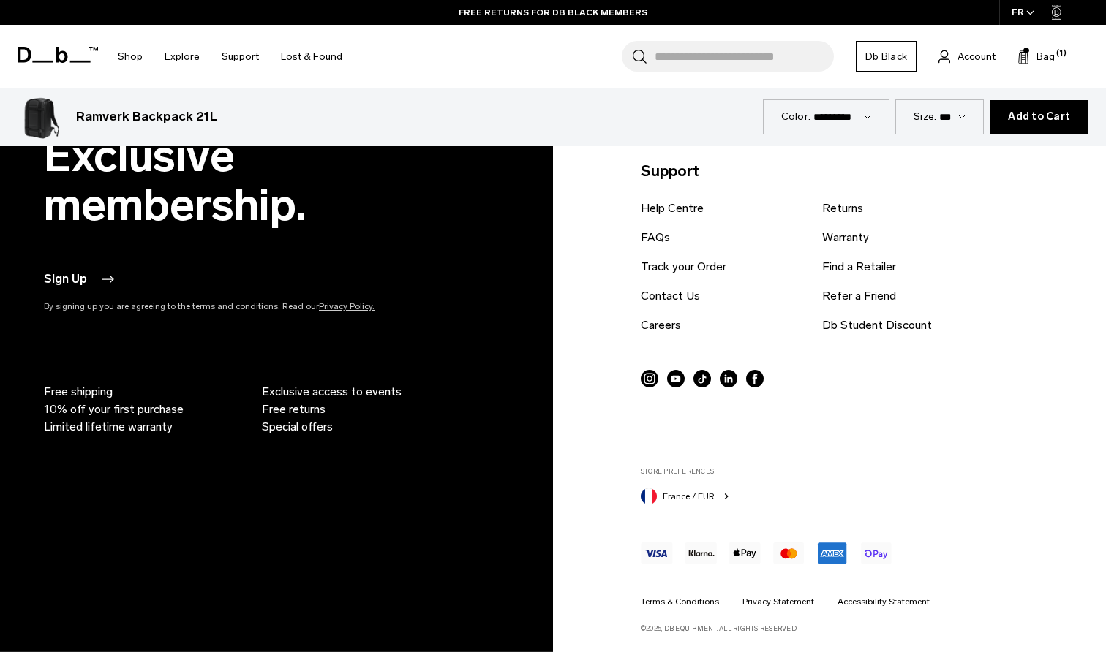
click at [676, 500] on span "France / EUR" at bounding box center [689, 496] width 52 height 13
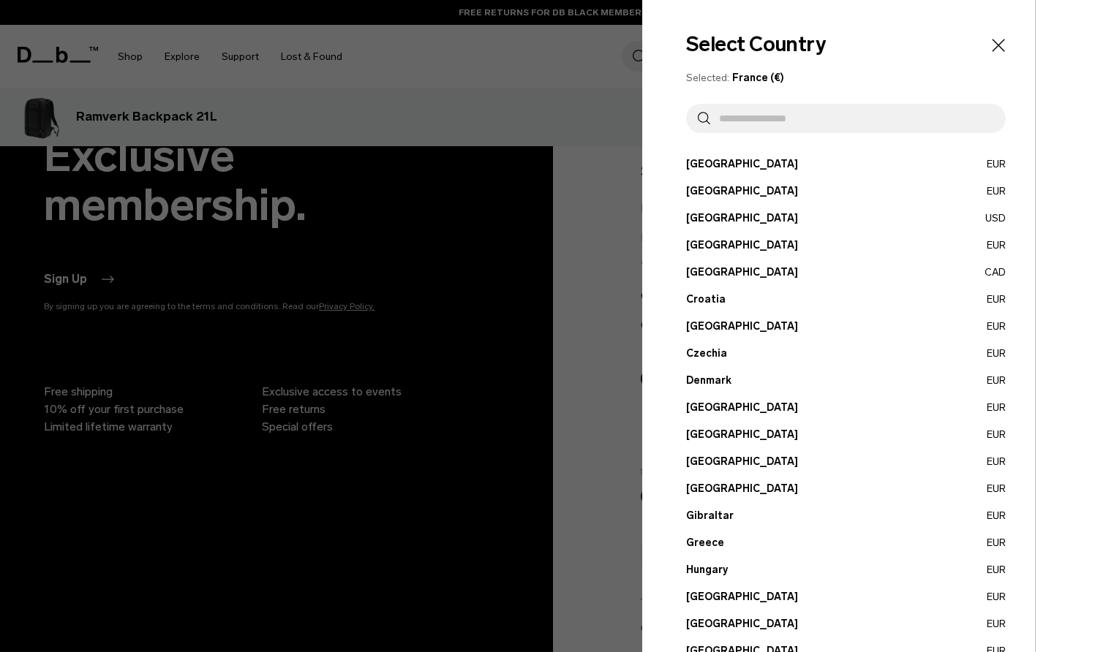
click at [702, 275] on button "Canada CAD" at bounding box center [846, 272] width 320 height 15
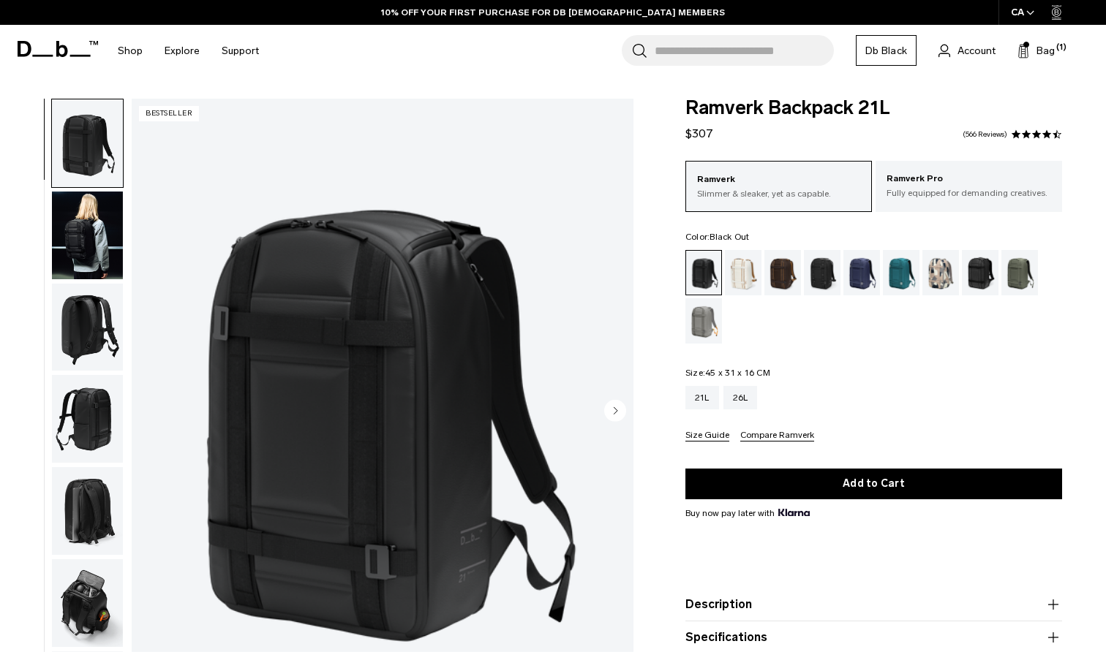
click at [103, 222] on img "button" at bounding box center [87, 236] width 71 height 88
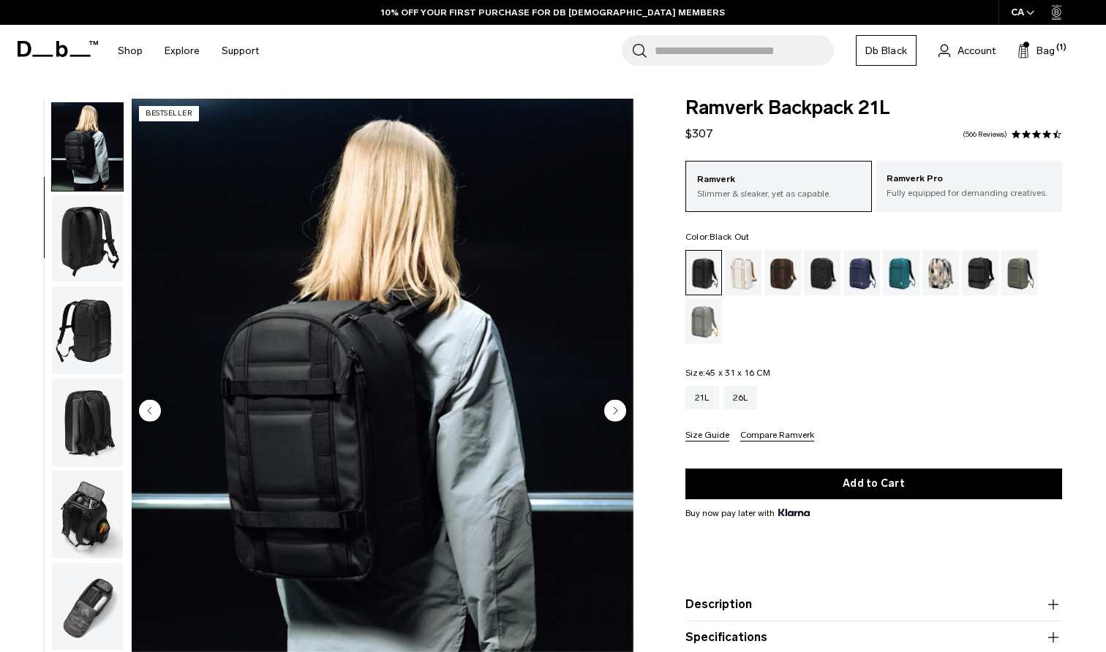
scroll to position [93, 0]
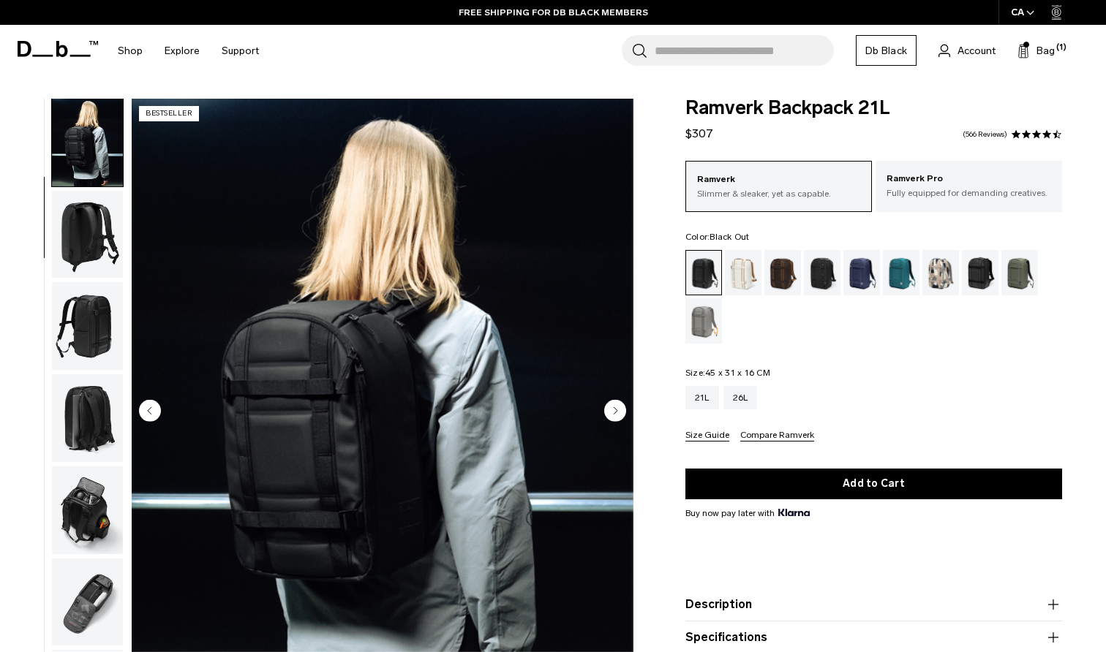
click at [93, 244] on img "button" at bounding box center [87, 235] width 71 height 88
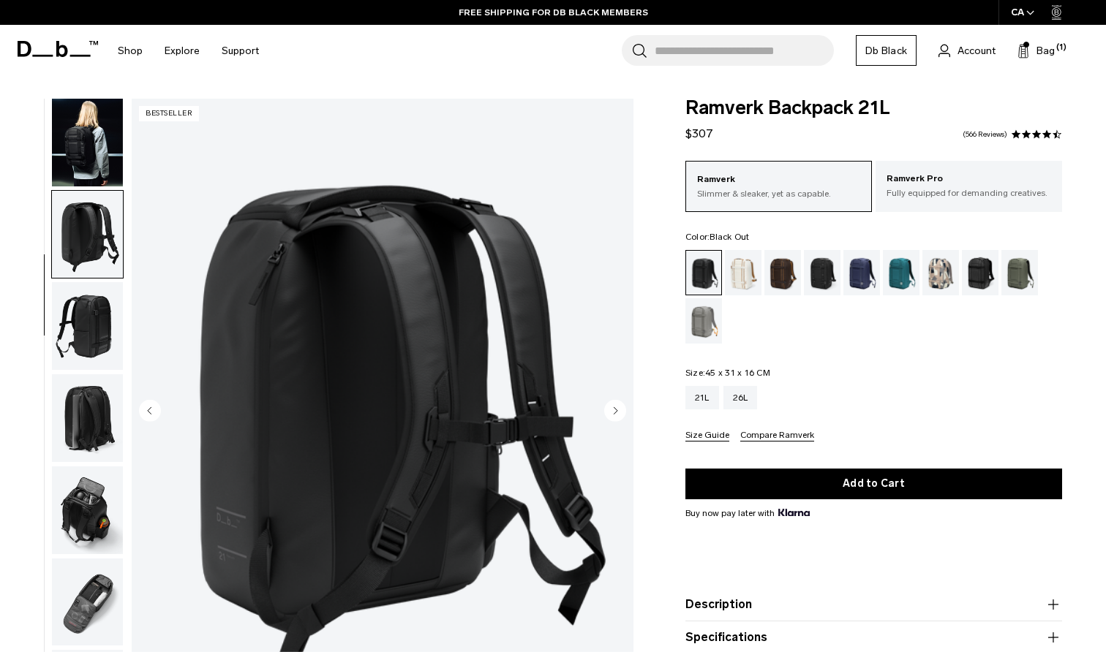
scroll to position [115, 0]
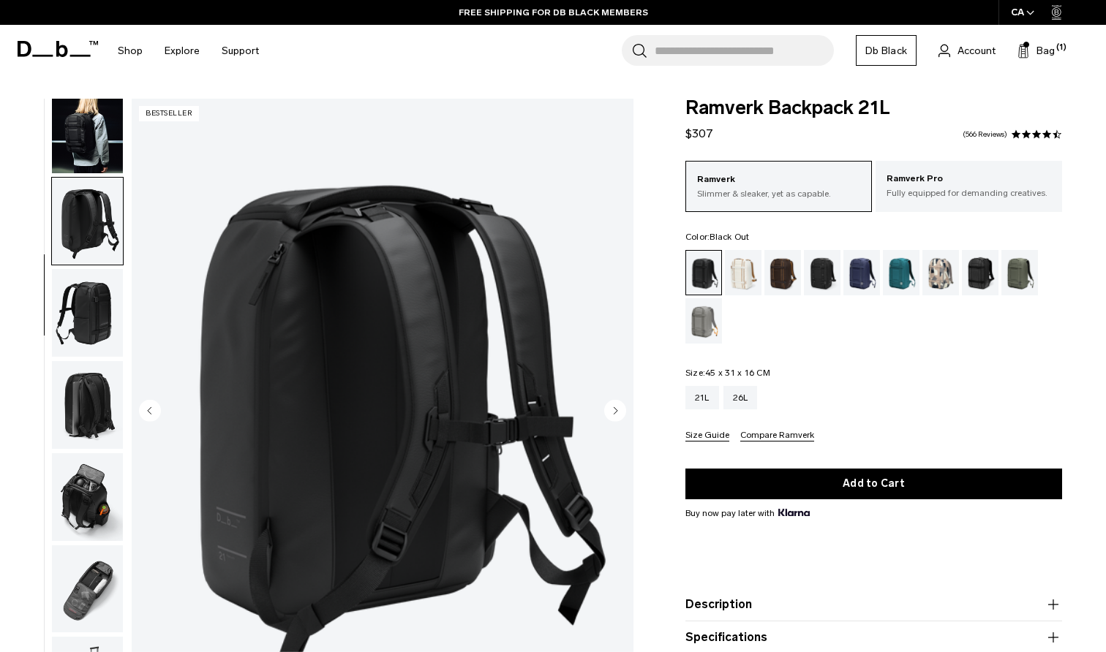
click at [98, 289] on img "button" at bounding box center [87, 313] width 71 height 88
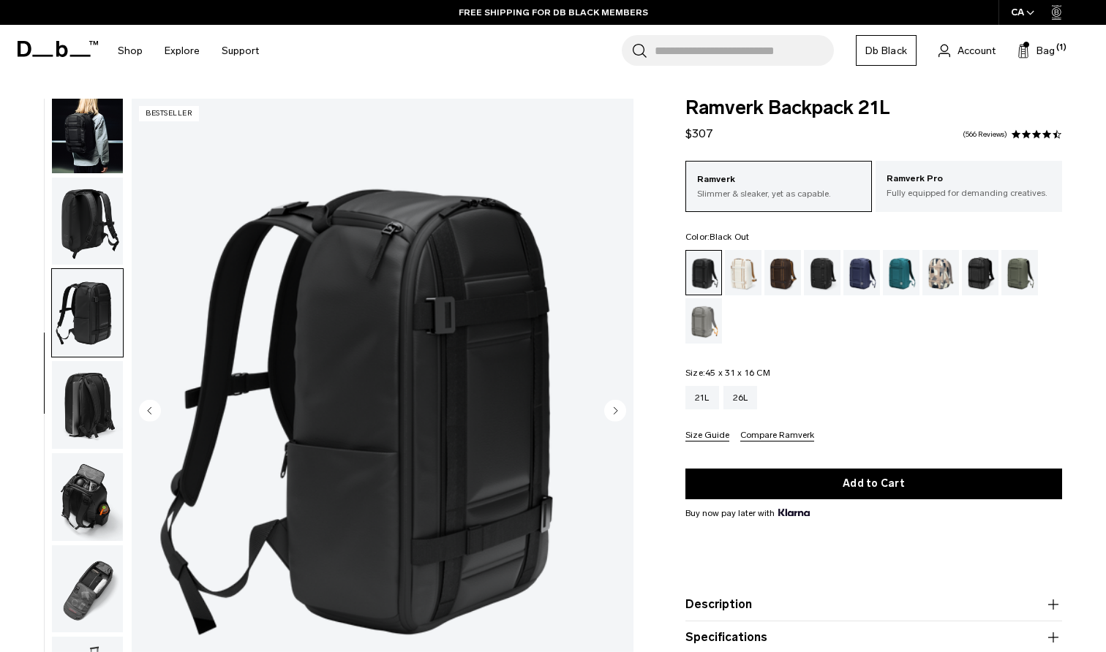
click at [96, 116] on img "button" at bounding box center [87, 130] width 71 height 88
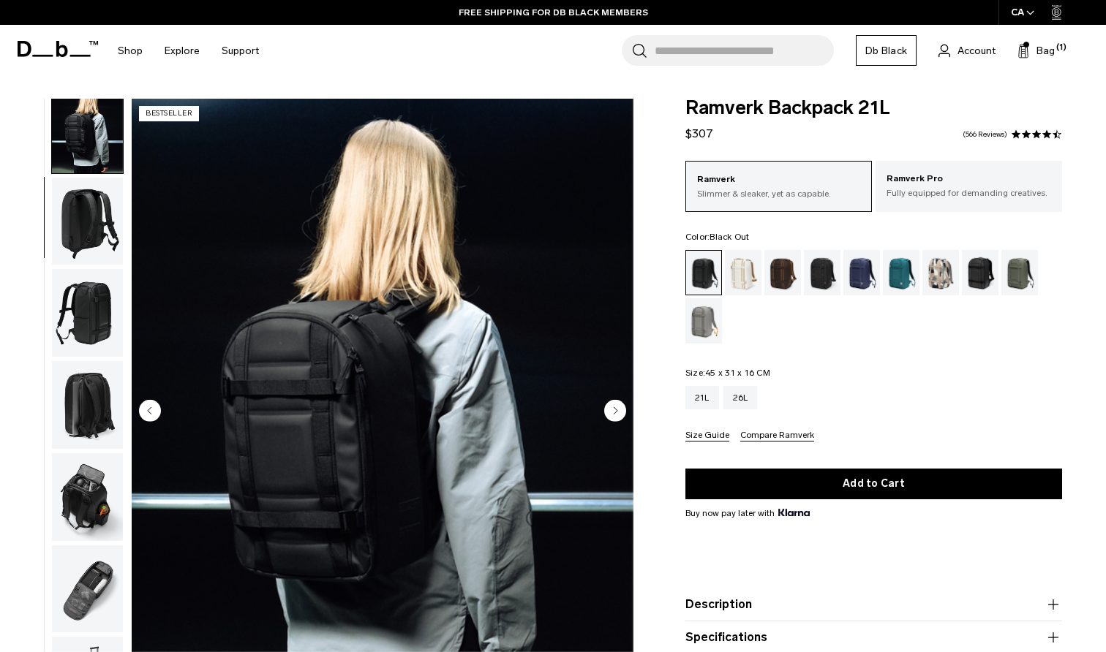
scroll to position [93, 0]
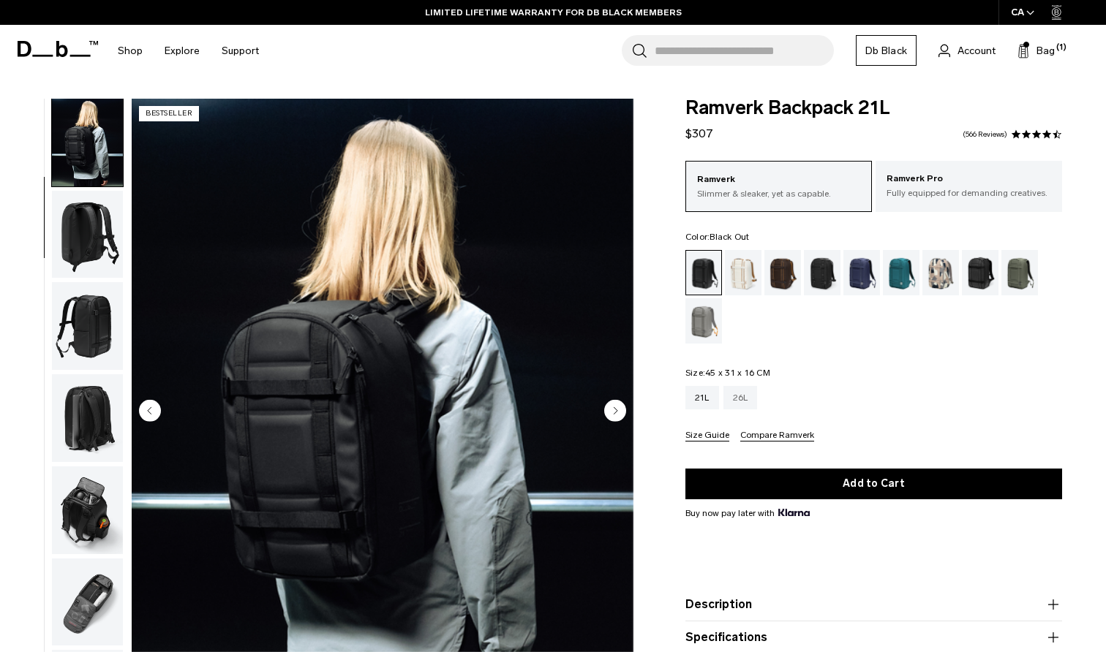
click at [742, 399] on div "26L" at bounding box center [740, 397] width 34 height 23
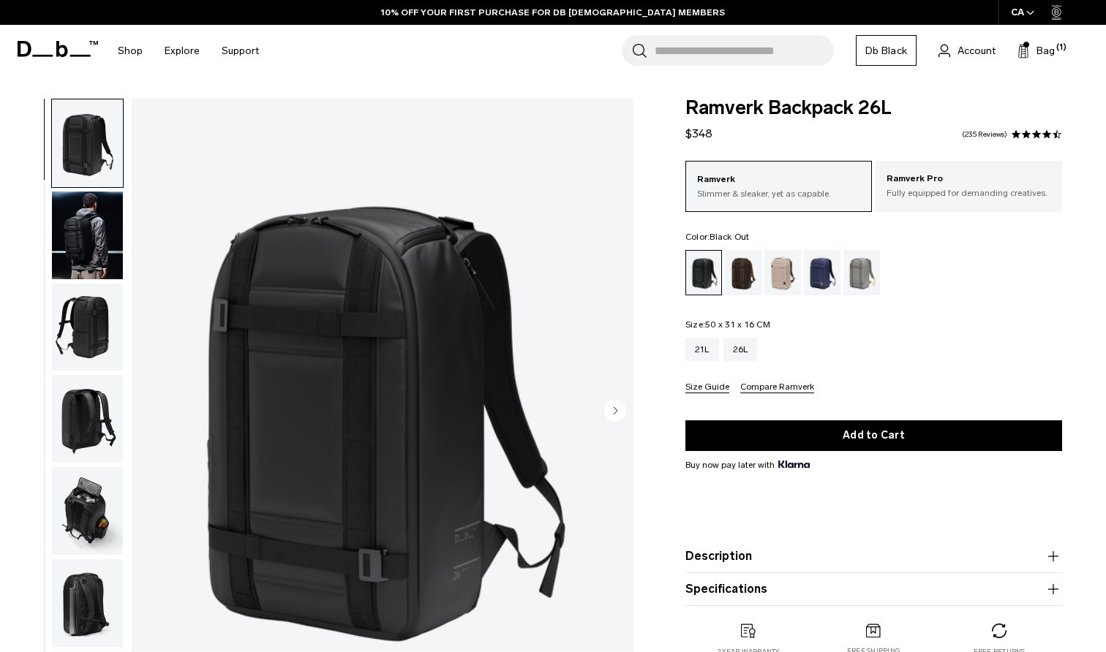
click at [97, 238] on img "button" at bounding box center [87, 236] width 71 height 88
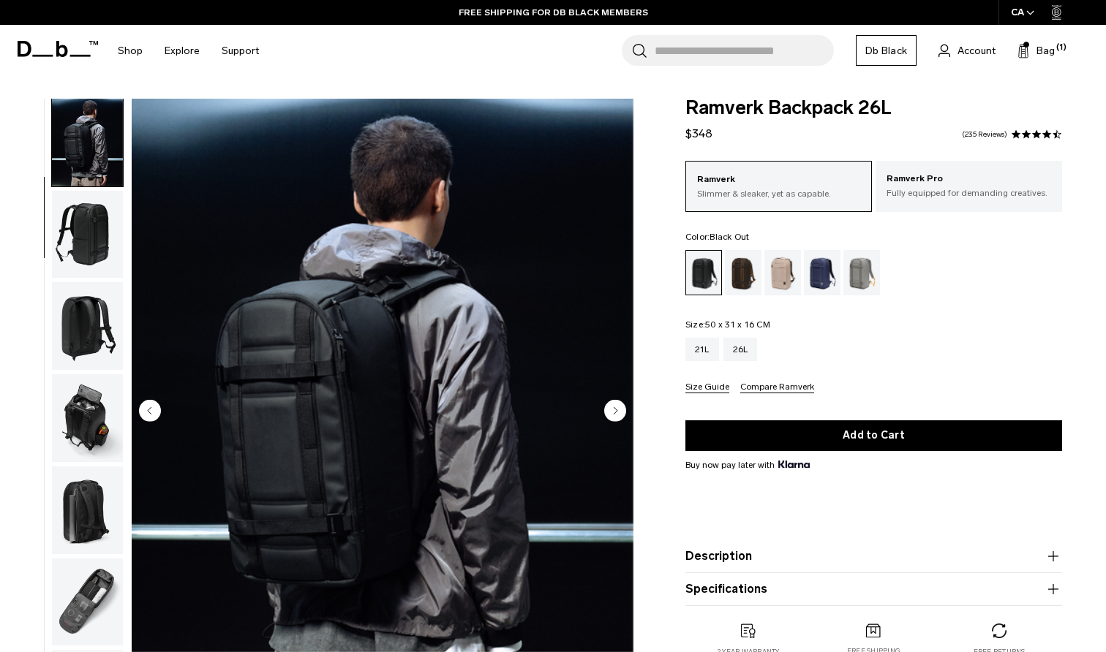
click at [90, 409] on img "button" at bounding box center [87, 418] width 71 height 88
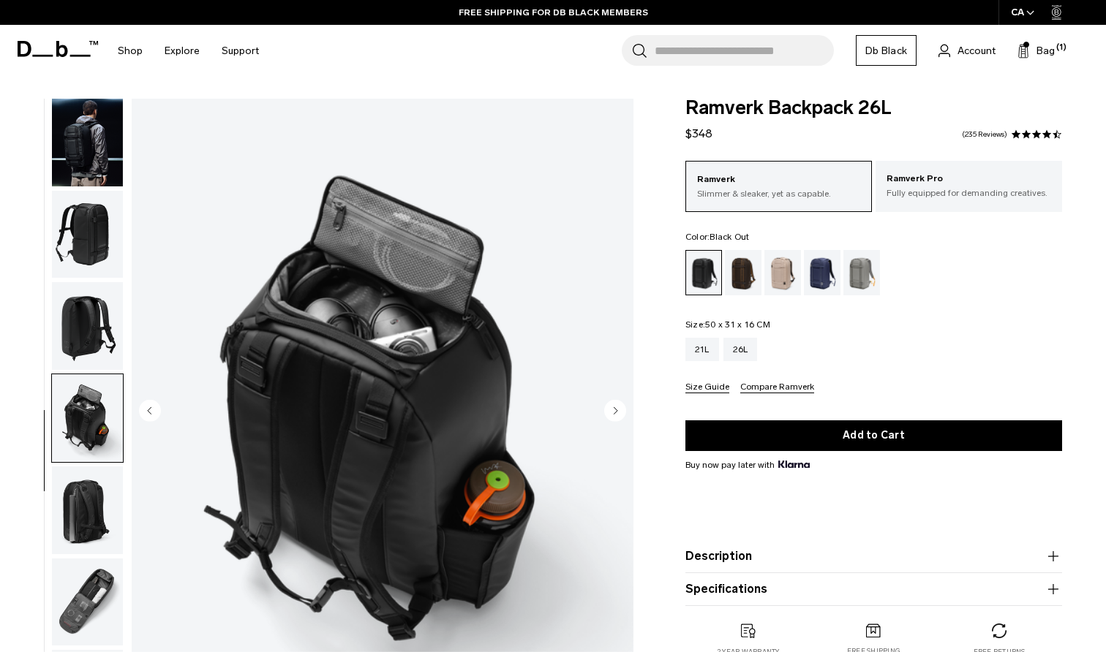
scroll to position [115, 0]
